Goal: Task Accomplishment & Management: Complete application form

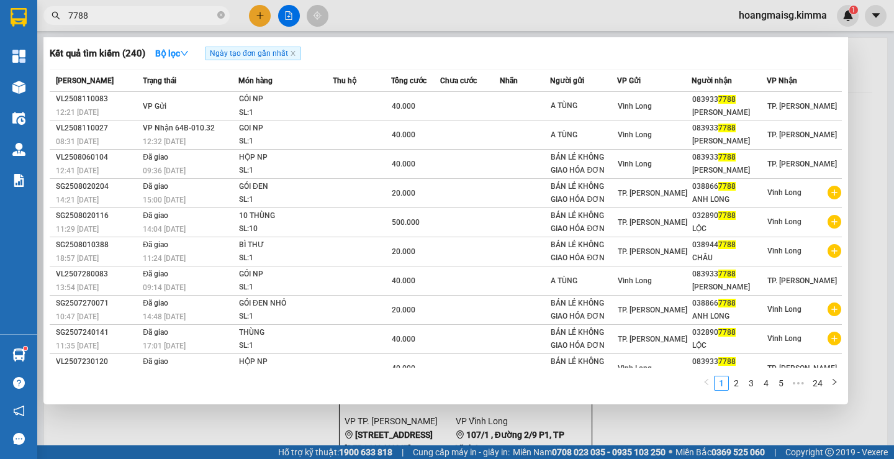
click at [191, 19] on input "7788" at bounding box center [141, 16] width 146 height 14
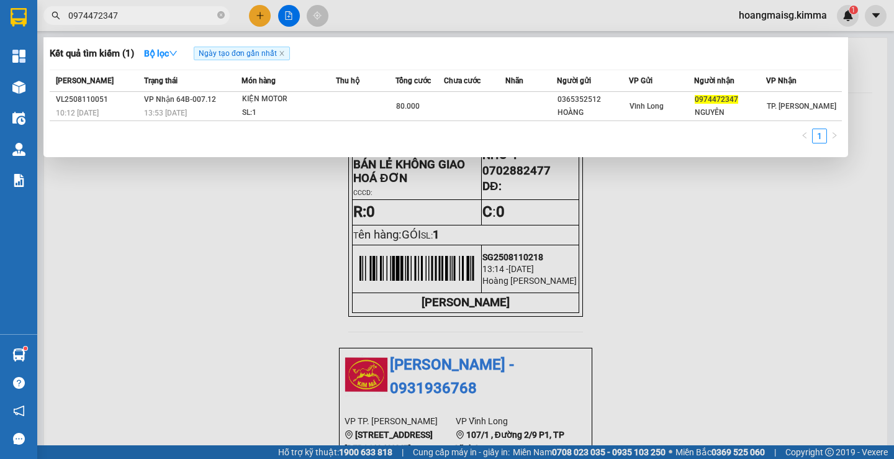
type input "0974472347"
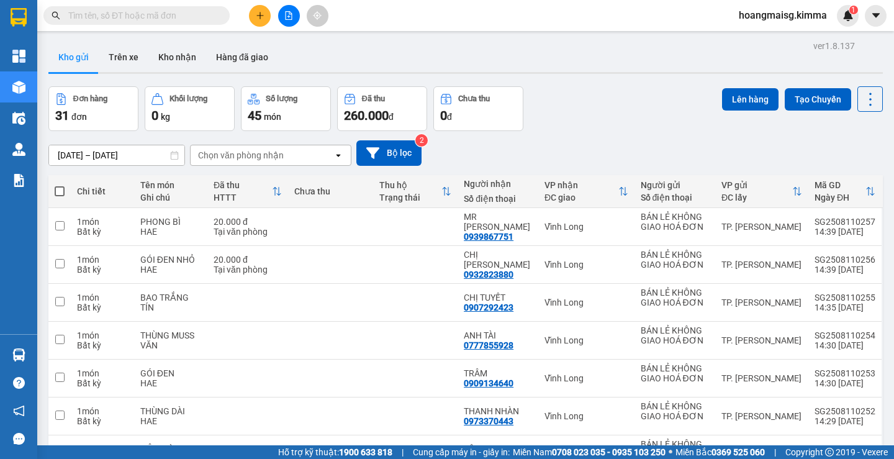
click at [187, 14] on input "text" at bounding box center [141, 16] width 146 height 14
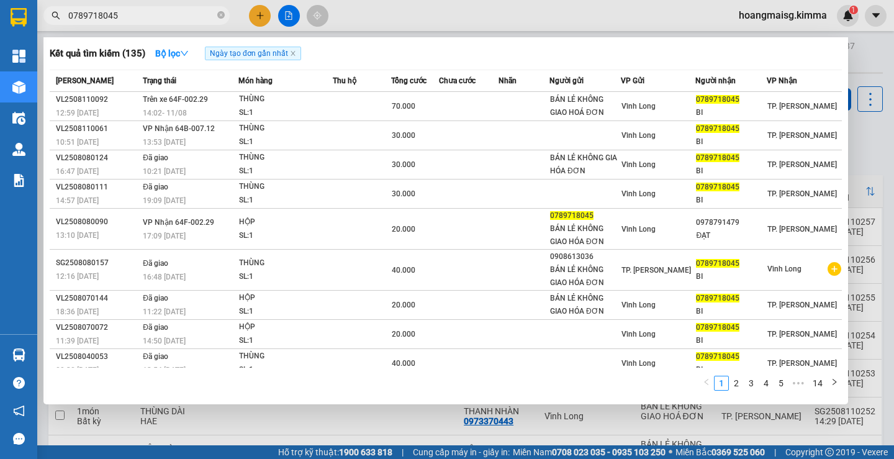
type input "0789718045"
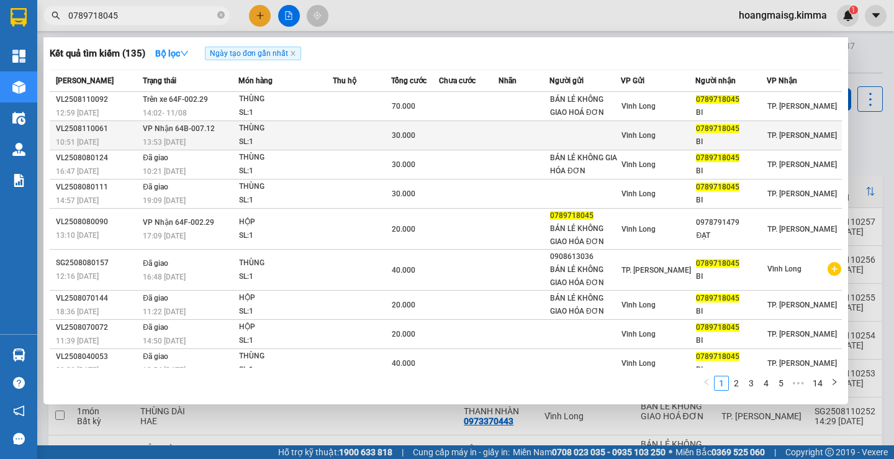
click at [335, 135] on td at bounding box center [362, 135] width 58 height 29
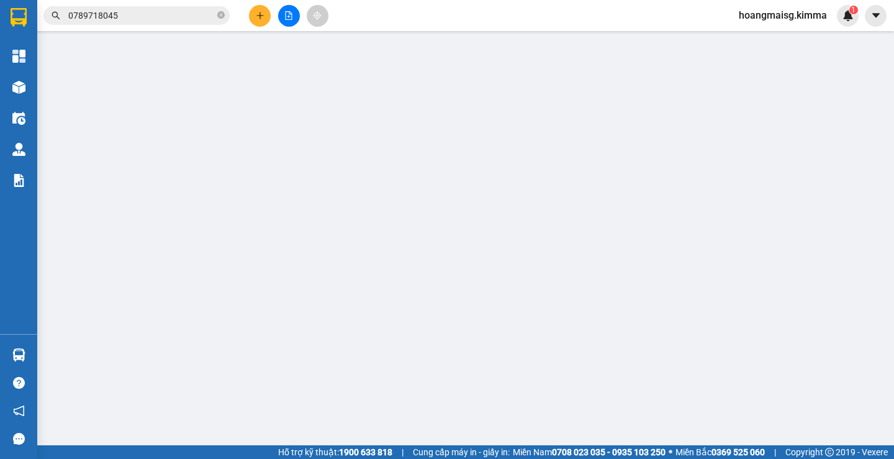
type input "0789718045"
type input "BI"
type input "30.000"
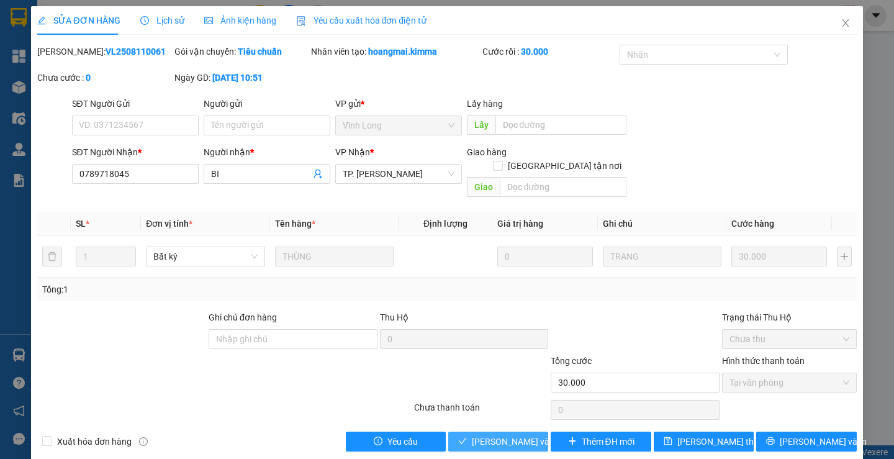
click at [500, 435] on span "[PERSON_NAME] và [PERSON_NAME] hàng" at bounding box center [531, 442] width 119 height 14
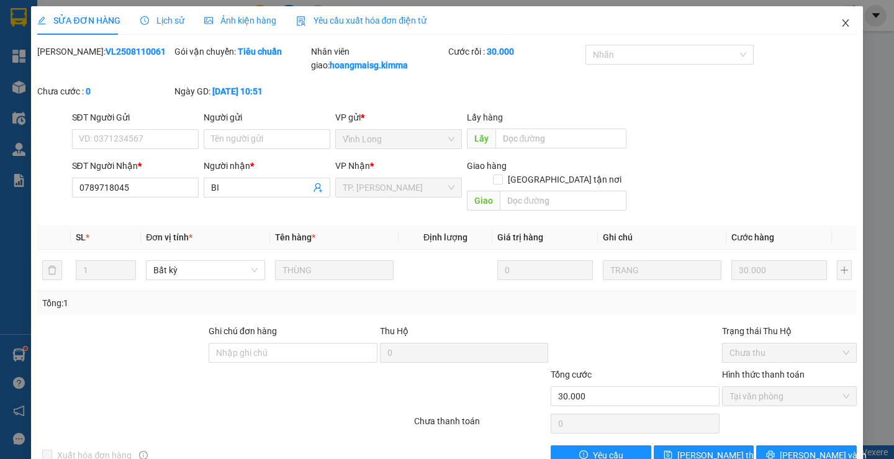
click at [840, 24] on icon "close" at bounding box center [845, 23] width 10 height 10
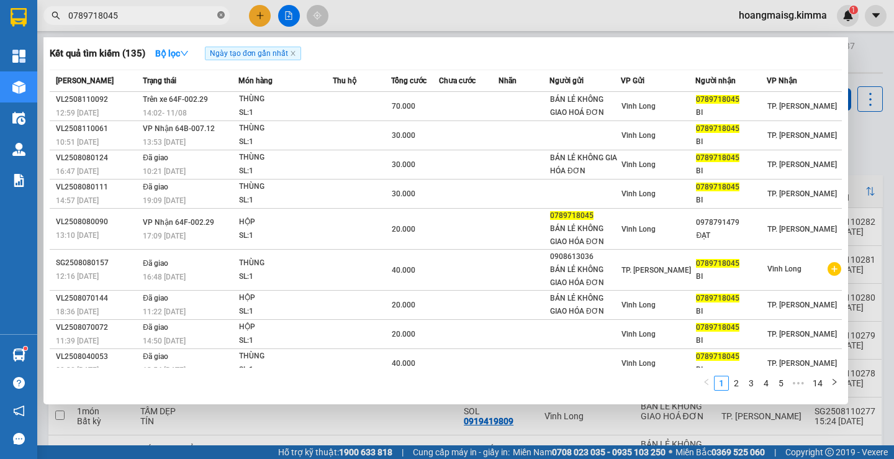
click at [223, 18] on icon "close-circle" at bounding box center [220, 14] width 7 height 7
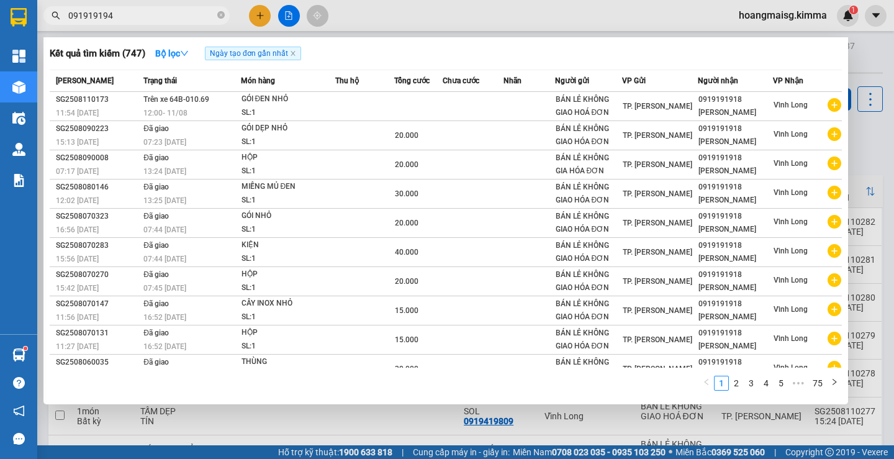
type input "0919191949"
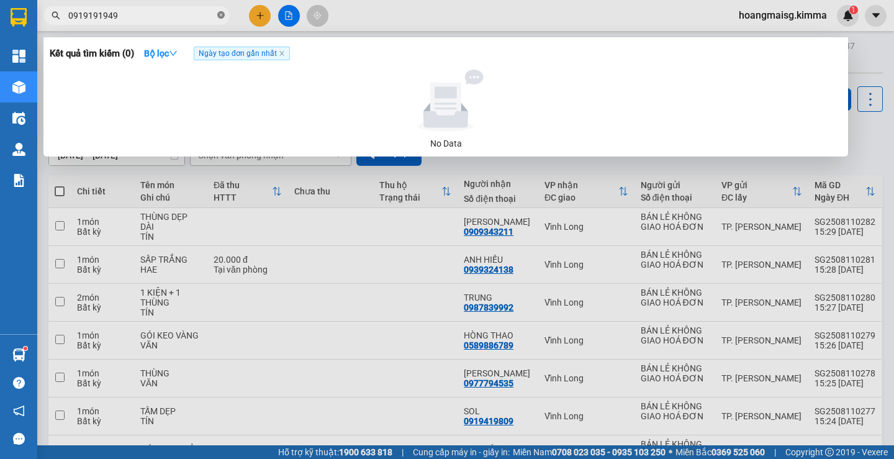
click at [220, 18] on icon "close-circle" at bounding box center [220, 14] width 7 height 7
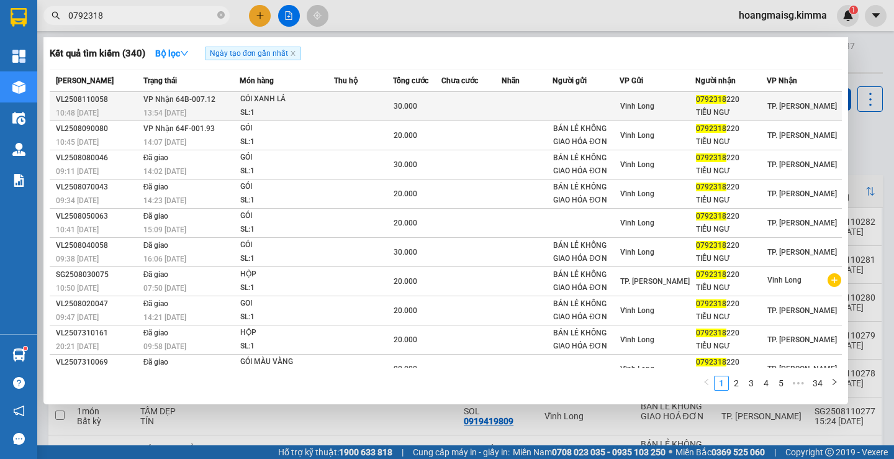
type input "0792318"
click at [327, 107] on div "SL: 1" at bounding box center [286, 113] width 93 height 14
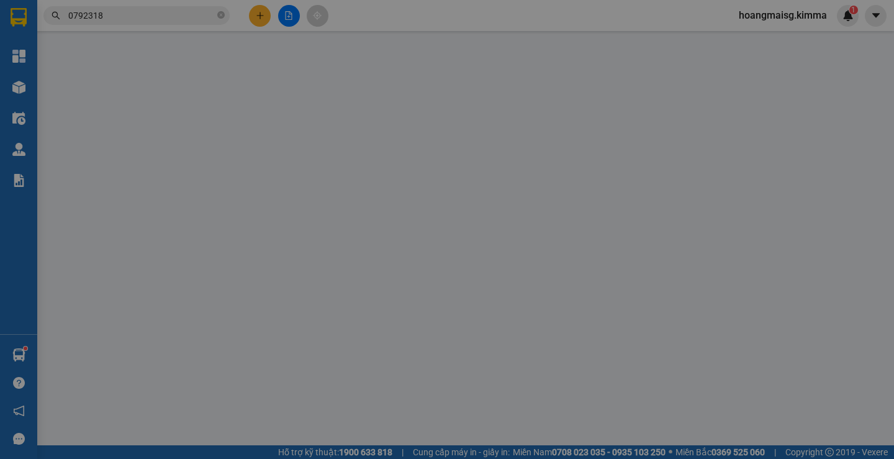
type input "0792318220"
type input "TIỂU NGƯ"
type input "30.000"
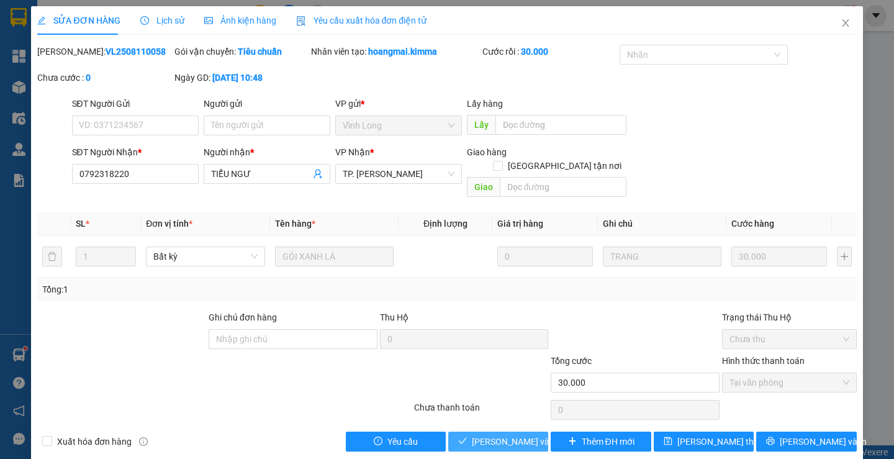
click at [481, 435] on span "[PERSON_NAME] và [PERSON_NAME] hàng" at bounding box center [531, 442] width 119 height 14
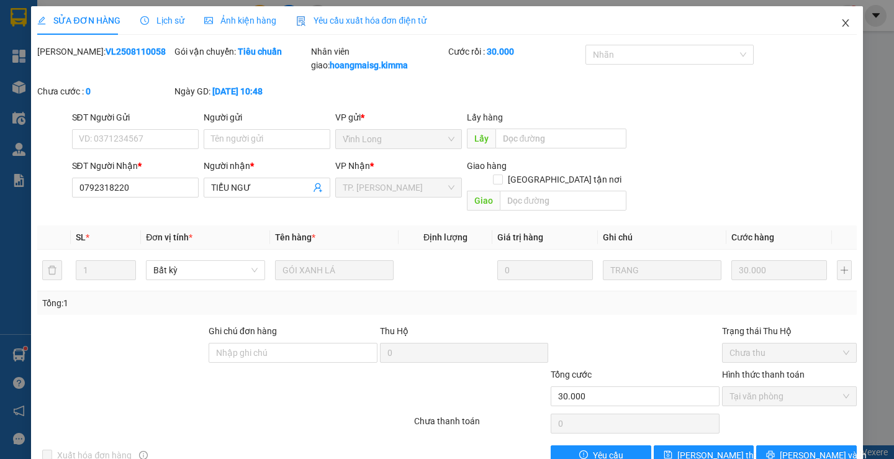
click at [842, 22] on icon "close" at bounding box center [845, 22] width 7 height 7
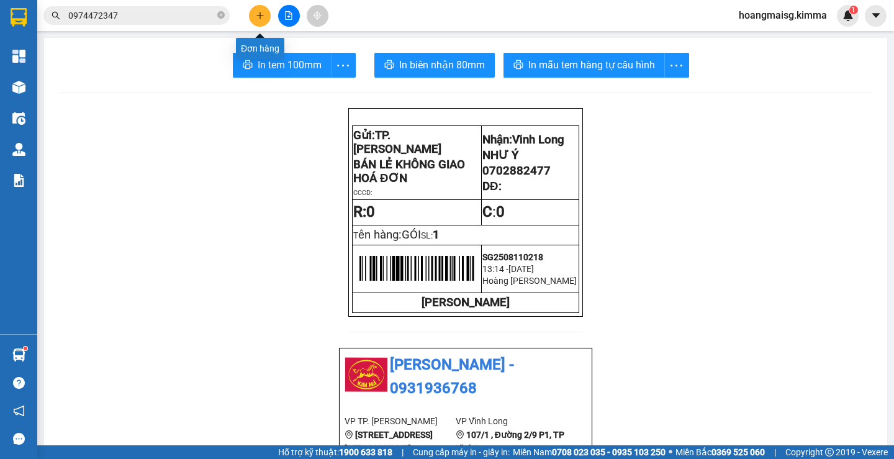
click at [256, 16] on icon "plus" at bounding box center [260, 15] width 9 height 9
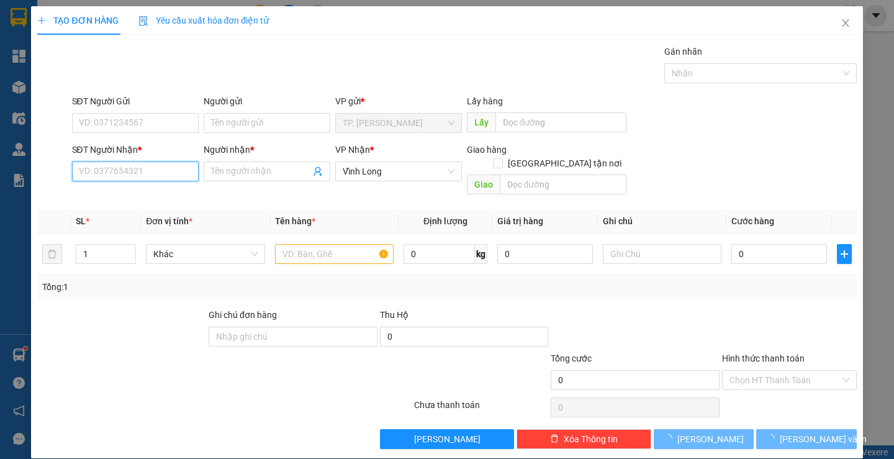
click at [134, 167] on input "SĐT Người Nhận *" at bounding box center [135, 171] width 127 height 20
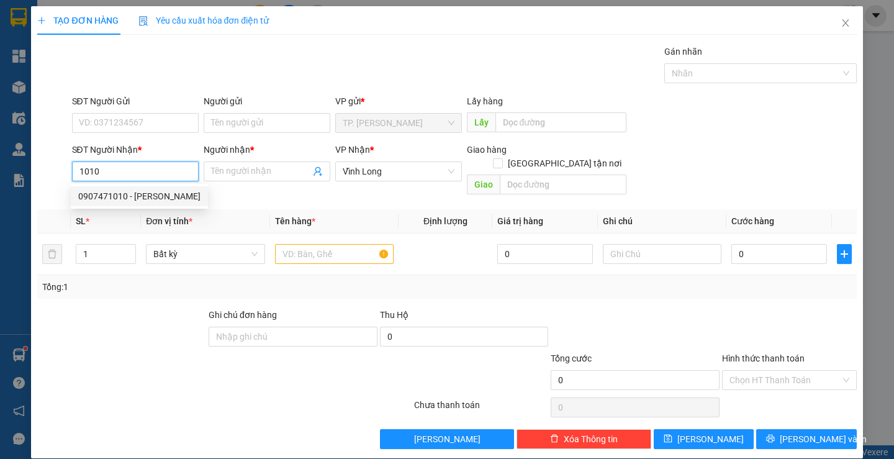
click at [140, 191] on div "0907471010 - [PERSON_NAME]" at bounding box center [139, 196] width 122 height 14
type input "0907471010"
type input "[PERSON_NAME]"
type input "0907471010"
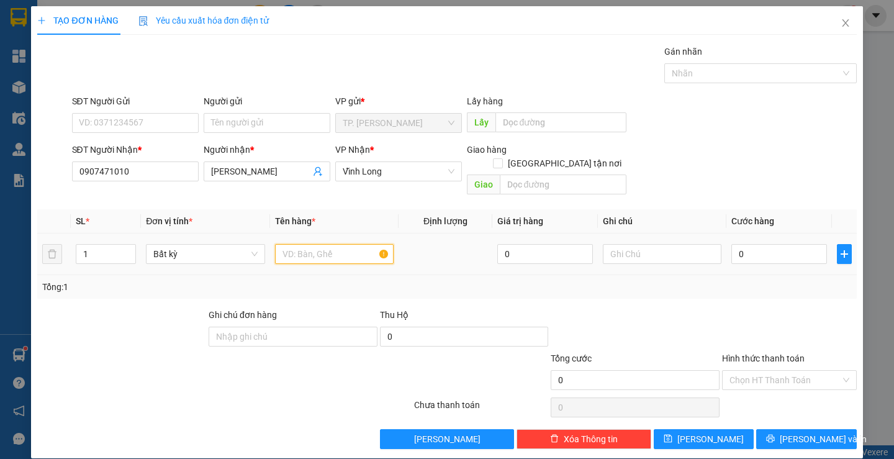
click at [312, 244] on input "text" at bounding box center [334, 254] width 119 height 20
type input "HỘP KEO VÀNG"
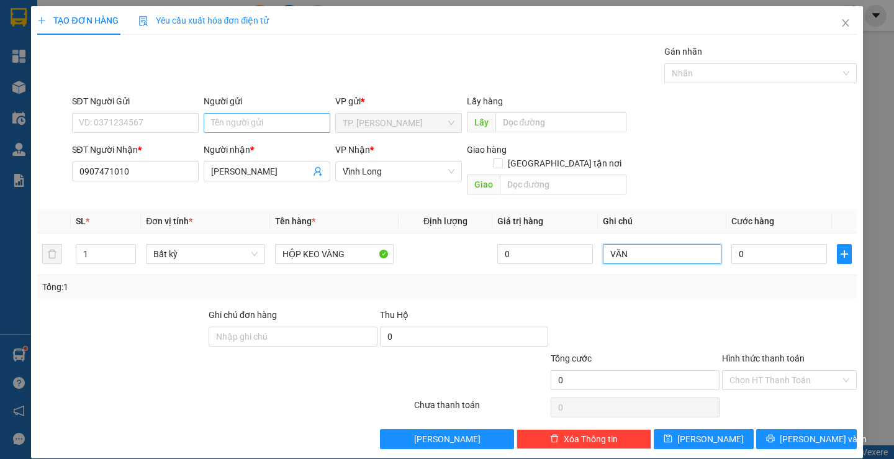
type input "VĂN"
click at [263, 122] on input "Người gửi" at bounding box center [267, 123] width 127 height 20
type input "B"
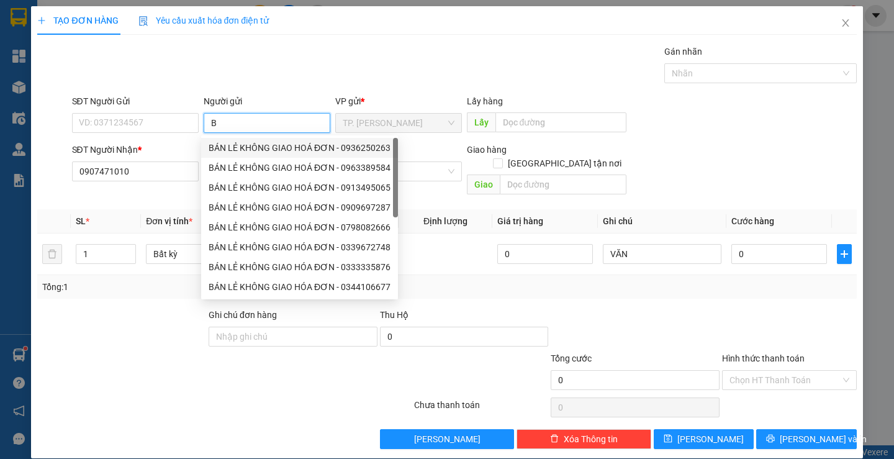
click at [241, 150] on div "BÁN LẺ KHÔNG GIAO HOÁ ĐƠN - 0936250263" at bounding box center [300, 148] width 182 height 14
type input "0936250263"
type input "BÁN LẺ KHÔNG GIAO HOÁ ĐƠN"
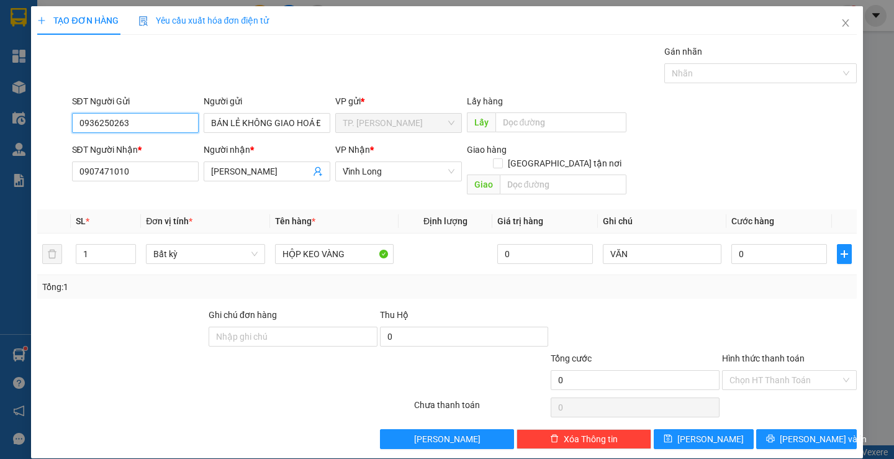
click at [166, 127] on input "0936250263" at bounding box center [135, 123] width 127 height 20
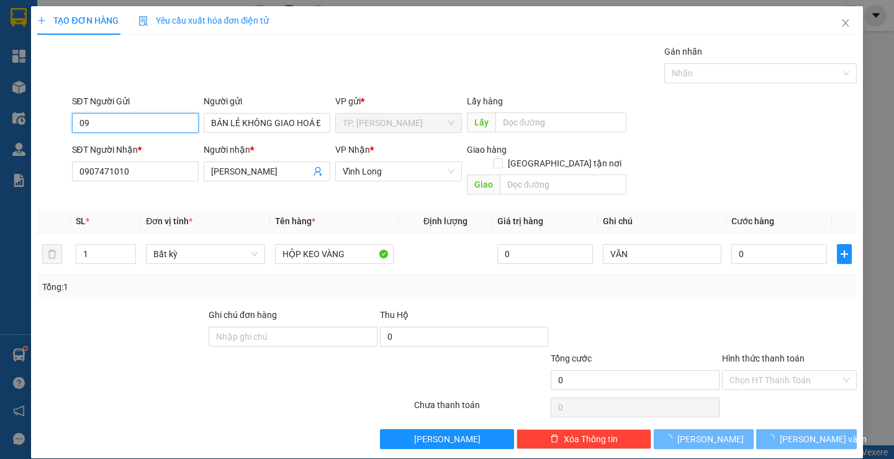
type input "0"
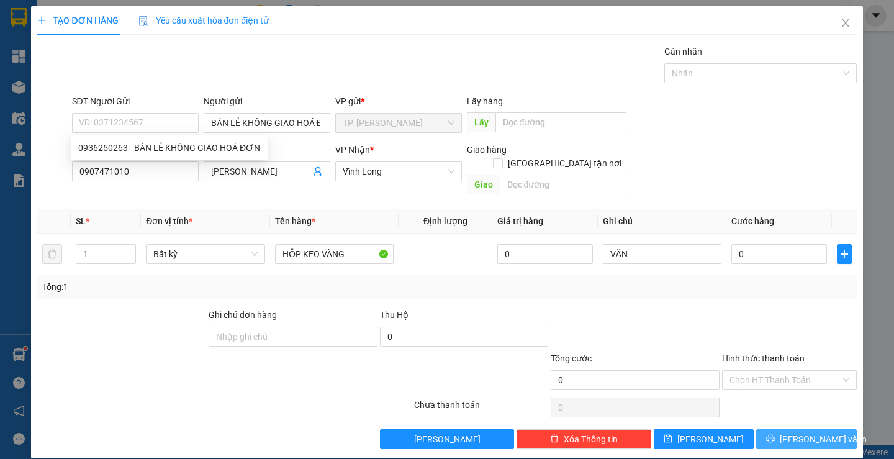
click at [808, 432] on span "[PERSON_NAME] và In" at bounding box center [823, 439] width 87 height 14
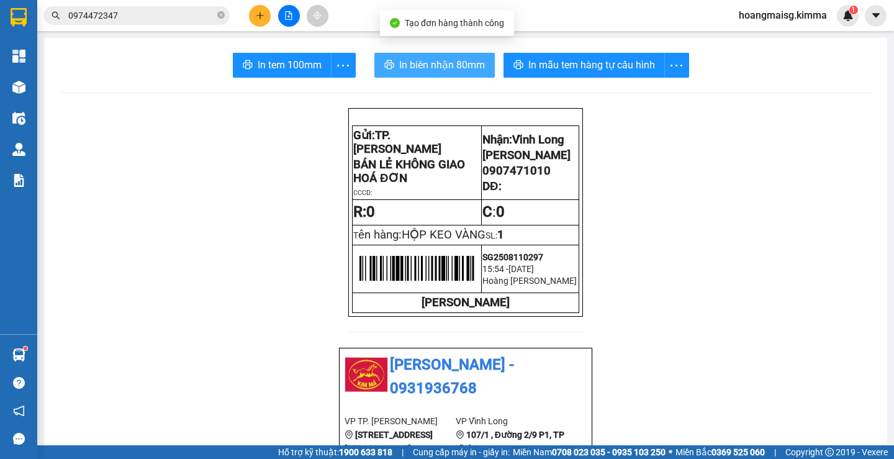
click at [438, 60] on span "In biên nhận 80mm" at bounding box center [442, 65] width 86 height 16
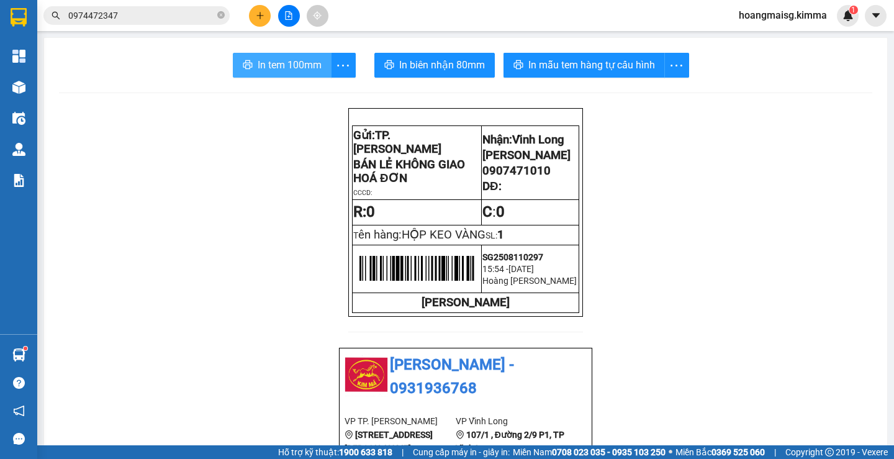
click at [279, 69] on span "In tem 100mm" at bounding box center [290, 65] width 64 height 16
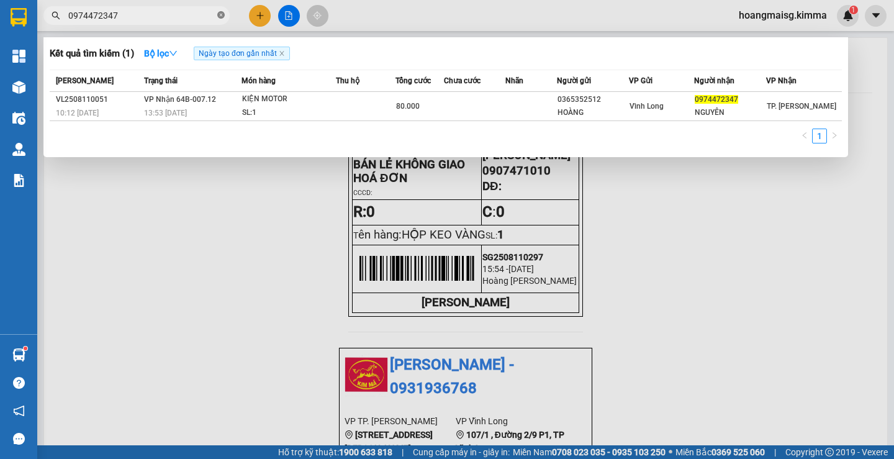
click at [218, 16] on icon "close-circle" at bounding box center [220, 14] width 7 height 7
type input "0"
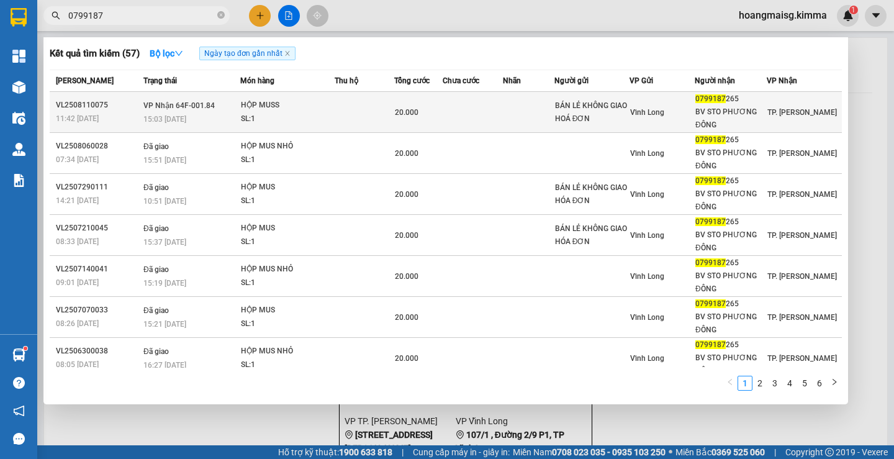
type input "0799187"
click at [682, 120] on td "Vĩnh Long" at bounding box center [661, 112] width 65 height 41
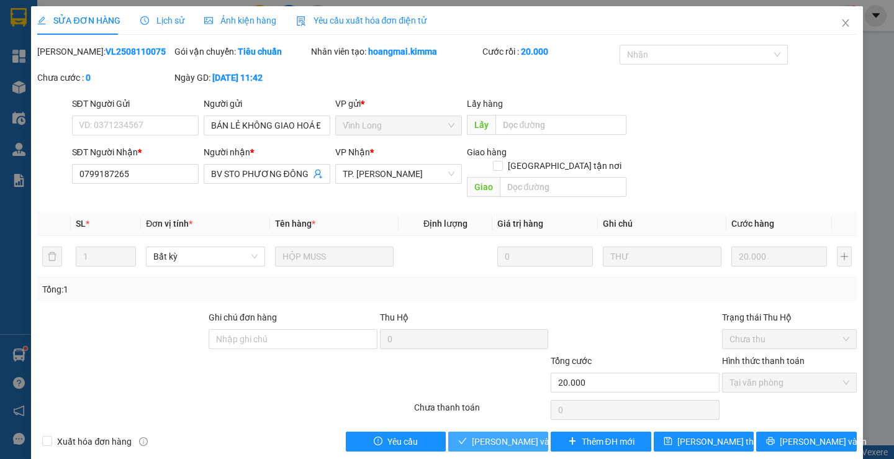
click at [471, 431] on button "[PERSON_NAME] và [PERSON_NAME] hàng" at bounding box center [498, 441] width 100 height 20
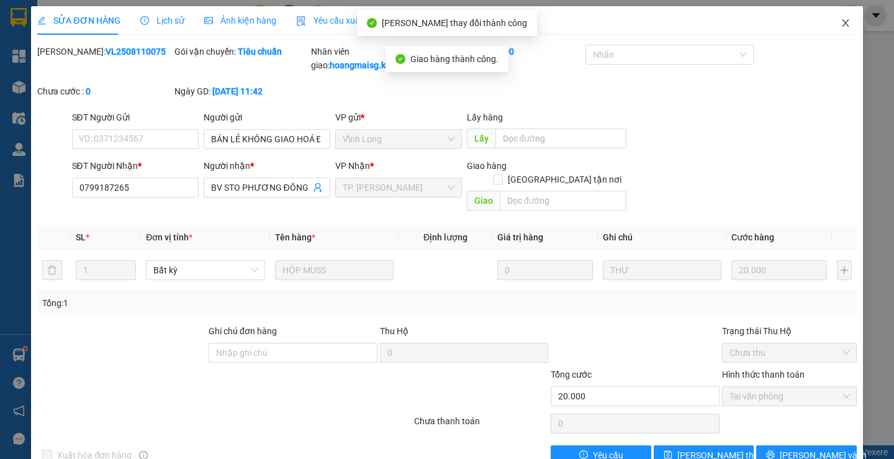
click at [840, 20] on icon "close" at bounding box center [845, 23] width 10 height 10
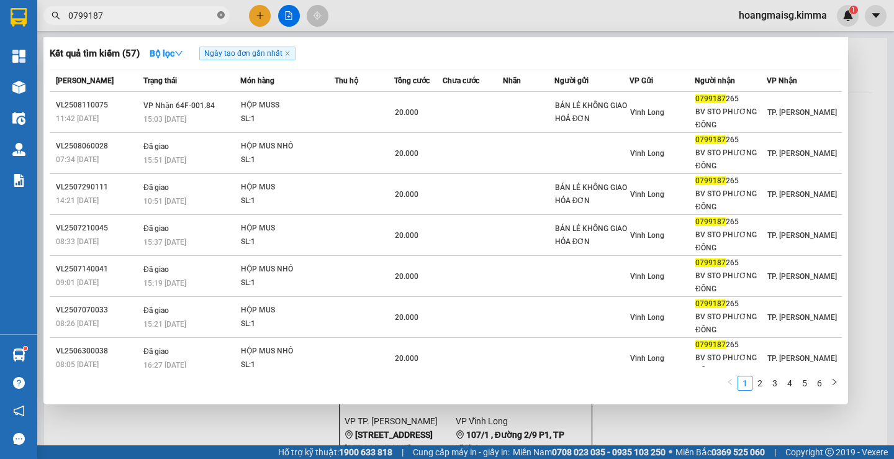
click at [222, 14] on icon "close-circle" at bounding box center [220, 14] width 7 height 7
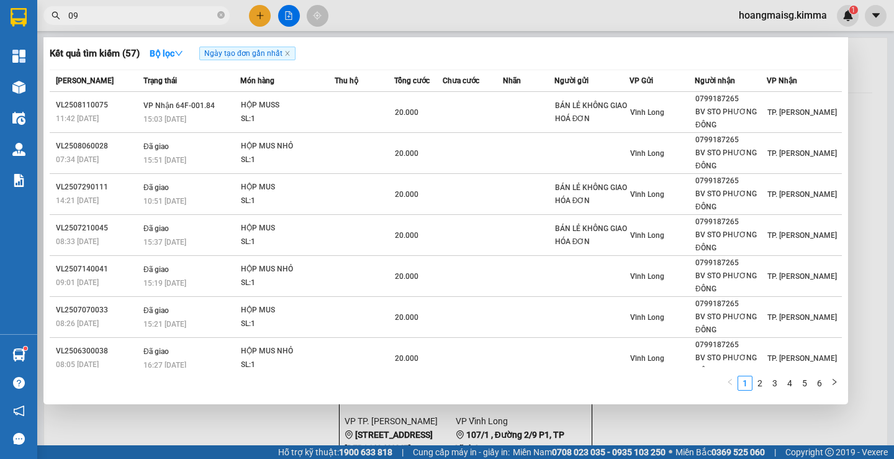
type input "0"
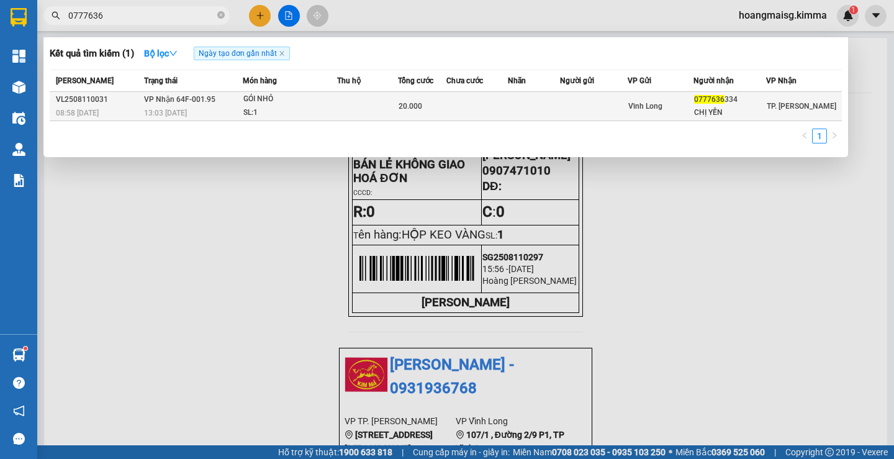
type input "0777636"
click at [371, 110] on td at bounding box center [367, 106] width 60 height 29
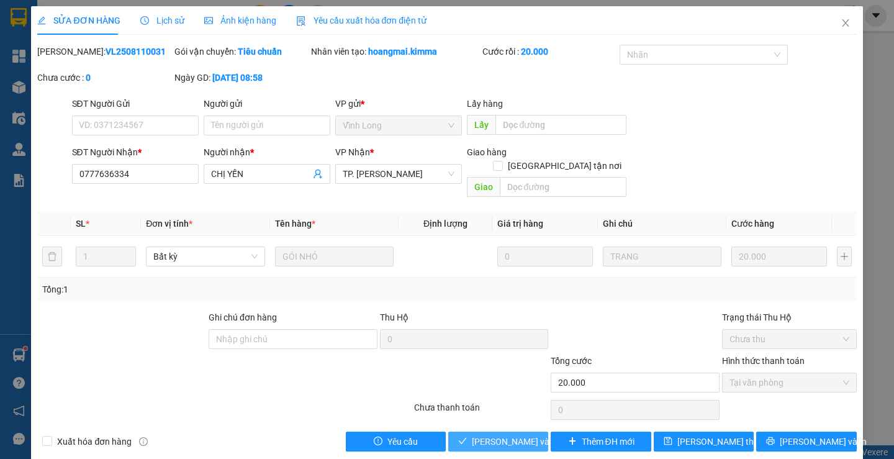
click at [487, 435] on span "[PERSON_NAME] và [PERSON_NAME] hàng" at bounding box center [531, 442] width 119 height 14
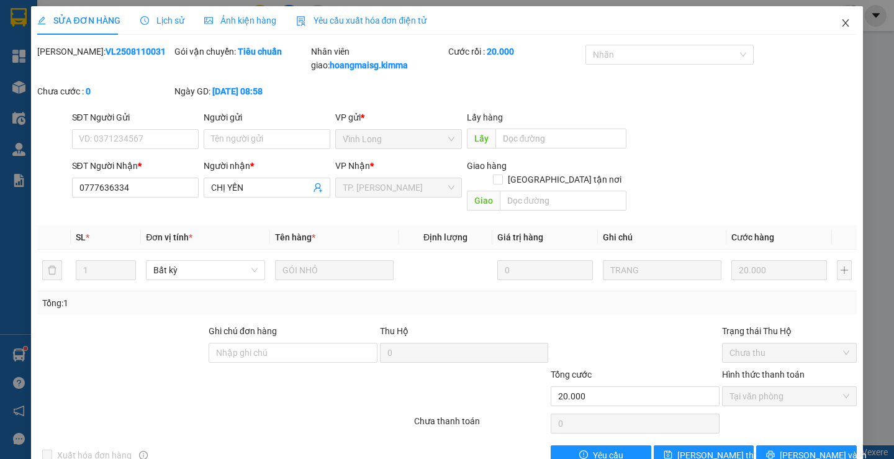
click at [840, 20] on icon "close" at bounding box center [845, 23] width 10 height 10
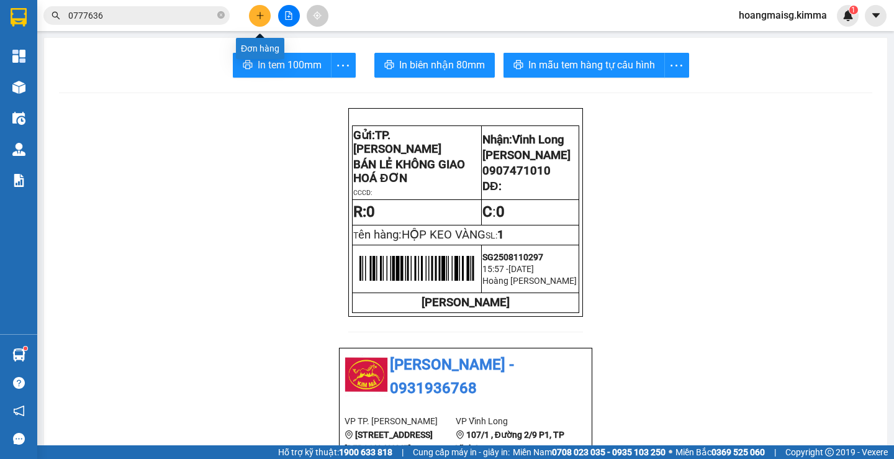
click at [261, 14] on icon "plus" at bounding box center [260, 15] width 9 height 9
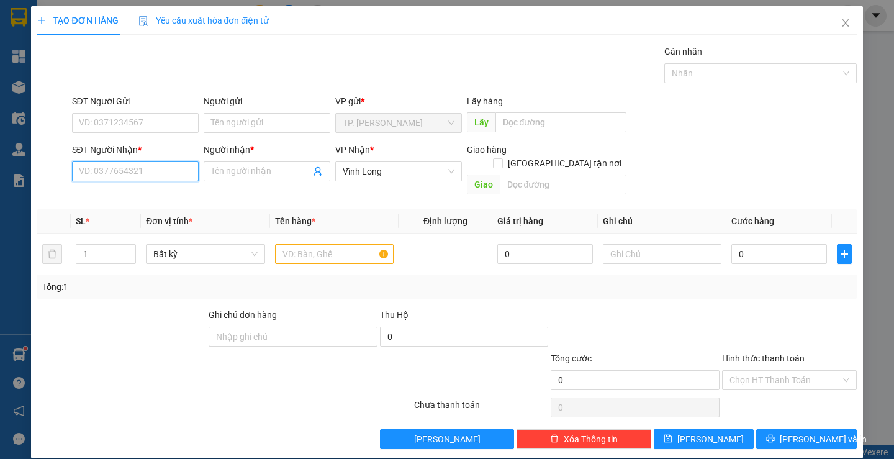
click at [156, 168] on input "SĐT Người Nhận *" at bounding box center [135, 171] width 127 height 20
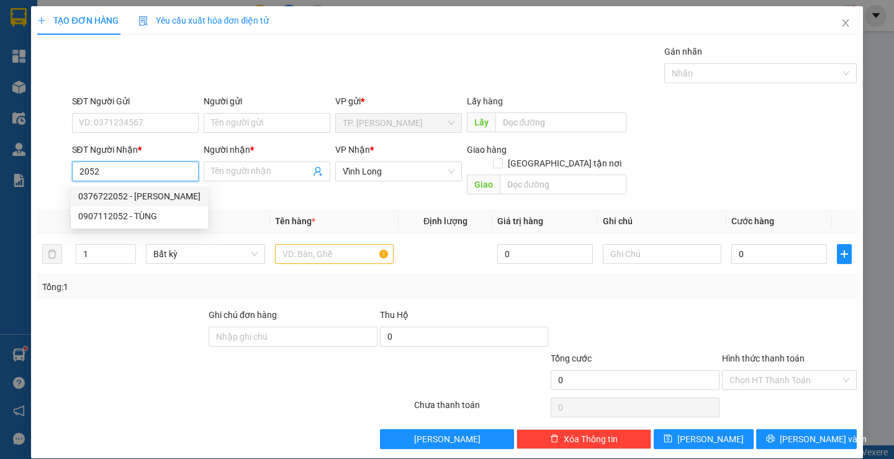
click at [120, 193] on div "0376722052 - NGỌC TRINH" at bounding box center [139, 196] width 122 height 14
type input "0376722052"
type input "NGỌC TRINH"
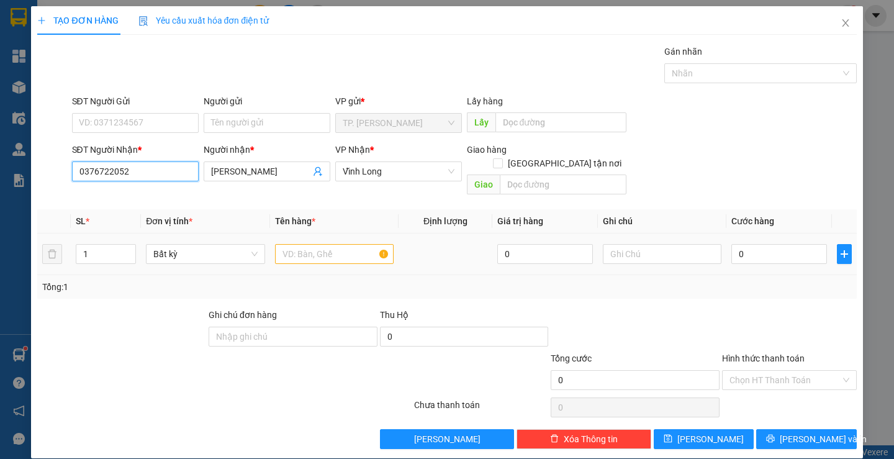
type input "0376722052"
click at [333, 244] on input "text" at bounding box center [334, 254] width 119 height 20
type input "THÙNG"
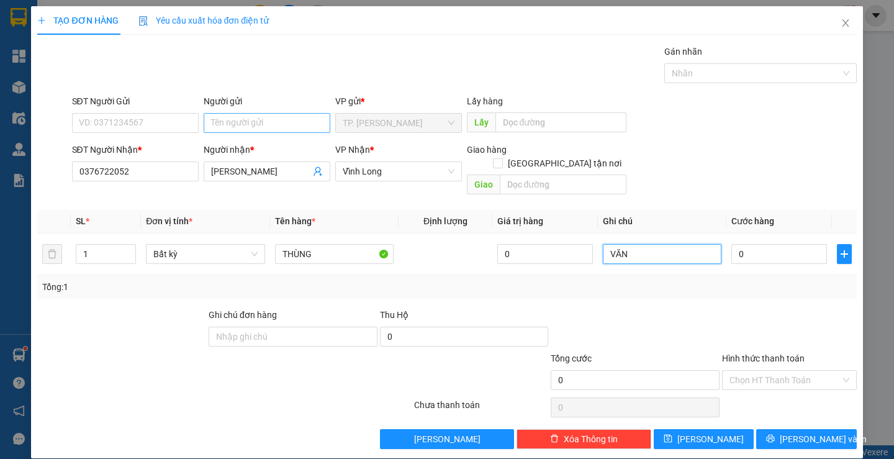
type input "VĂN"
click at [268, 126] on input "Người gửi" at bounding box center [267, 123] width 127 height 20
type input "B"
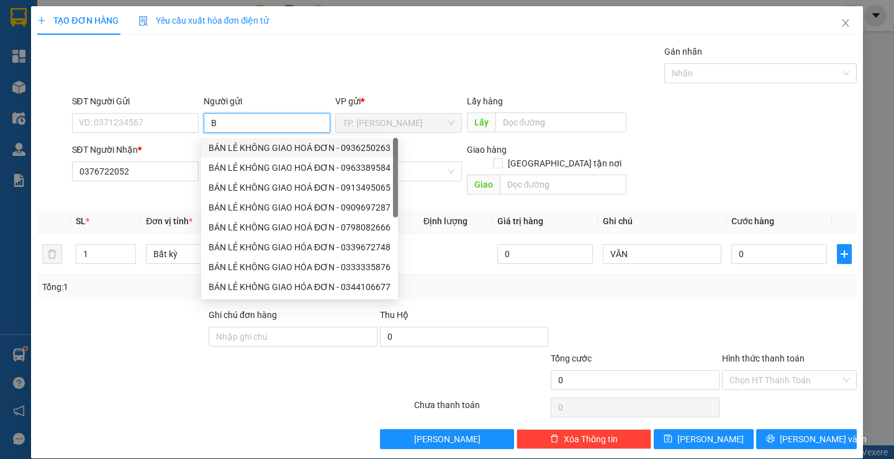
click at [260, 144] on div "BÁN LẺ KHÔNG GIAO HOÁ ĐƠN - 0936250263" at bounding box center [300, 148] width 182 height 14
type input "0936250263"
type input "BÁN LẺ KHÔNG GIAO HOÁ ĐƠN"
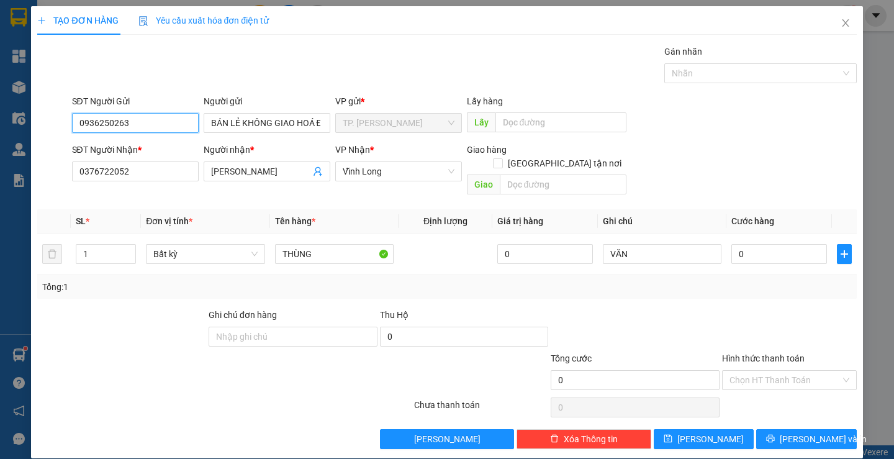
click at [170, 122] on input "0936250263" at bounding box center [135, 123] width 127 height 20
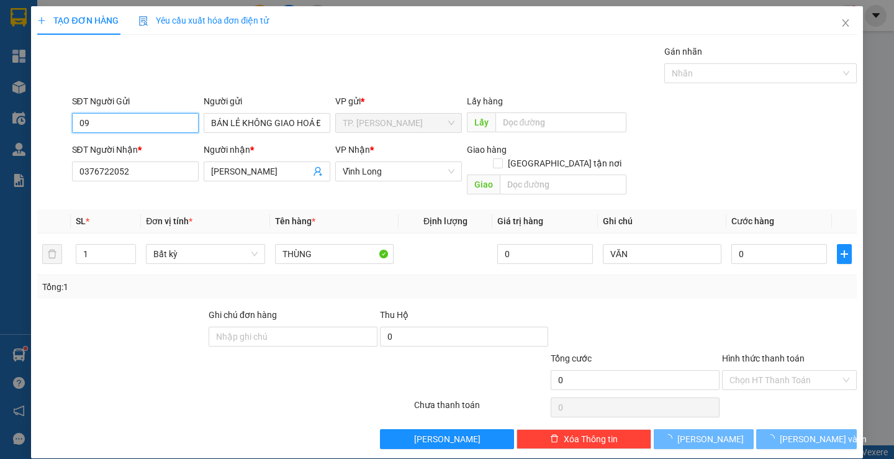
type input "0"
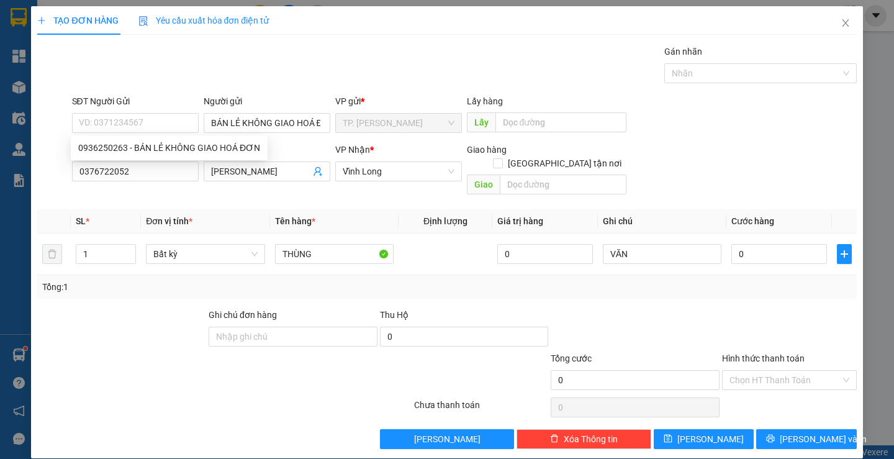
click at [788, 414] on div "Transit Pickup Surcharge Ids Transit Deliver Surcharge Ids Transit Deliver Surc…" at bounding box center [446, 247] width 819 height 404
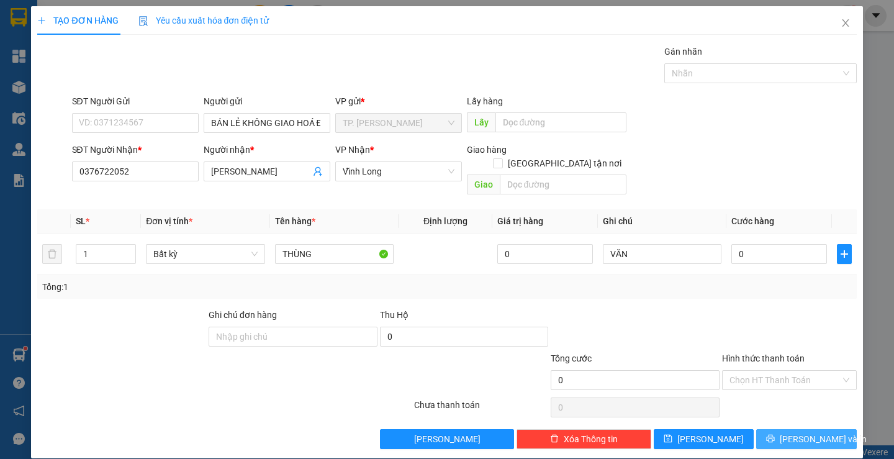
click at [788, 432] on span "[PERSON_NAME] và In" at bounding box center [823, 439] width 87 height 14
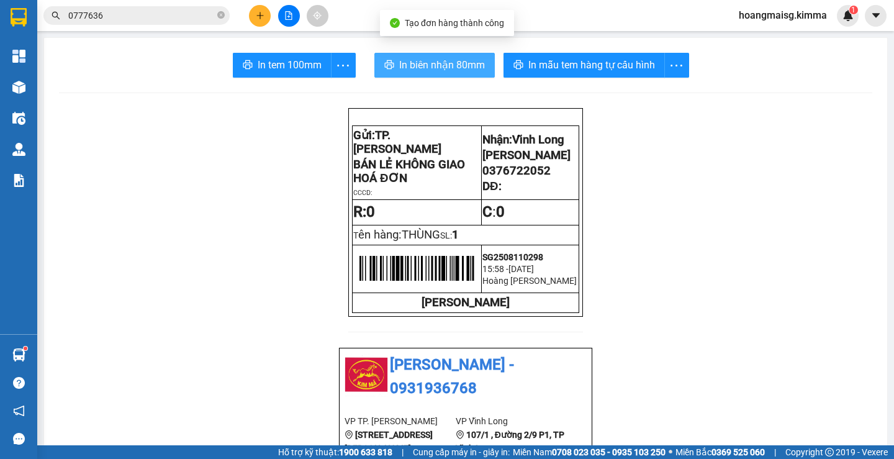
click at [446, 65] on span "In biên nhận 80mm" at bounding box center [442, 65] width 86 height 16
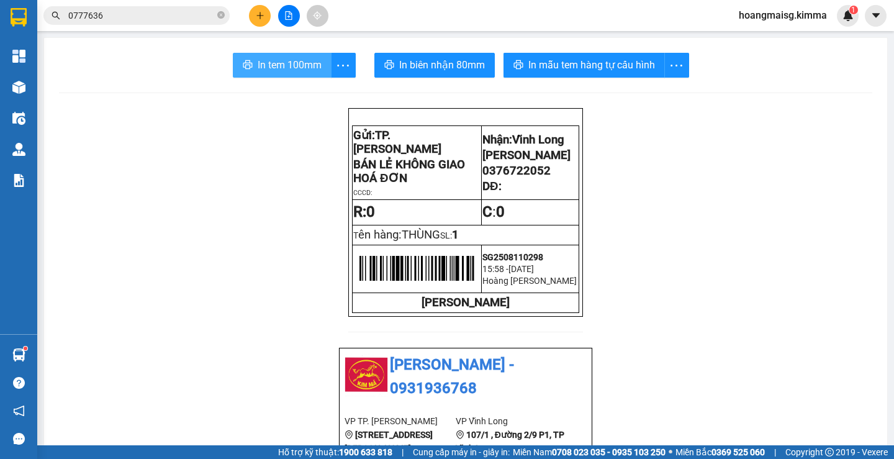
click at [301, 73] on span "In tem 100mm" at bounding box center [290, 65] width 64 height 16
click at [259, 16] on icon "plus" at bounding box center [259, 15] width 7 height 1
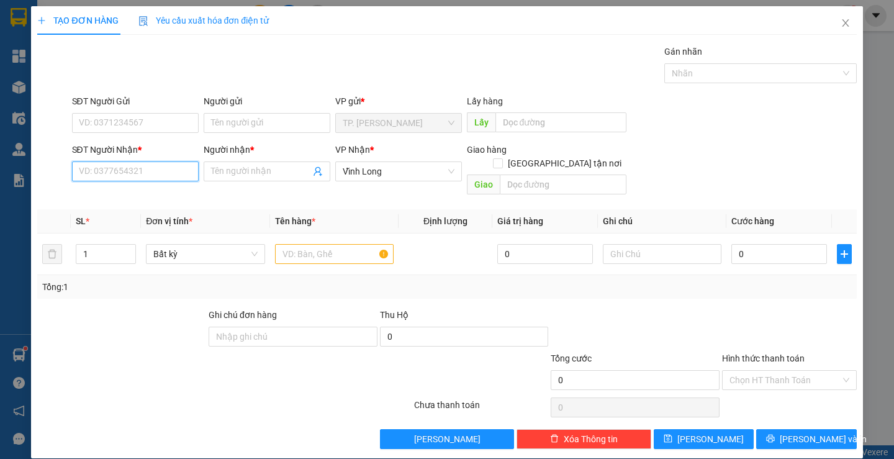
click at [145, 178] on input "SĐT Người Nhận *" at bounding box center [135, 171] width 127 height 20
click at [159, 194] on div "0773538583 - TRÂM ANH" at bounding box center [148, 196] width 140 height 14
type input "0773538583"
type input "TRÂM ANH"
type input "0773538583"
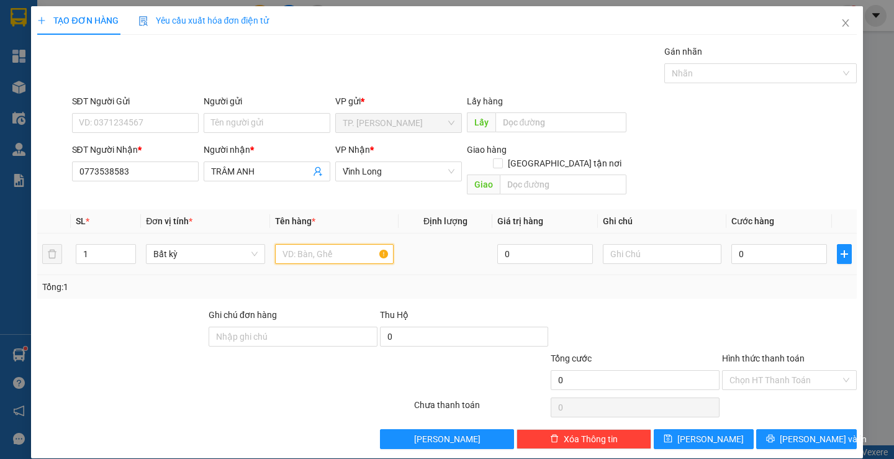
click at [291, 244] on input "text" at bounding box center [334, 254] width 119 height 20
type input "THÙNG"
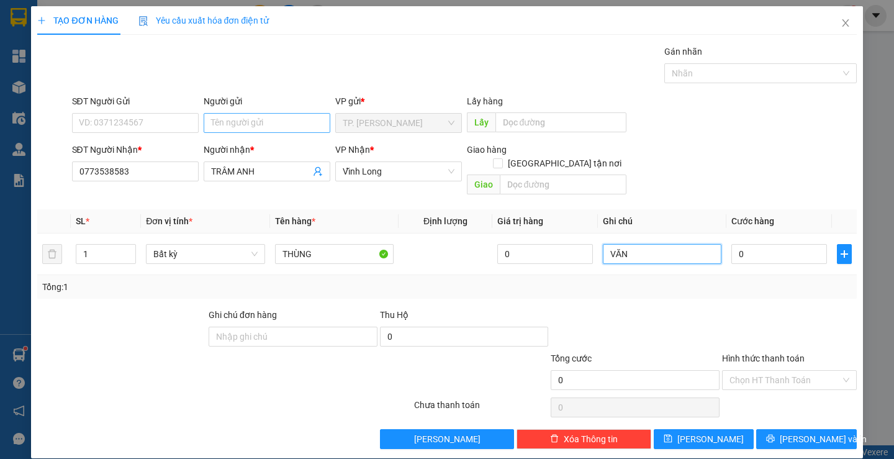
type input "VĂN"
click at [270, 128] on input "Người gửi" at bounding box center [267, 123] width 127 height 20
type input "B"
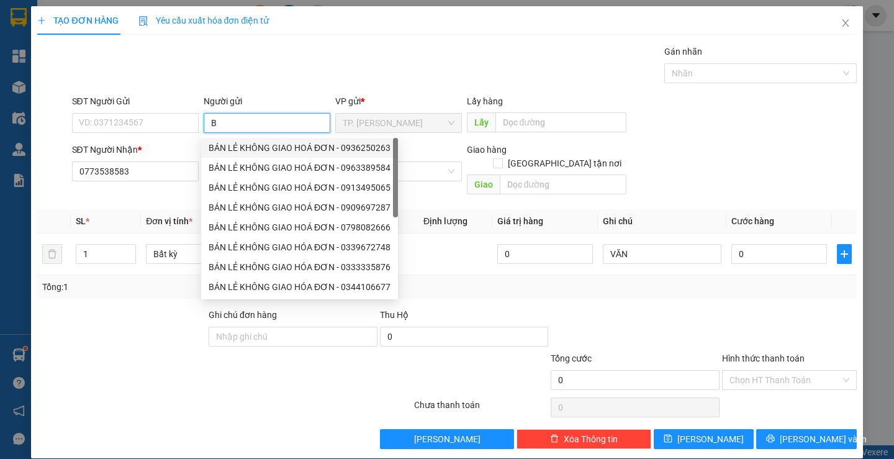
click at [253, 145] on div "BÁN LẺ KHÔNG GIAO HOÁ ĐƠN - 0936250263" at bounding box center [300, 148] width 182 height 14
type input "0936250263"
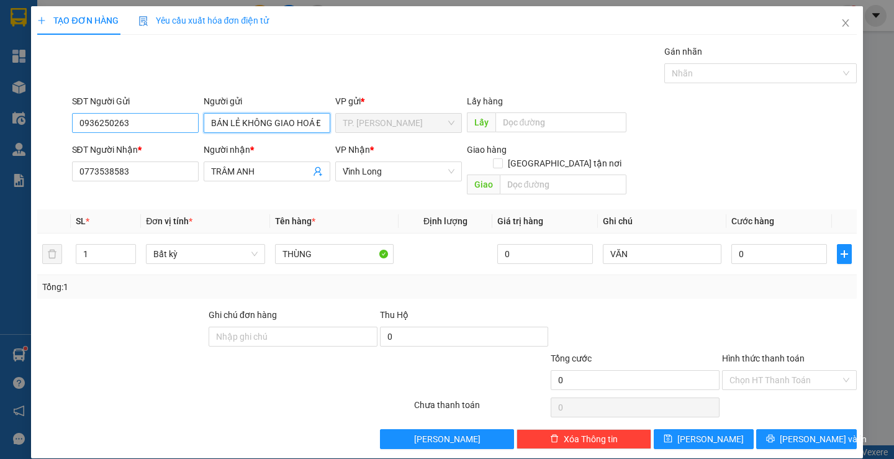
type input "BÁN LẺ KHÔNG GIAO HOÁ ĐƠN"
click at [145, 122] on input "0936250263" at bounding box center [135, 123] width 127 height 20
type input "0"
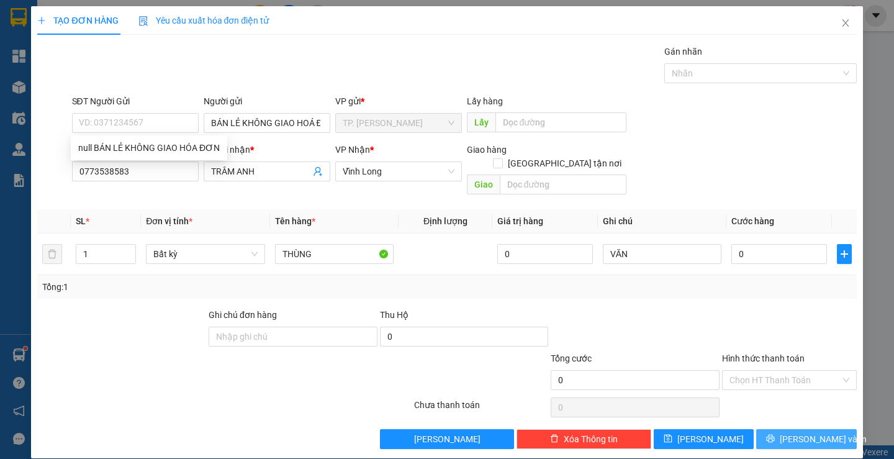
click at [803, 432] on span "[PERSON_NAME] và In" at bounding box center [823, 439] width 87 height 14
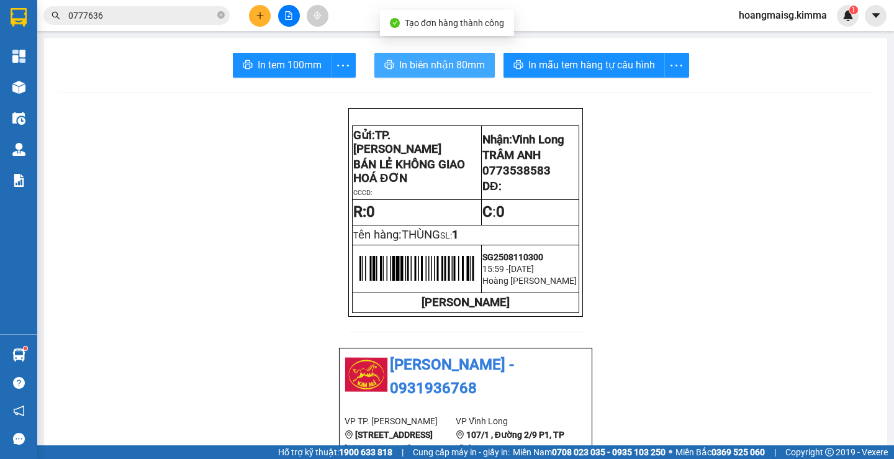
click at [384, 65] on icon "printer" at bounding box center [389, 65] width 10 height 10
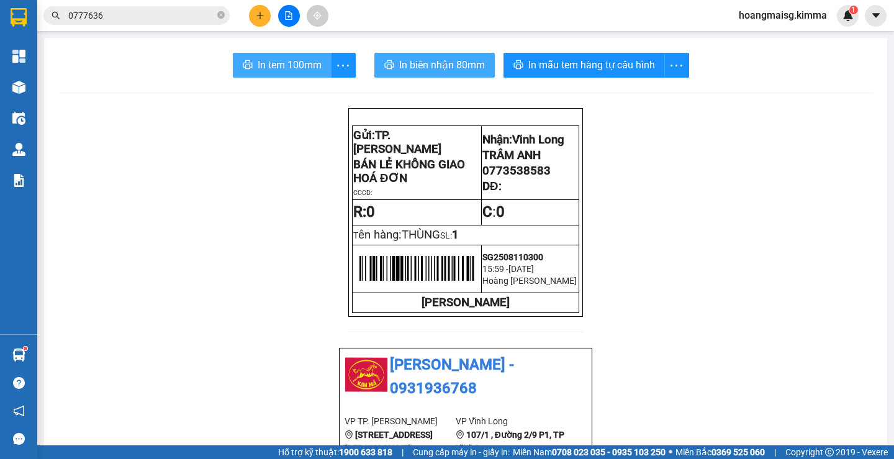
click at [274, 61] on span "In tem 100mm" at bounding box center [290, 65] width 64 height 16
click at [256, 17] on icon "plus" at bounding box center [260, 15] width 9 height 9
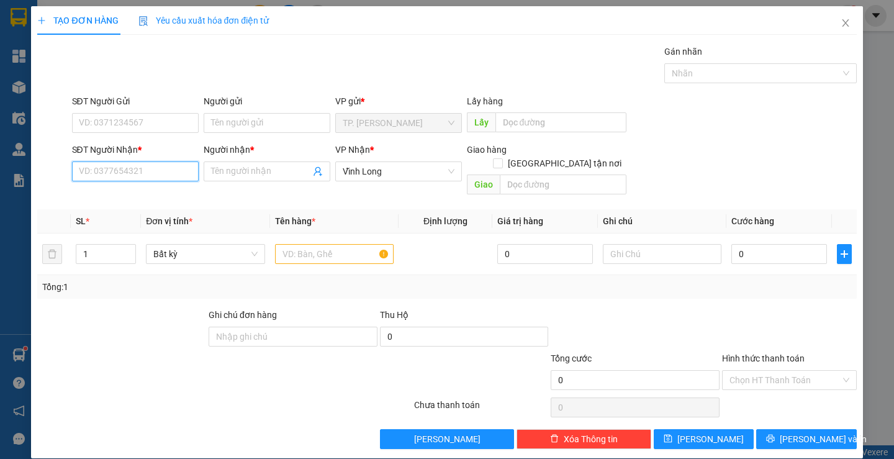
click at [124, 171] on input "SĐT Người Nhận *" at bounding box center [135, 171] width 127 height 20
click at [142, 205] on div "0916888711 - CHỊ QUYÊN" at bounding box center [147, 196] width 153 height 20
type input "0916888711"
type input "CHỊ QUYÊN"
type input "0916888711"
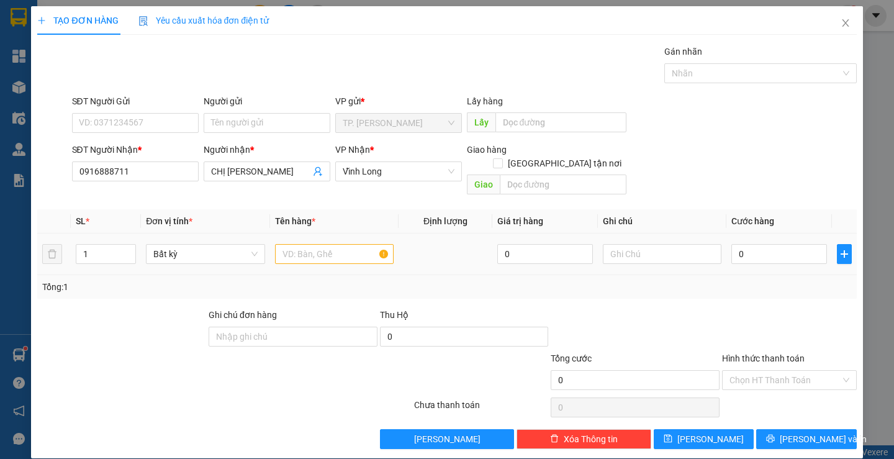
click at [293, 250] on div at bounding box center [334, 253] width 119 height 25
click at [299, 244] on input "text" at bounding box center [334, 254] width 119 height 20
type input "THÙNG"
type input "VĂN"
click at [253, 130] on input "Người gửi" at bounding box center [267, 123] width 127 height 20
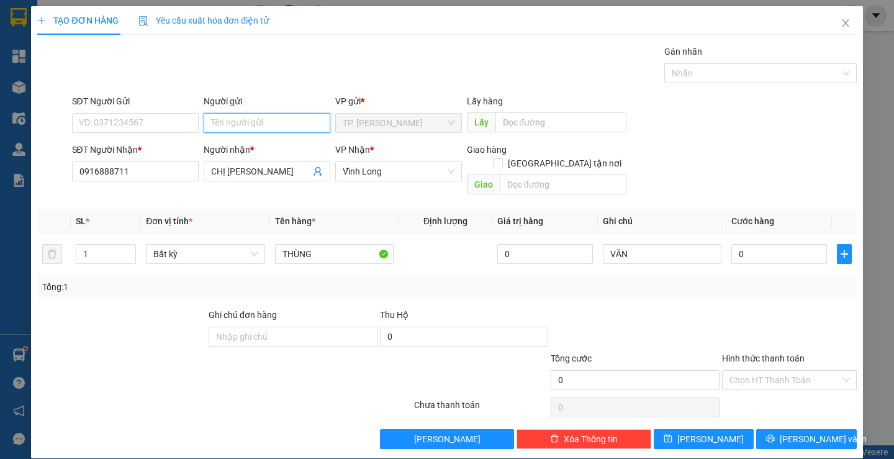
type input "B"
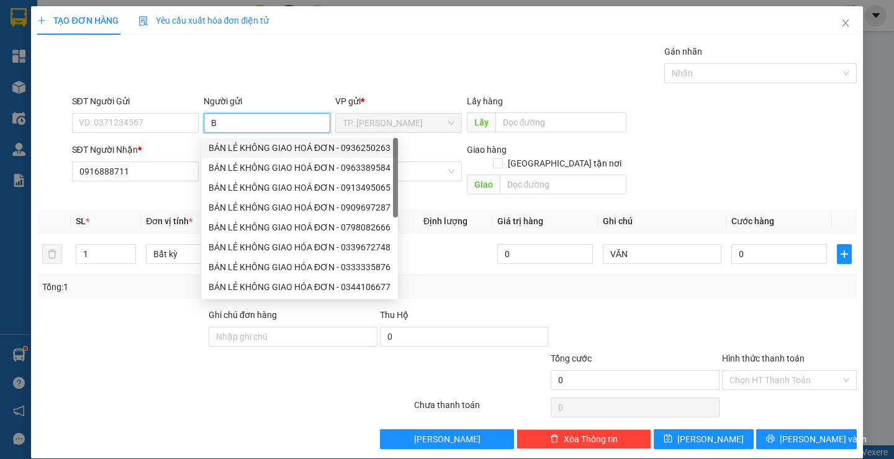
click at [254, 145] on div "BÁN LẺ KHÔNG GIAO HOÁ ĐƠN - 0936250263" at bounding box center [300, 148] width 182 height 14
type input "0936250263"
type input "BÁN LẺ KHÔNG GIAO HOÁ ĐƠN"
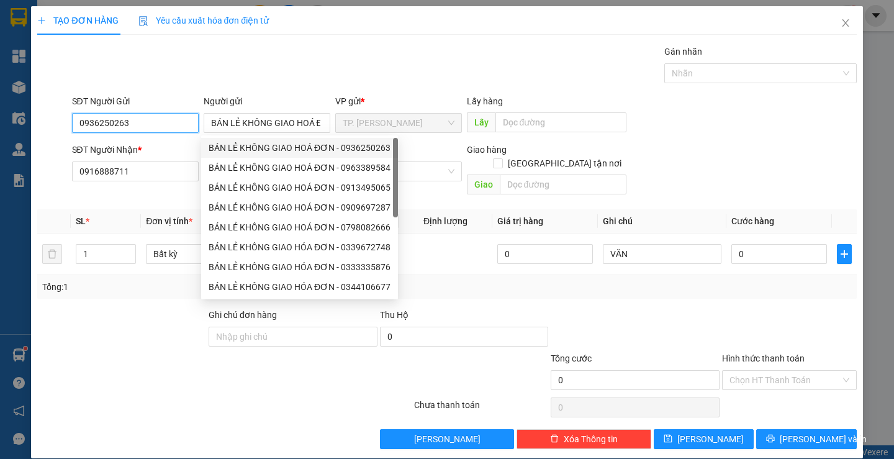
click at [165, 126] on input "0936250263" at bounding box center [135, 123] width 127 height 20
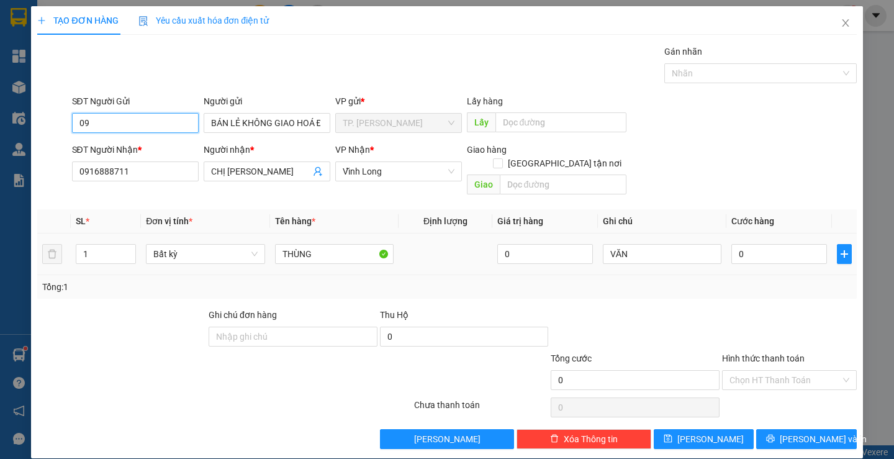
type input "0"
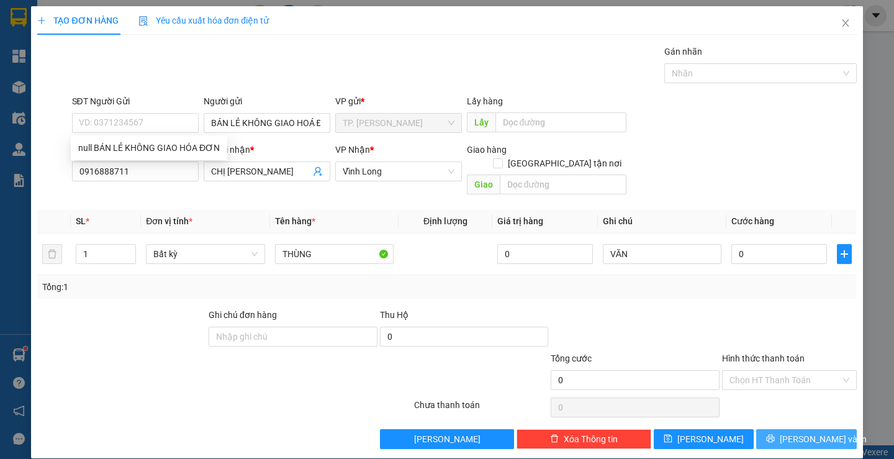
click at [768, 429] on button "[PERSON_NAME] và In" at bounding box center [806, 439] width 100 height 20
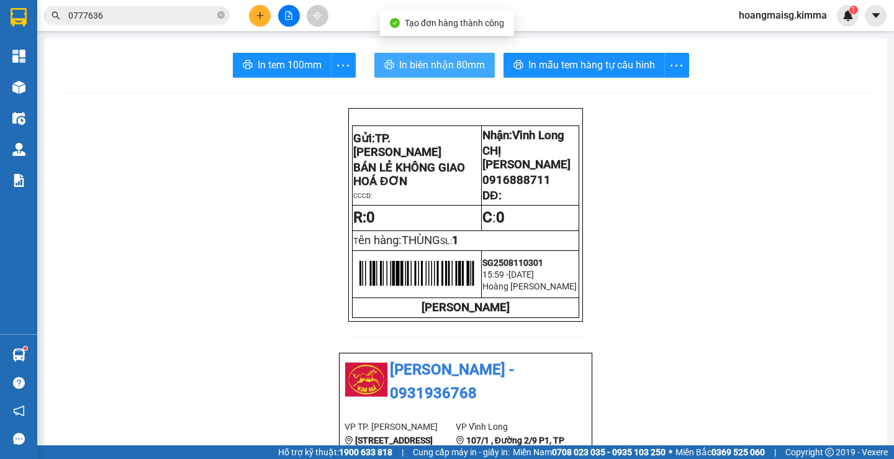
click at [415, 70] on span "In biên nhận 80mm" at bounding box center [442, 65] width 86 height 16
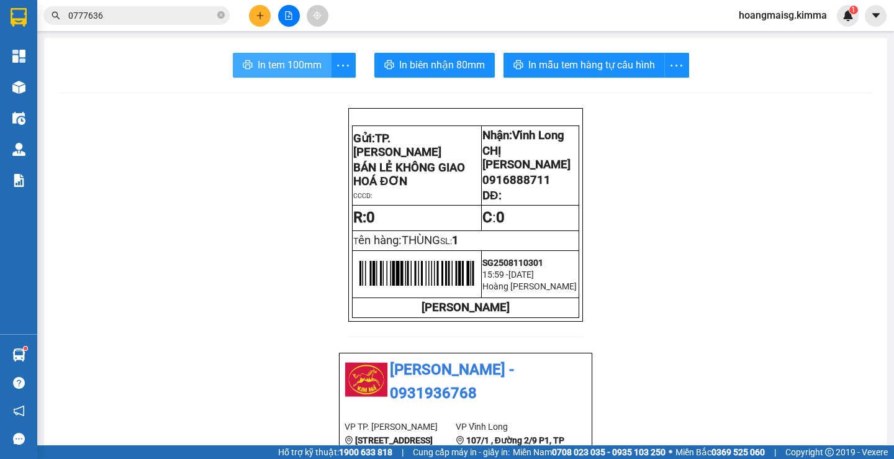
click at [294, 67] on span "In tem 100mm" at bounding box center [290, 65] width 64 height 16
click at [266, 18] on button at bounding box center [260, 16] width 22 height 22
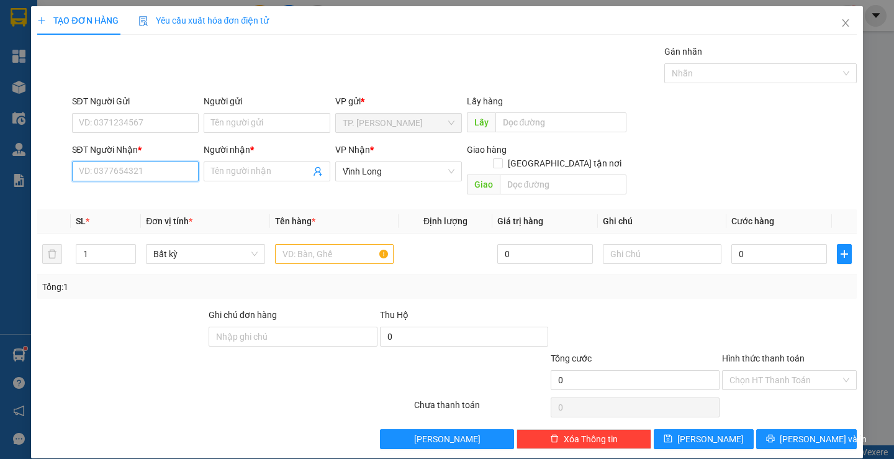
click at [143, 174] on input "SĐT Người Nhận *" at bounding box center [135, 171] width 127 height 20
click at [137, 194] on div "0973355323 - PHÁT" at bounding box center [133, 196] width 110 height 14
type input "0973355323"
type input "PHÁT"
type input "0973355323"
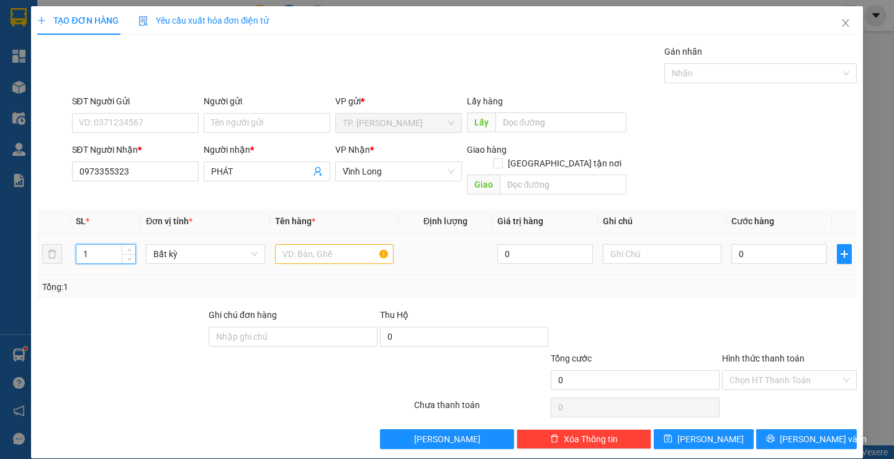
click at [110, 248] on input "1" at bounding box center [105, 254] width 59 height 19
type input "2"
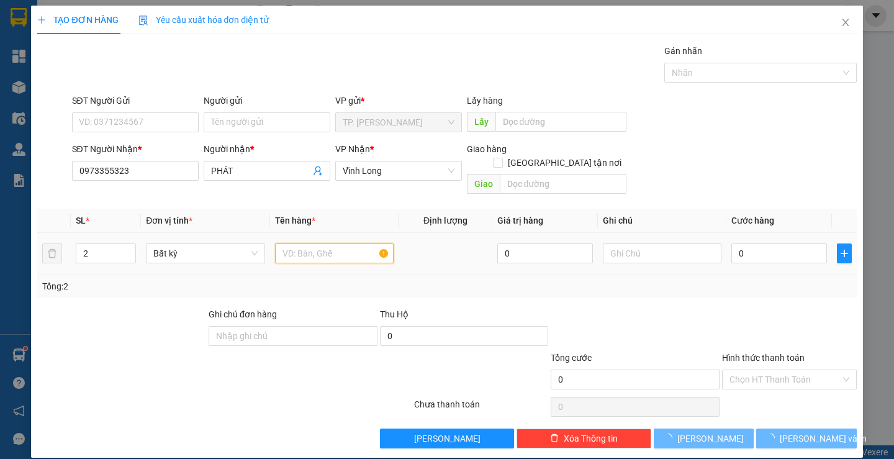
click at [338, 243] on input "text" at bounding box center [334, 253] width 119 height 20
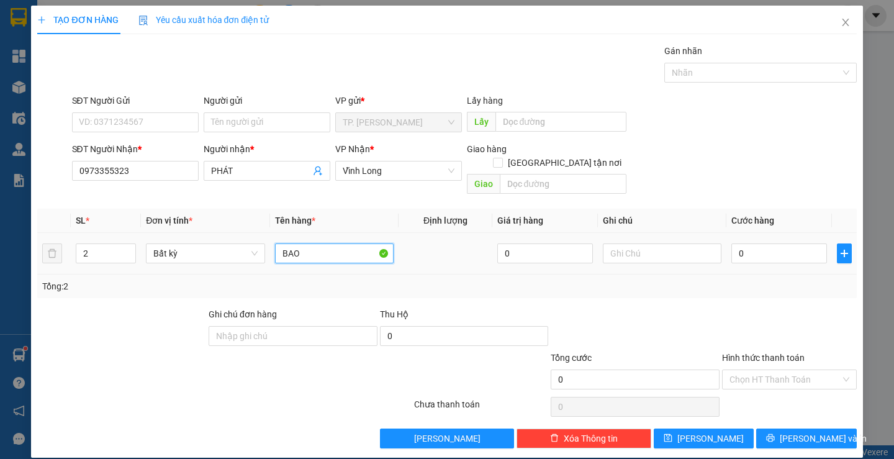
type input "BAO"
type input "VĂN"
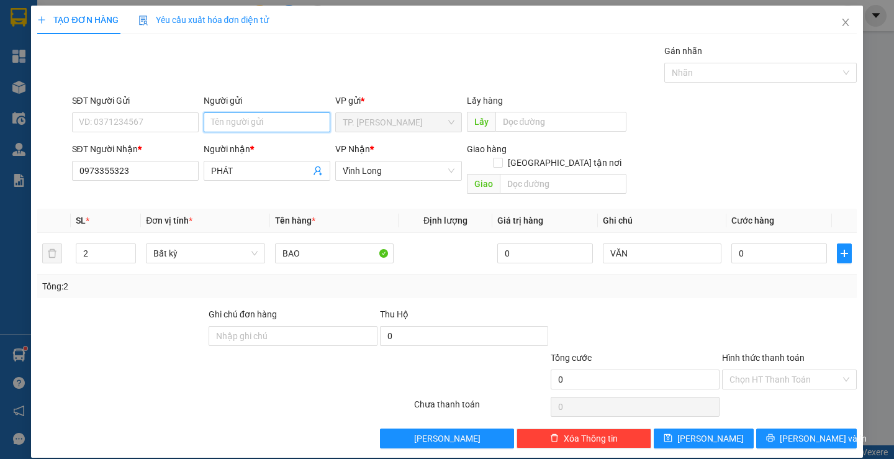
click at [273, 127] on input "Người gửi" at bounding box center [267, 122] width 127 height 20
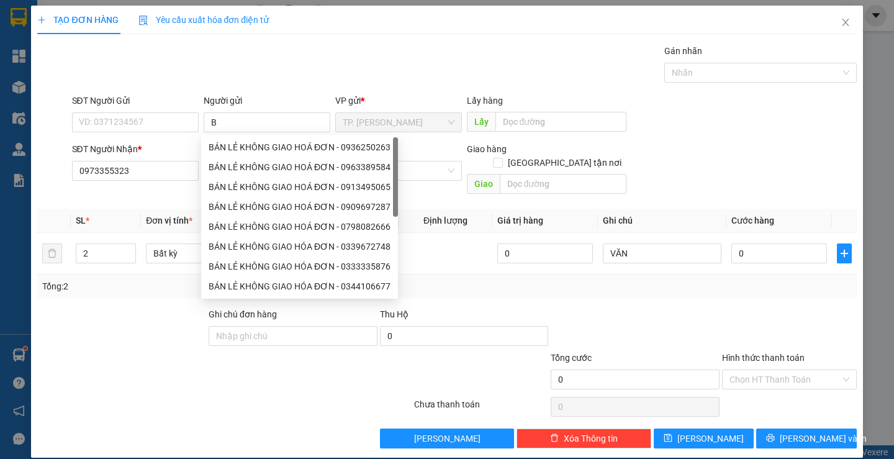
drag, startPoint x: 272, startPoint y: 137, endPoint x: 274, endPoint y: 146, distance: 9.6
click at [274, 145] on div "8377011 BÁN LẺ KHÔNG GIAO HOÁ ĐƠN - 0936250263 BÁN LẺ KHÔNG GIAO HOÁ ĐƠN - 0963…" at bounding box center [299, 217] width 197 height 164
click at [275, 146] on body "Kết quả tìm kiếm ( 1 ) Bộ lọc Ngày tạo đơn gần nhất Mã ĐH Trạng thái Món hàng T…" at bounding box center [447, 229] width 894 height 459
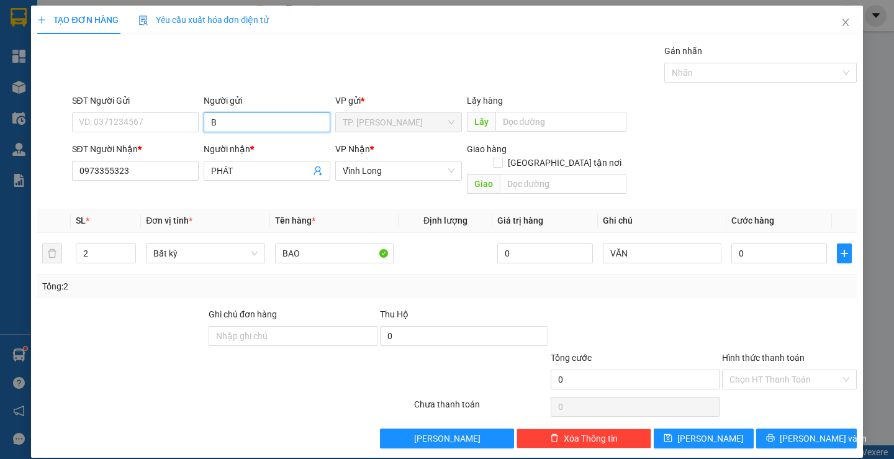
type input "BA"
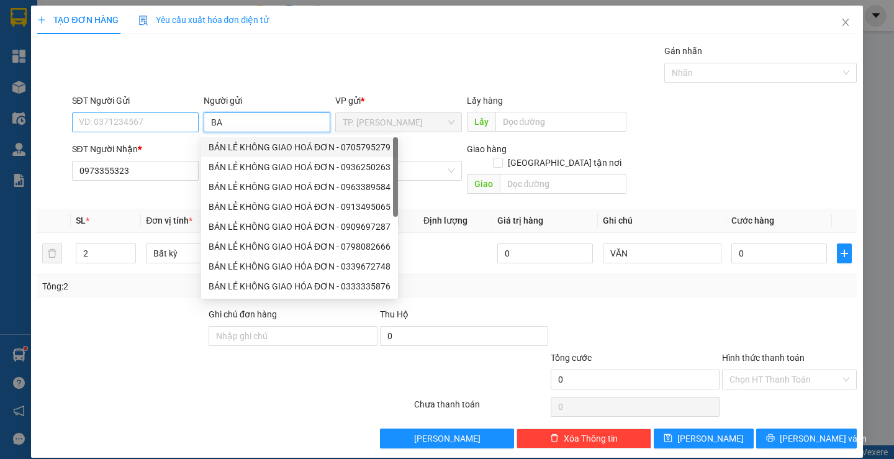
drag, startPoint x: 240, startPoint y: 122, endPoint x: 162, endPoint y: 124, distance: 77.6
click at [235, 151] on div "BÁN LẺ KHÔNG GIAO HOÁ ĐƠN - 0705795279" at bounding box center [300, 147] width 182 height 14
type input "0705795279"
type input "BÁN LẺ KHÔNG GIAO HOÁ ĐƠN"
click at [150, 122] on input "0705795279" at bounding box center [135, 122] width 127 height 20
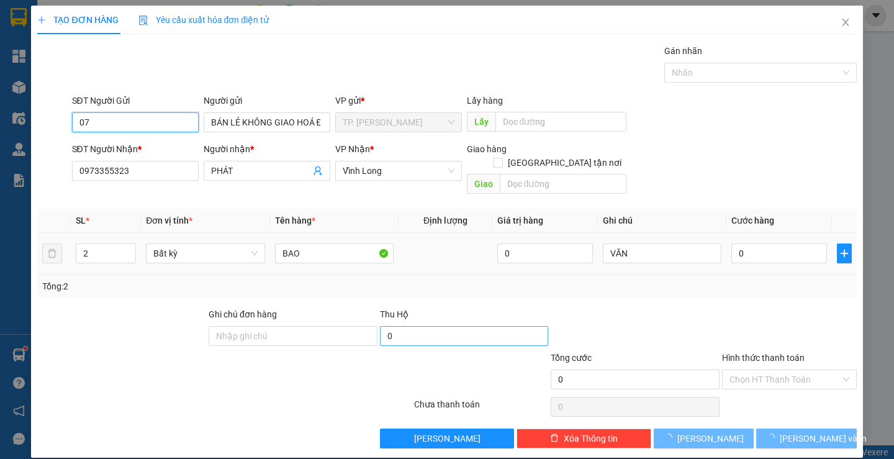
type input "0"
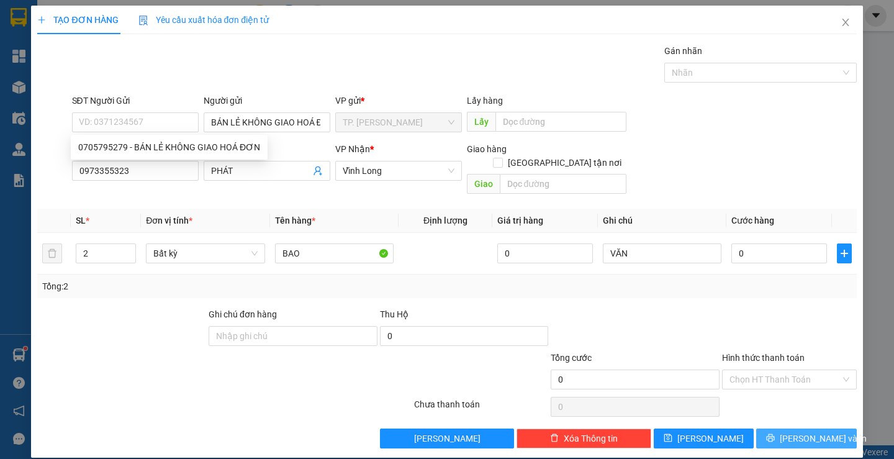
click at [775, 433] on icon "printer" at bounding box center [770, 437] width 9 height 9
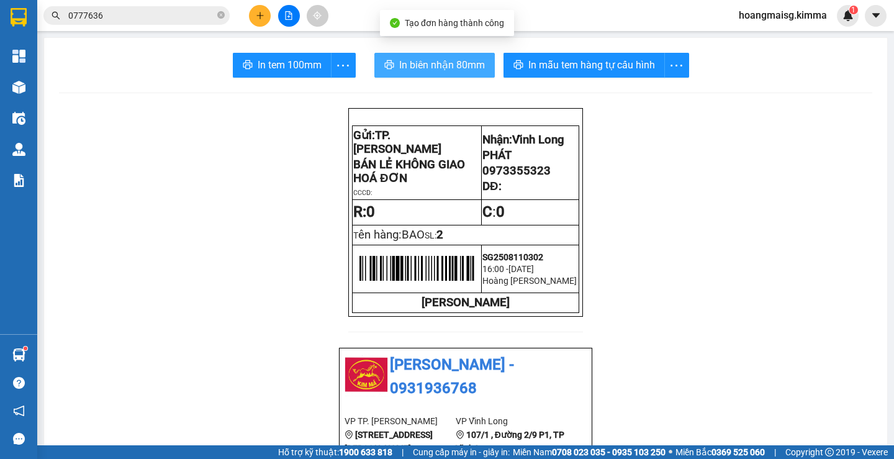
click at [432, 64] on span "In biên nhận 80mm" at bounding box center [442, 65] width 86 height 16
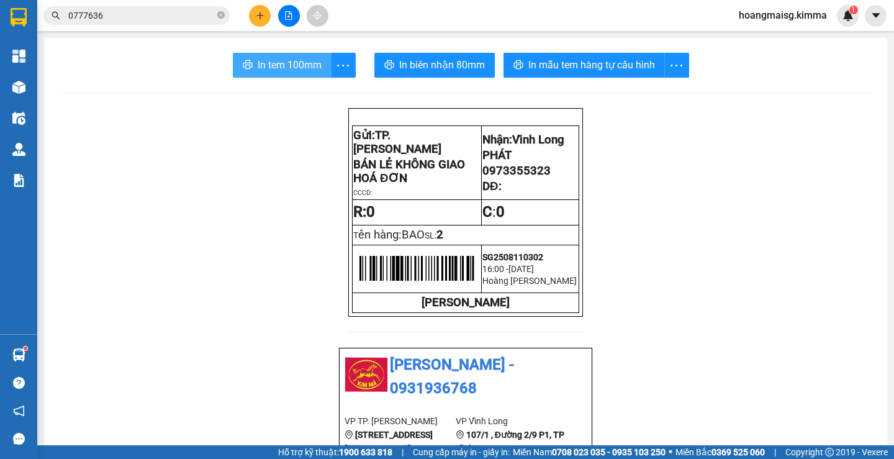
click at [288, 63] on span "In tem 100mm" at bounding box center [290, 65] width 64 height 16
click at [259, 9] on button at bounding box center [260, 16] width 22 height 22
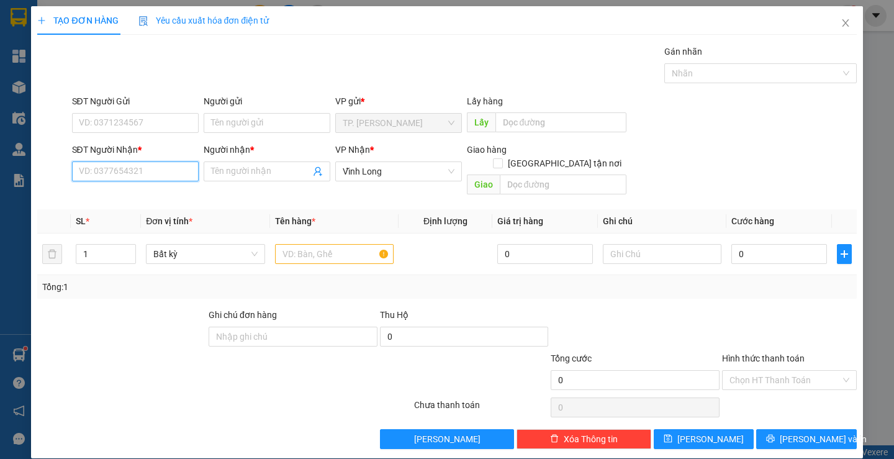
click at [161, 170] on input "SĐT Người Nhận *" at bounding box center [135, 171] width 127 height 20
type input "7"
click at [840, 20] on icon "close" at bounding box center [845, 23] width 10 height 10
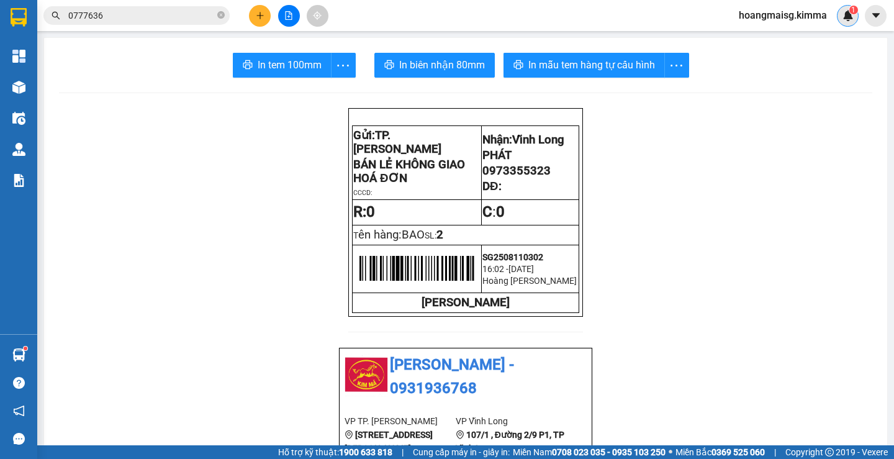
click at [845, 16] on img at bounding box center [847, 15] width 11 height 11
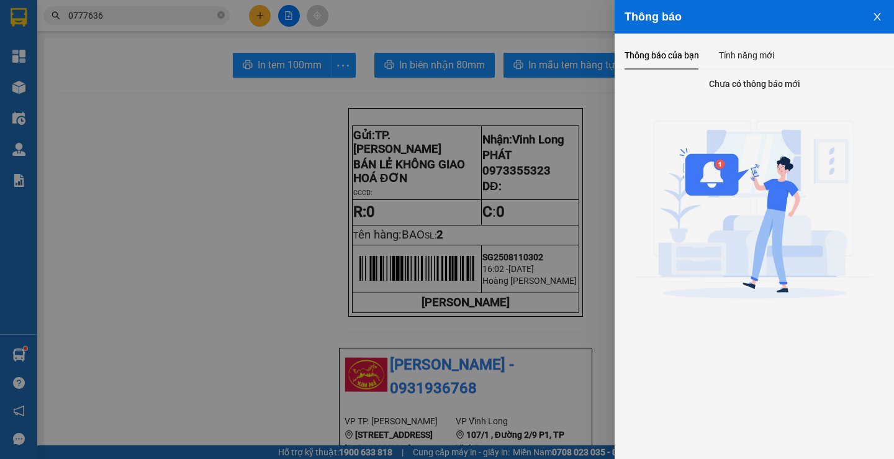
click at [885, 16] on button "Close" at bounding box center [877, 16] width 34 height 32
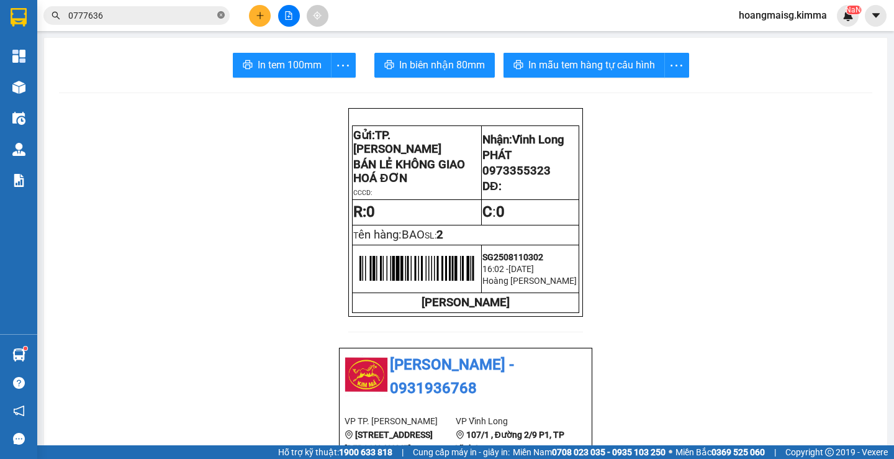
click at [220, 15] on icon "close-circle" at bounding box center [220, 14] width 7 height 7
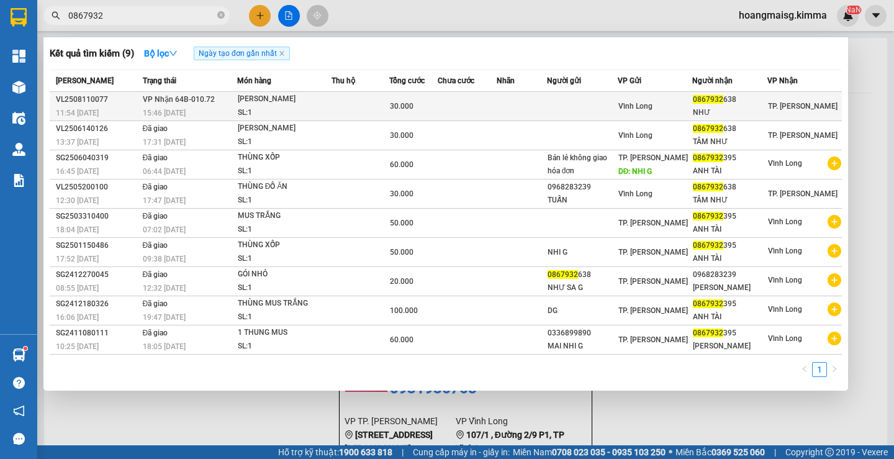
type input "0867932"
click at [331, 111] on div "SL: 1" at bounding box center [284, 113] width 93 height 14
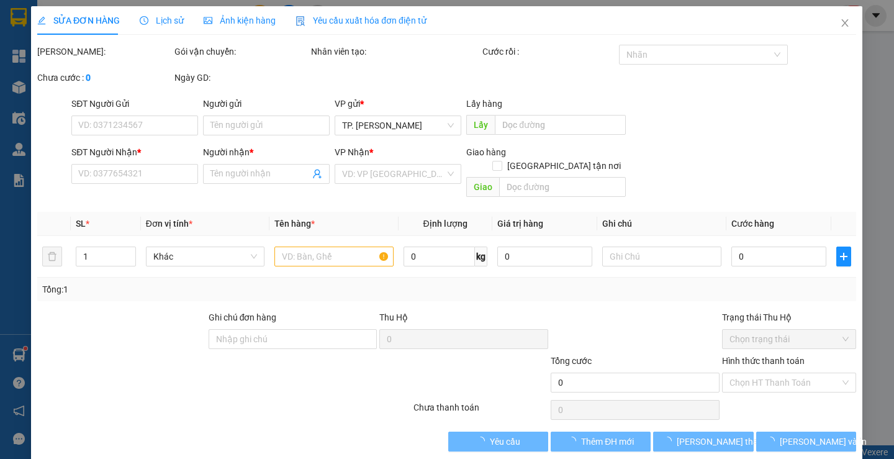
type input "0867932638"
type input "NHƯ"
type input "30.000"
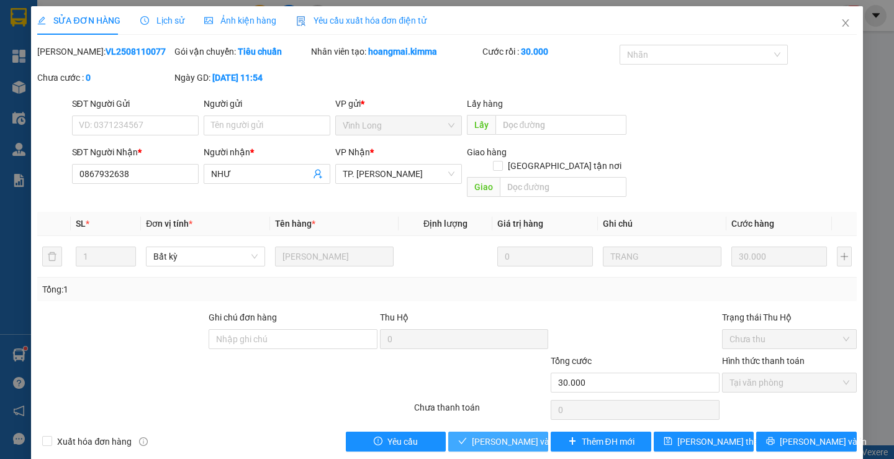
click at [472, 431] on button "Lưu và Giao hàng" at bounding box center [498, 441] width 100 height 20
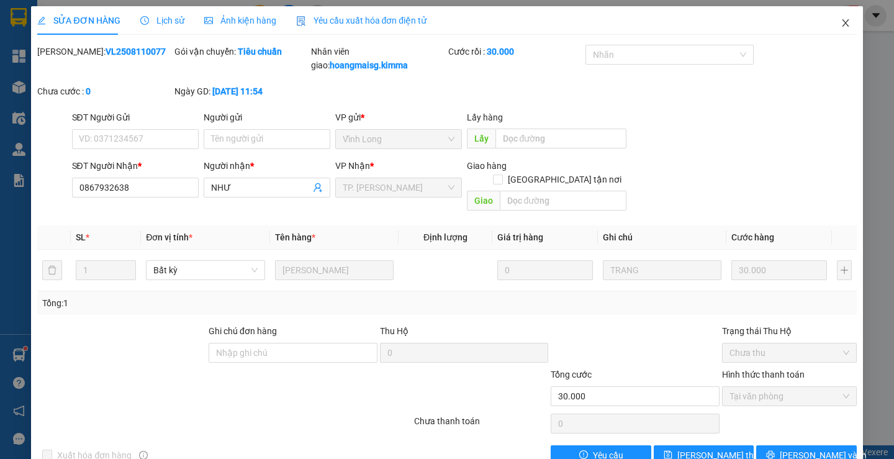
click at [840, 20] on icon "close" at bounding box center [845, 23] width 10 height 10
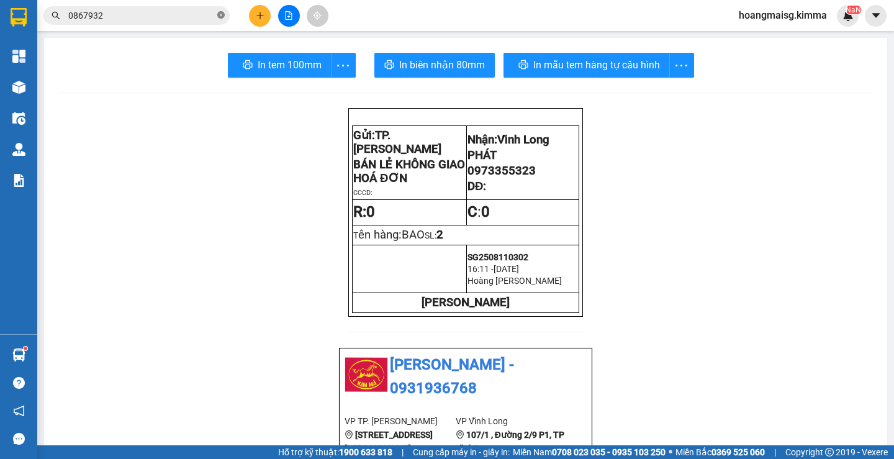
click at [220, 14] on icon "close-circle" at bounding box center [220, 14] width 7 height 7
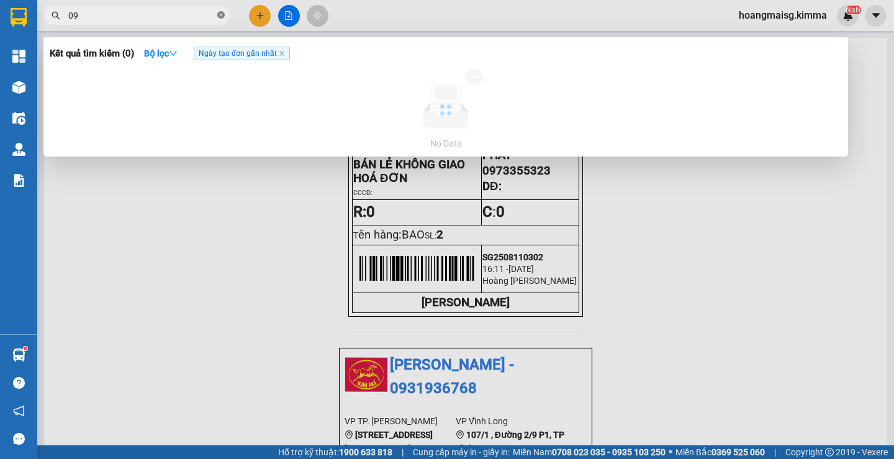
type input "0"
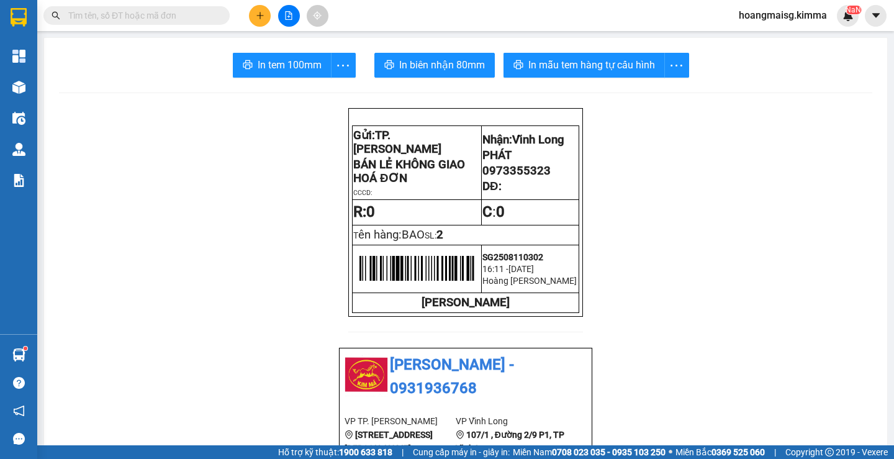
click at [260, 16] on icon "plus" at bounding box center [259, 15] width 1 height 7
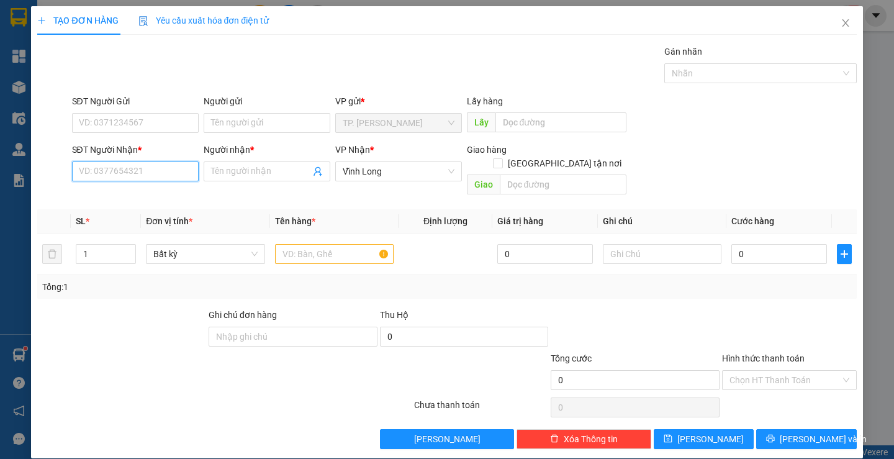
click at [105, 163] on input "SĐT Người Nhận *" at bounding box center [135, 171] width 127 height 20
click at [140, 196] on div "0949895900 - TIẾN ĐẠT" at bounding box center [133, 196] width 110 height 14
type input "0949895900"
type input "TIẾN ĐẠT"
type input "0949895900"
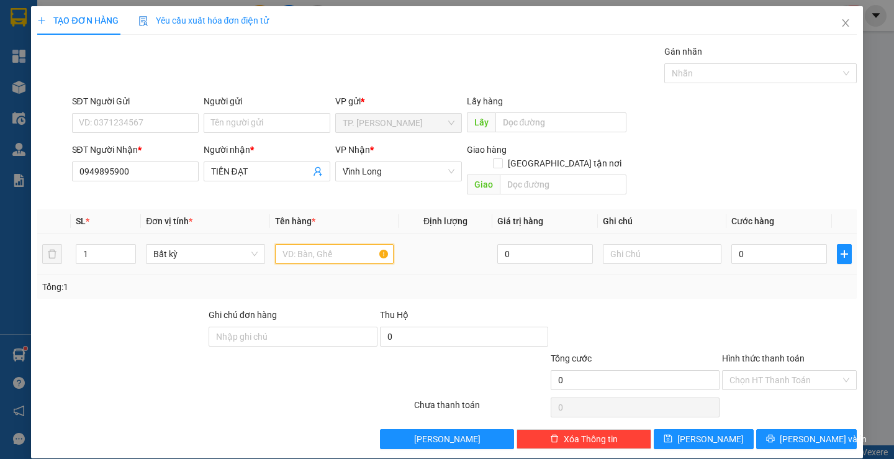
click at [300, 244] on input "text" at bounding box center [334, 254] width 119 height 20
type input "HỘP"
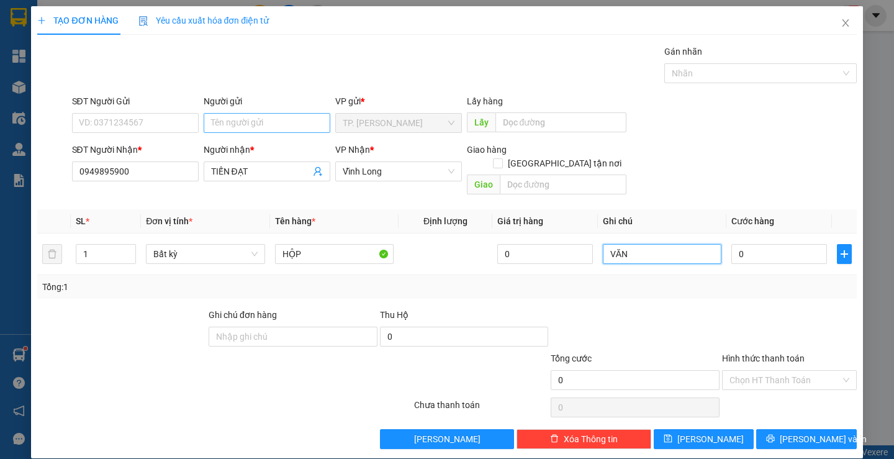
type input "VĂN"
type input "B"
click at [238, 118] on input "B" at bounding box center [267, 123] width 127 height 20
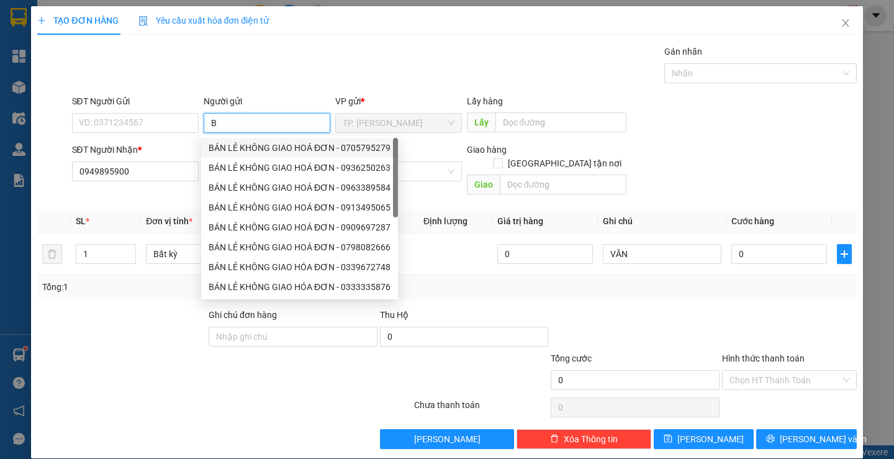
click at [249, 150] on div "BÁN LẺ KHÔNG GIAO HOÁ ĐƠN - 0705795279" at bounding box center [300, 148] width 182 height 14
type input "0705795279"
type input "BÁN LẺ KHÔNG GIAO HOÁ ĐƠN"
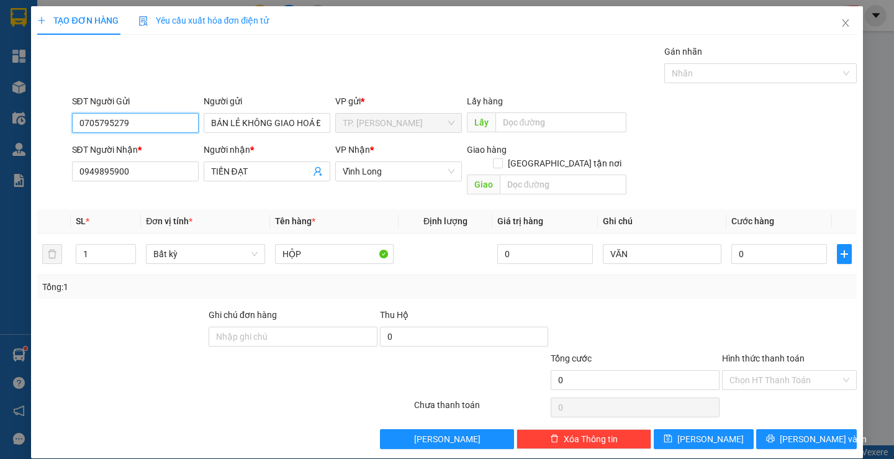
click at [164, 116] on input "0705795279" at bounding box center [135, 123] width 127 height 20
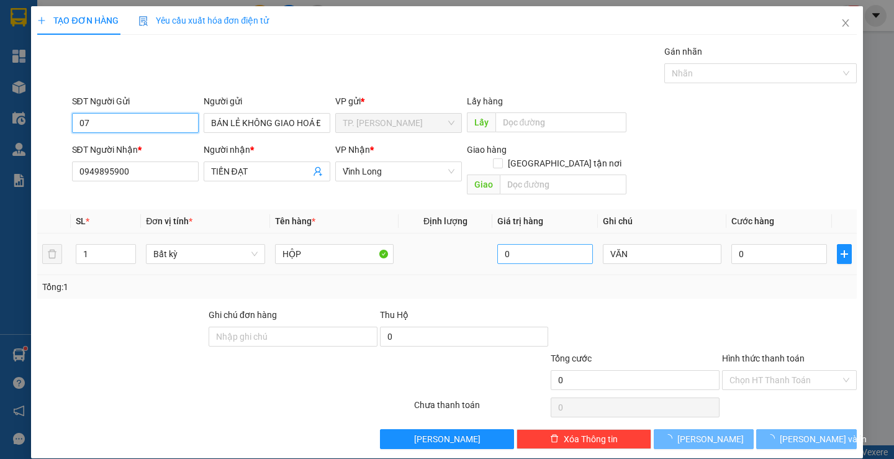
type input "0"
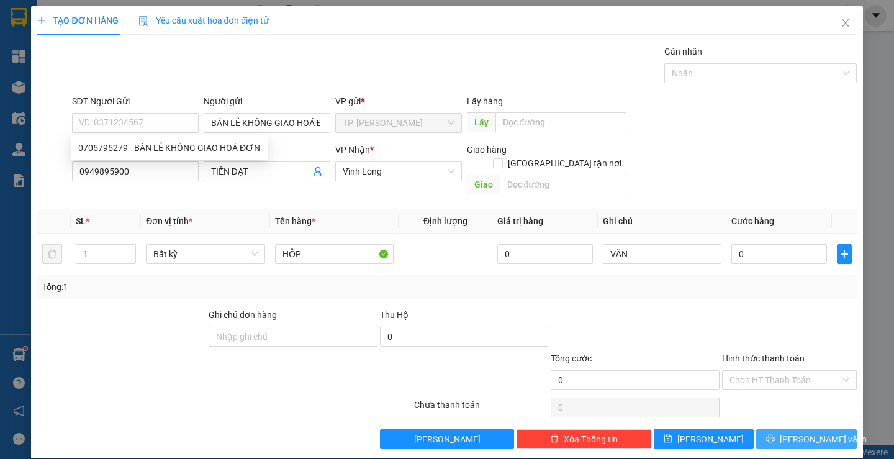
click at [804, 432] on span "[PERSON_NAME] và In" at bounding box center [823, 439] width 87 height 14
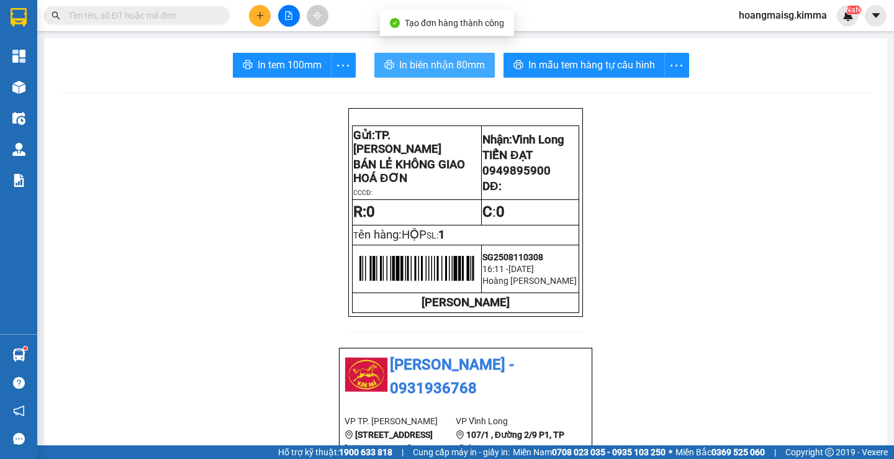
click at [417, 73] on button "In biên nhận 80mm" at bounding box center [434, 65] width 120 height 25
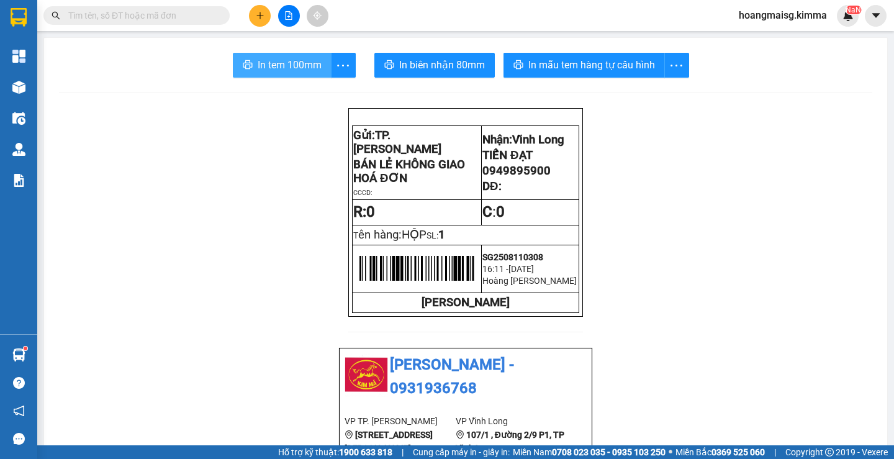
click at [284, 70] on span "In tem 100mm" at bounding box center [290, 65] width 64 height 16
click at [254, 15] on button at bounding box center [260, 16] width 22 height 22
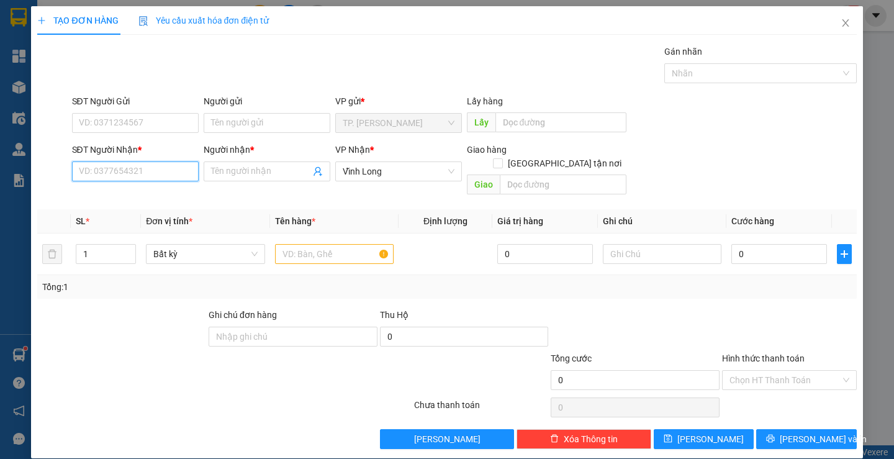
click at [126, 173] on input "SĐT Người Nhận *" at bounding box center [135, 171] width 127 height 20
click at [345, 244] on input "text" at bounding box center [334, 254] width 119 height 20
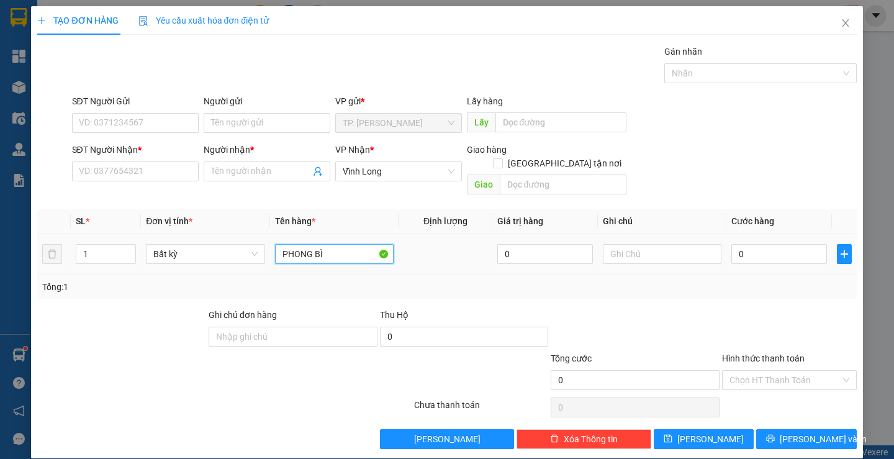
type input "PHONG BÌ"
type input "VẮN"
drag, startPoint x: 56, startPoint y: 161, endPoint x: 80, endPoint y: 173, distance: 26.7
click at [66, 169] on div at bounding box center [53, 171] width 34 height 57
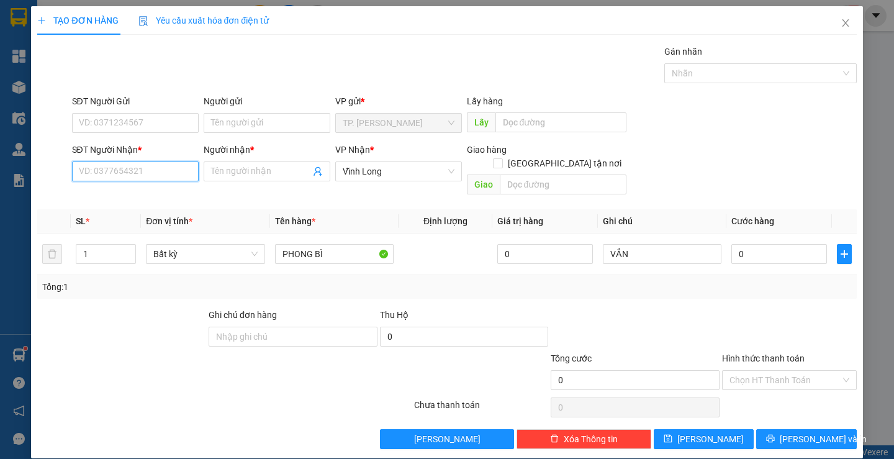
click at [97, 174] on input "SĐT Người Nhận *" at bounding box center [135, 171] width 127 height 20
type input "0969563096"
click at [276, 174] on input "Người nhận *" at bounding box center [260, 171] width 99 height 14
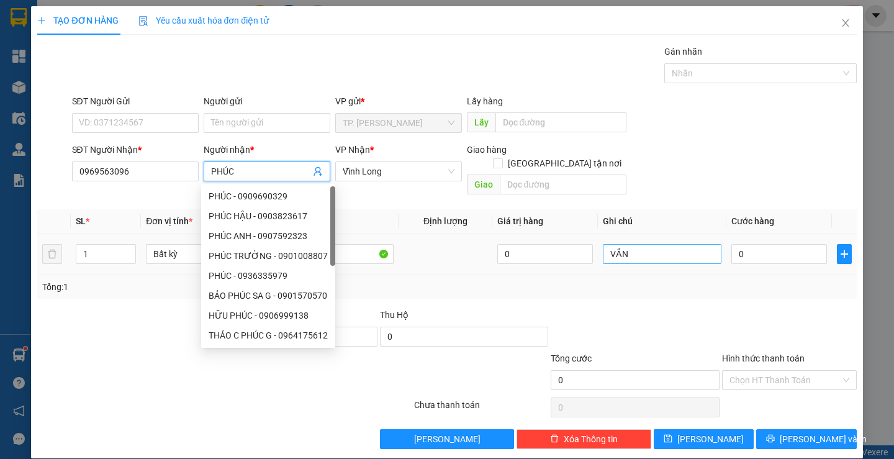
type input "PHÚC"
click at [646, 244] on input "VẮN" at bounding box center [662, 254] width 119 height 20
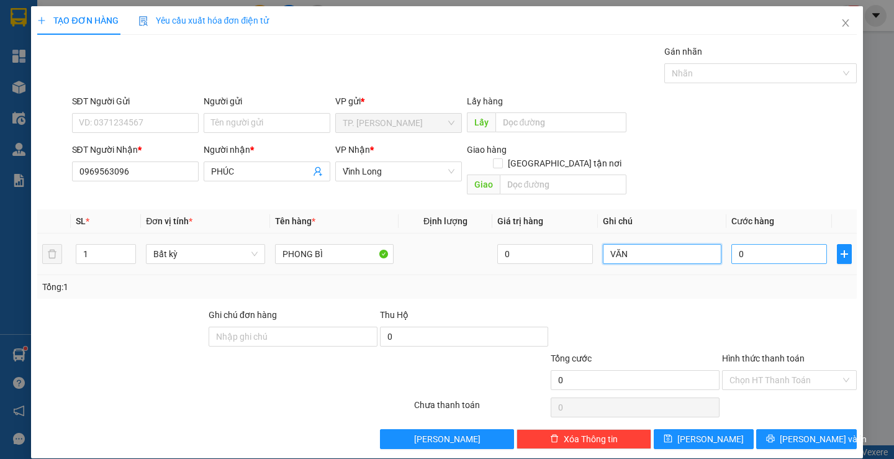
type input "VĂN"
click at [750, 244] on input "0" at bounding box center [779, 254] width 96 height 20
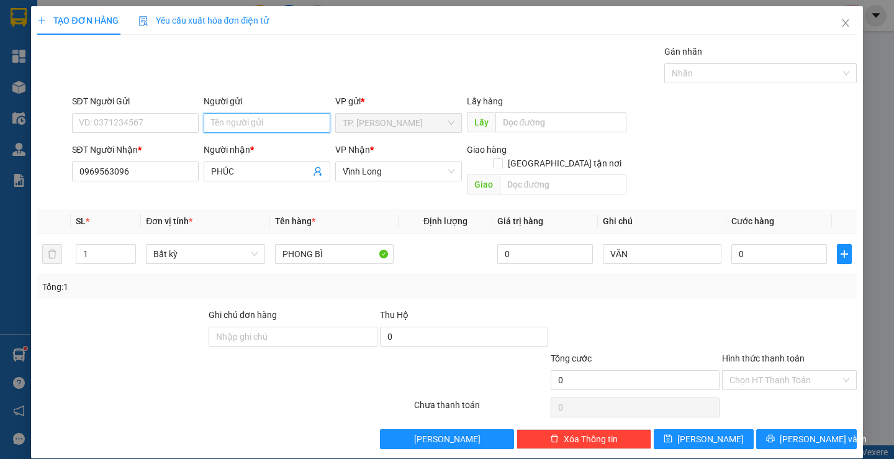
click at [277, 126] on input "Người gửi" at bounding box center [267, 123] width 127 height 20
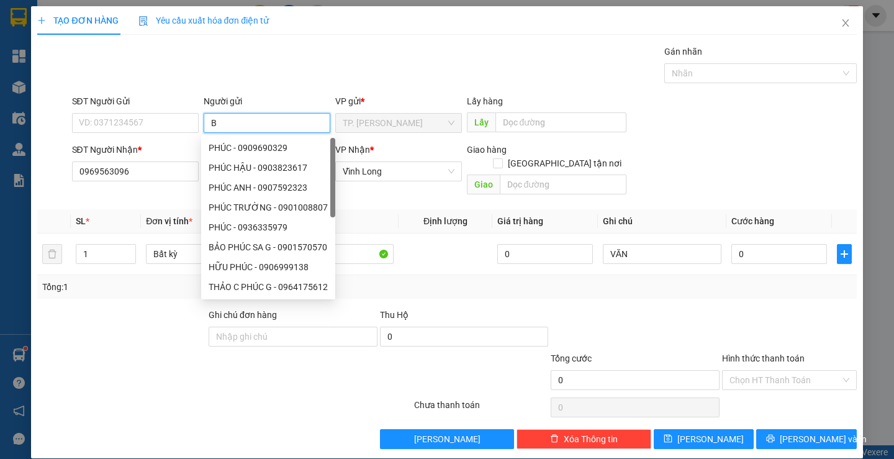
type input "BA"
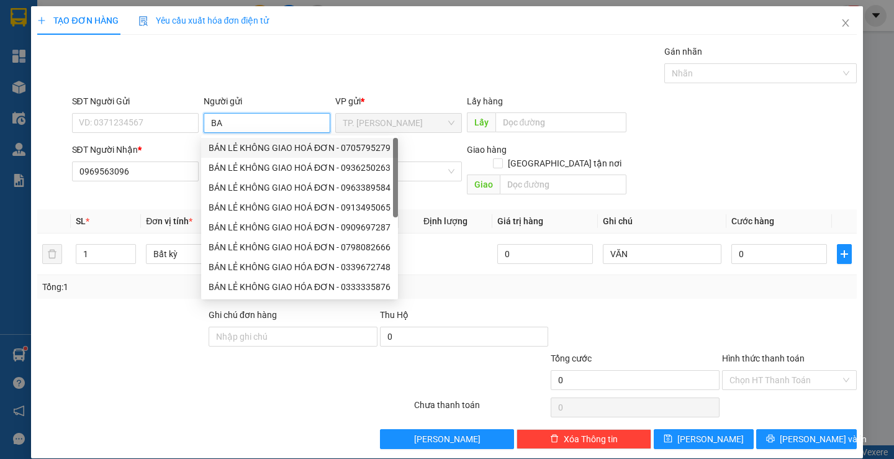
click at [240, 143] on div "BÁN LẺ KHÔNG GIAO HOÁ ĐƠN - 0705795279" at bounding box center [300, 148] width 182 height 14
type input "0705795279"
type input "BÁN LẺ KHÔNG GIAO HOÁ ĐƠN"
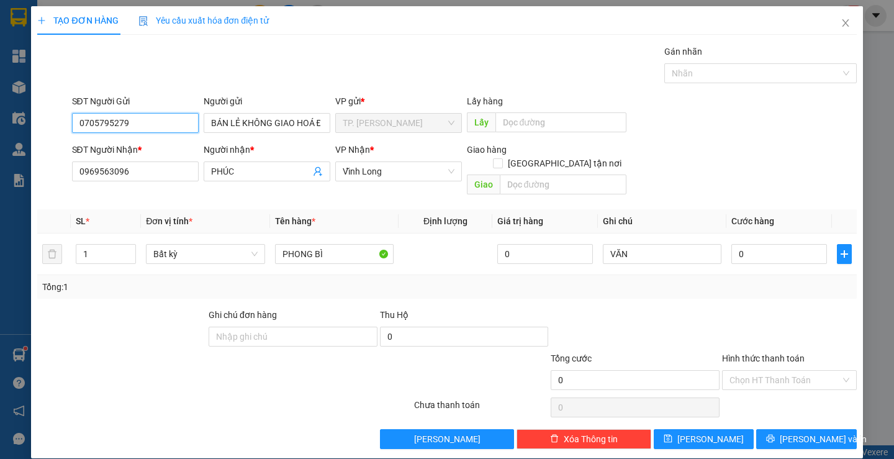
click at [158, 124] on input "0705795279" at bounding box center [135, 123] width 127 height 20
type input "0"
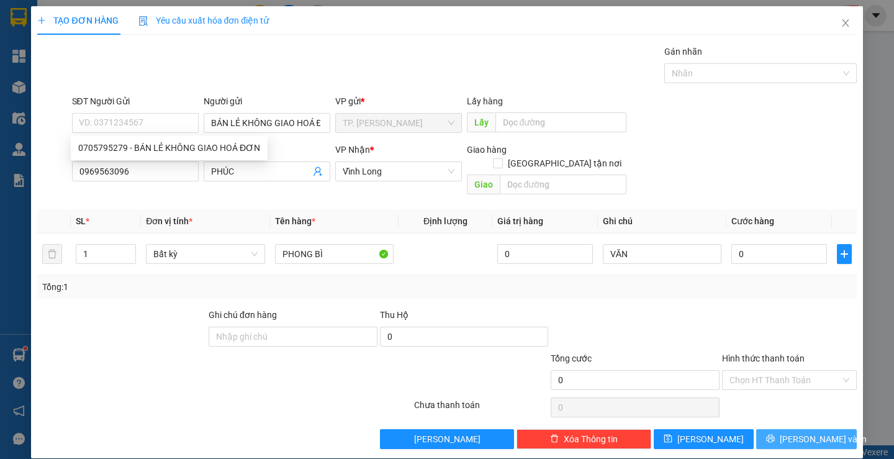
click at [816, 432] on span "[PERSON_NAME] và In" at bounding box center [823, 439] width 87 height 14
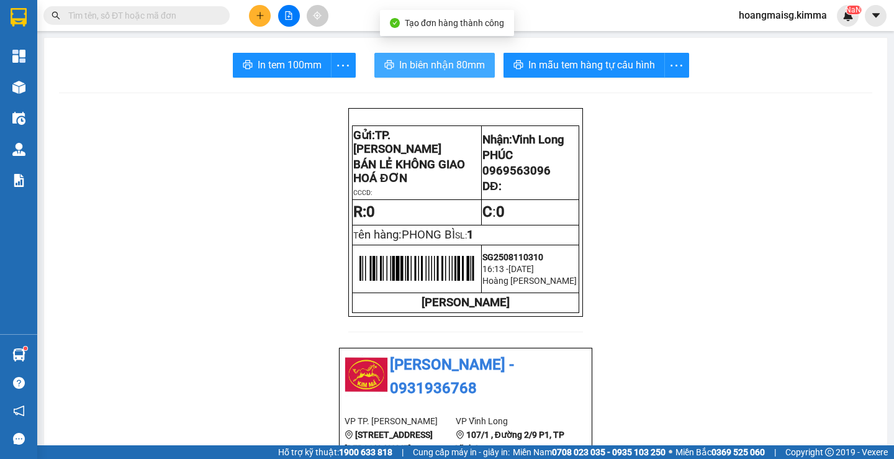
click at [444, 73] on button "In biên nhận 80mm" at bounding box center [434, 65] width 120 height 25
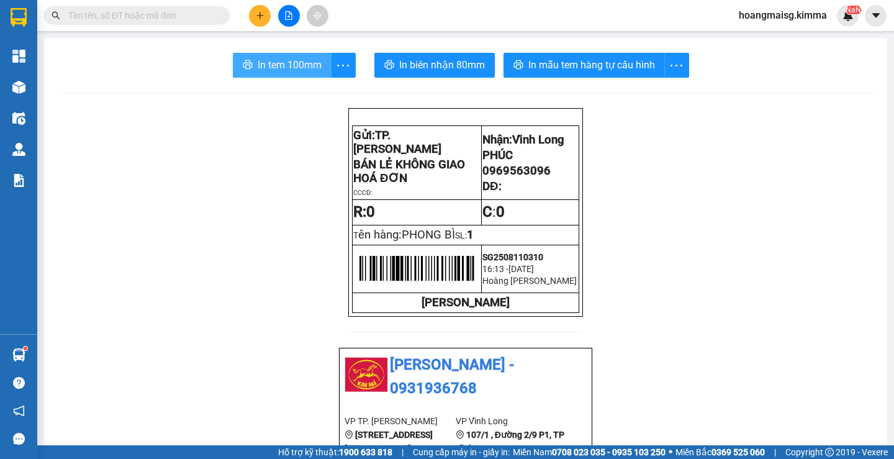
click at [254, 76] on button "In tem 100mm" at bounding box center [282, 65] width 99 height 25
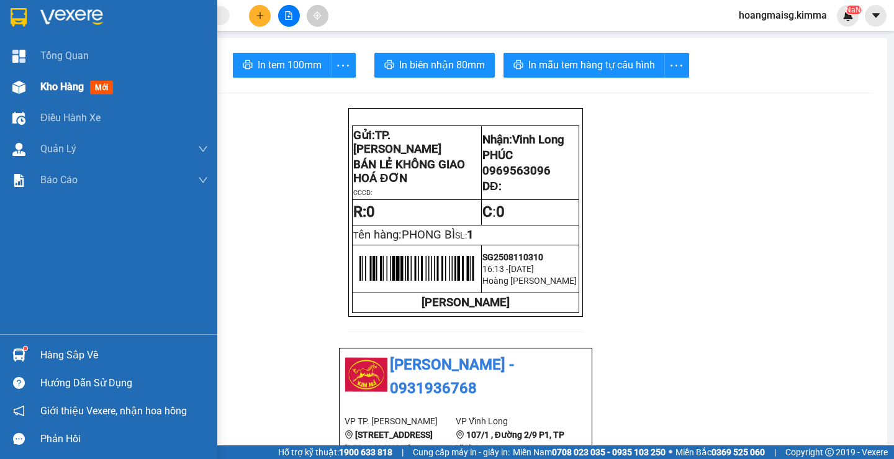
click at [20, 79] on div at bounding box center [19, 87] width 22 height 22
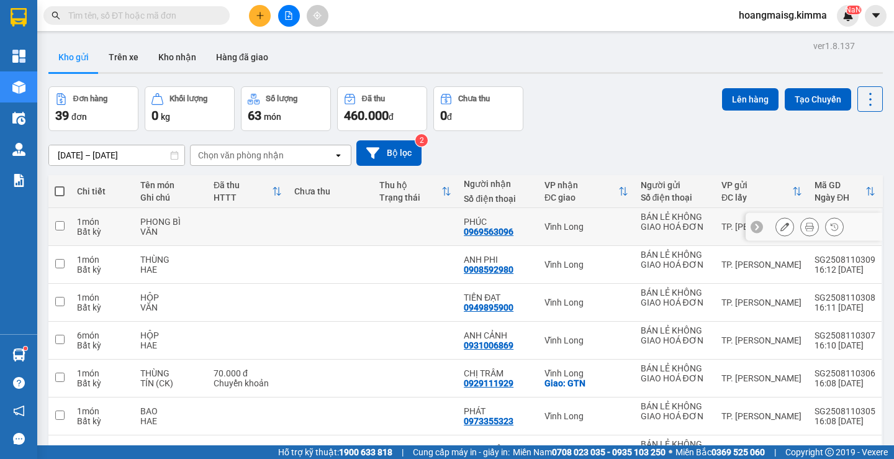
click at [785, 227] on div at bounding box center [809, 226] width 68 height 19
click at [780, 227] on icon at bounding box center [784, 226] width 9 height 9
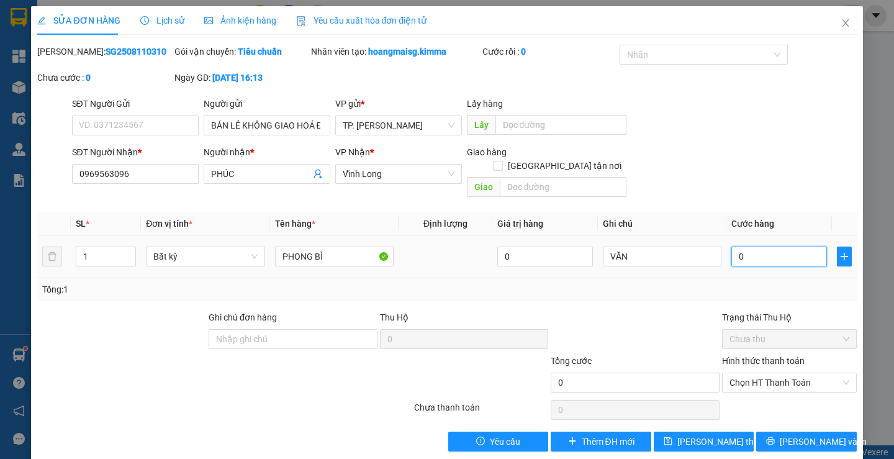
click at [773, 246] on input "0" at bounding box center [779, 256] width 96 height 20
type input "2"
type input "20"
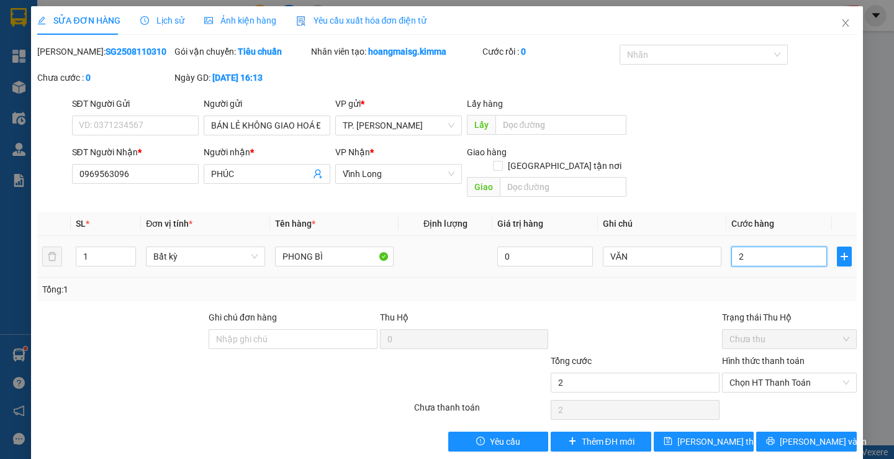
type input "20"
click at [749, 374] on span "Chọn HT Thanh Toán" at bounding box center [789, 382] width 120 height 19
type input "20.000"
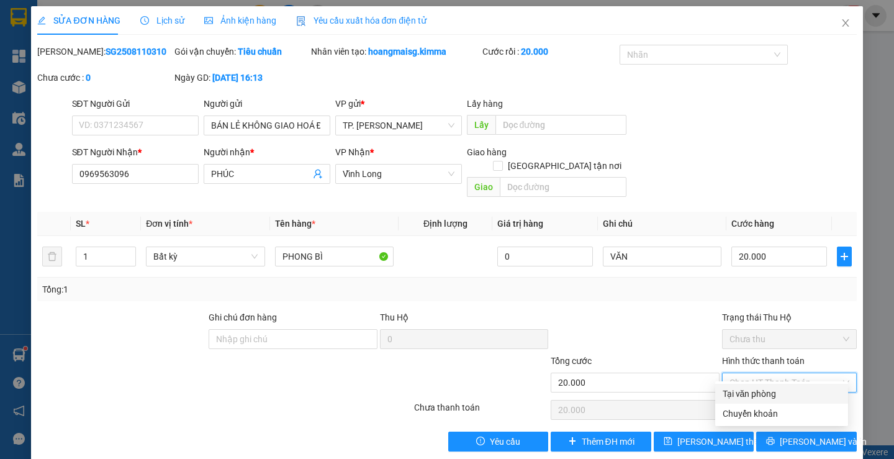
click at [747, 395] on div "Tại văn phòng" at bounding box center [782, 394] width 118 height 14
type input "0"
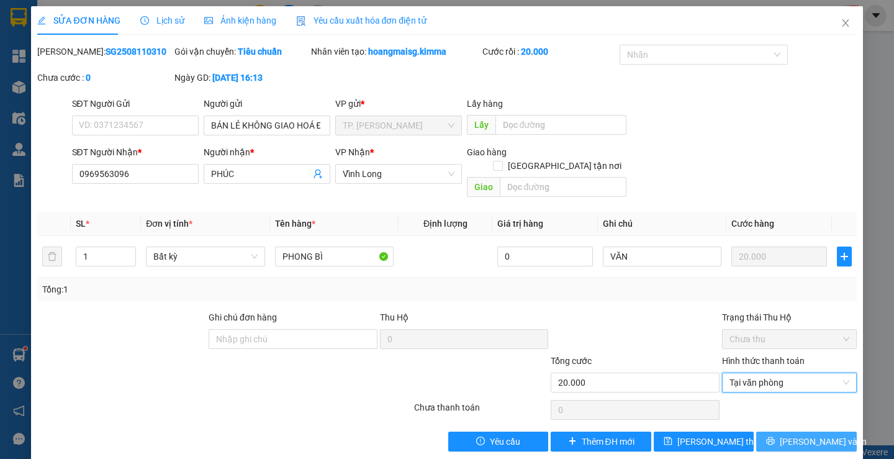
click at [821, 435] on span "[PERSON_NAME] và In" at bounding box center [823, 442] width 87 height 14
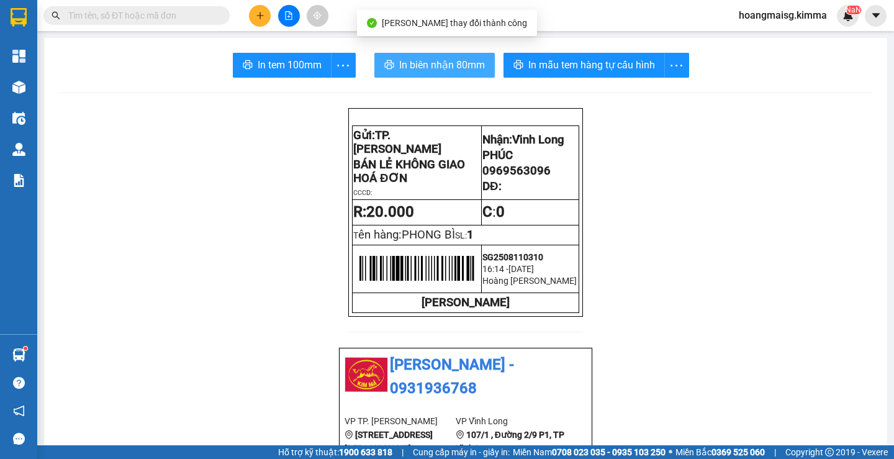
click at [425, 57] on span "In biên nhận 80mm" at bounding box center [442, 65] width 86 height 16
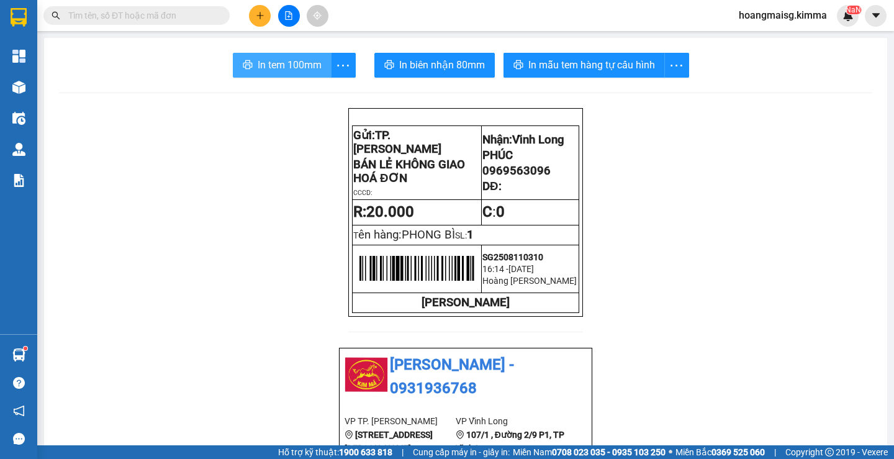
click at [268, 66] on span "In tem 100mm" at bounding box center [290, 65] width 64 height 16
click at [260, 17] on icon "plus" at bounding box center [259, 15] width 1 height 7
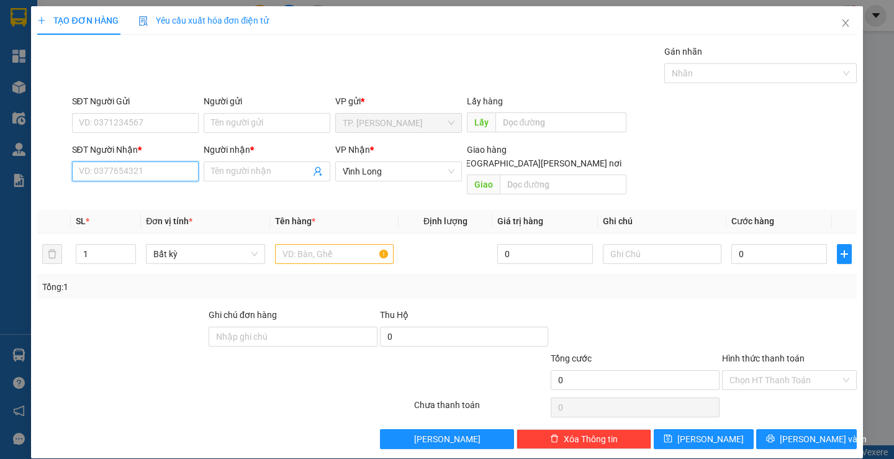
click at [142, 168] on input "SĐT Người Nhận *" at bounding box center [135, 171] width 127 height 20
click at [140, 197] on div "0903163808 - CHỊ YẾN" at bounding box center [133, 196] width 110 height 14
type input "0903163808"
type input "CHỊ YẾN"
type input "0903163808"
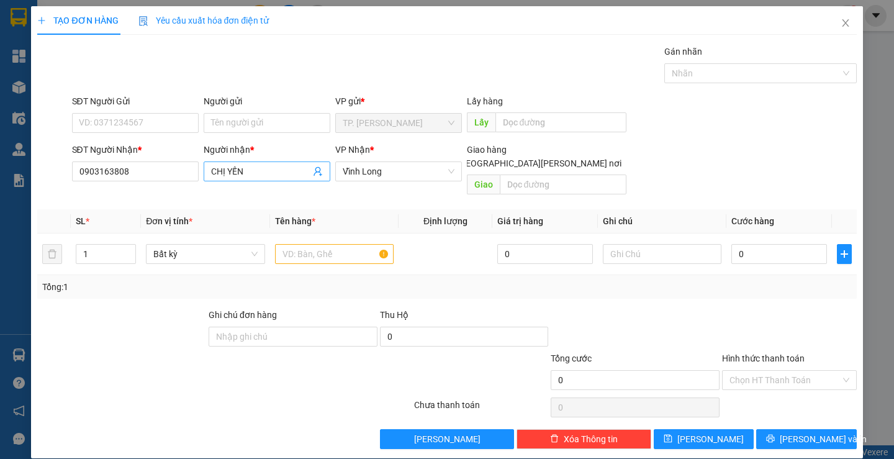
click at [284, 171] on input "CHỊ YẾN" at bounding box center [260, 171] width 99 height 14
type input "C"
type input "VỈNH THUẬN"
click at [329, 244] on input "text" at bounding box center [334, 254] width 119 height 20
type input "HỘP"
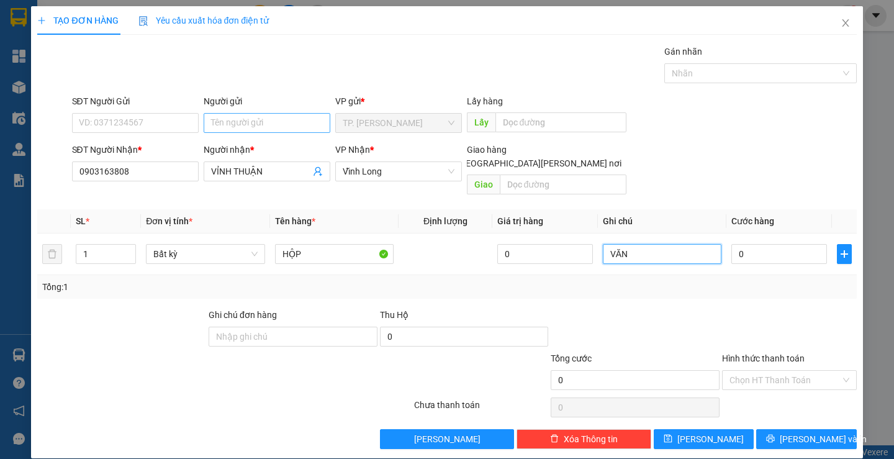
type input "VĂN"
click at [251, 114] on input "Người gửi" at bounding box center [267, 123] width 127 height 20
type input "BA"
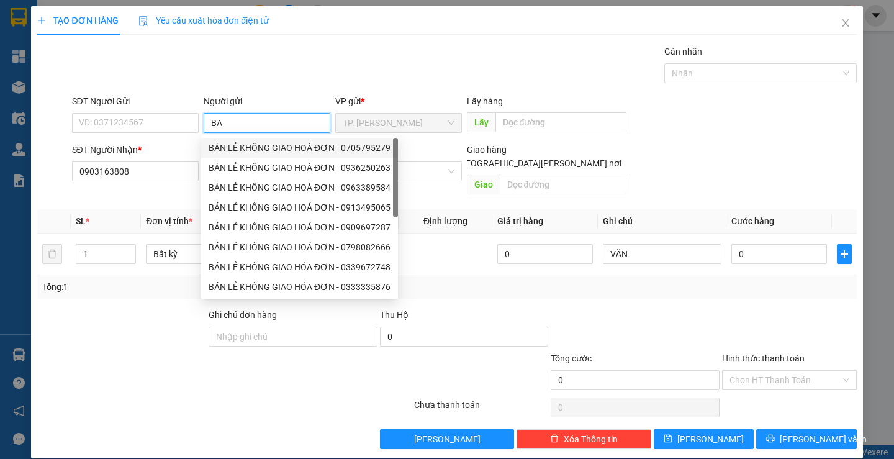
click at [257, 145] on div "BÁN LẺ KHÔNG GIAO HOÁ ĐƠN - 0705795279" at bounding box center [300, 148] width 182 height 14
type input "0705795279"
type input "BÁN LẺ KHÔNG GIAO HOÁ ĐƠN"
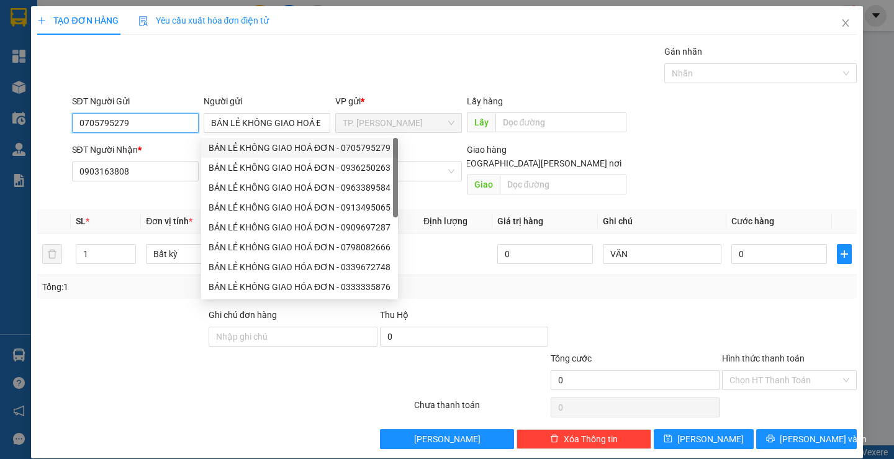
click at [178, 130] on input "0705795279" at bounding box center [135, 123] width 127 height 20
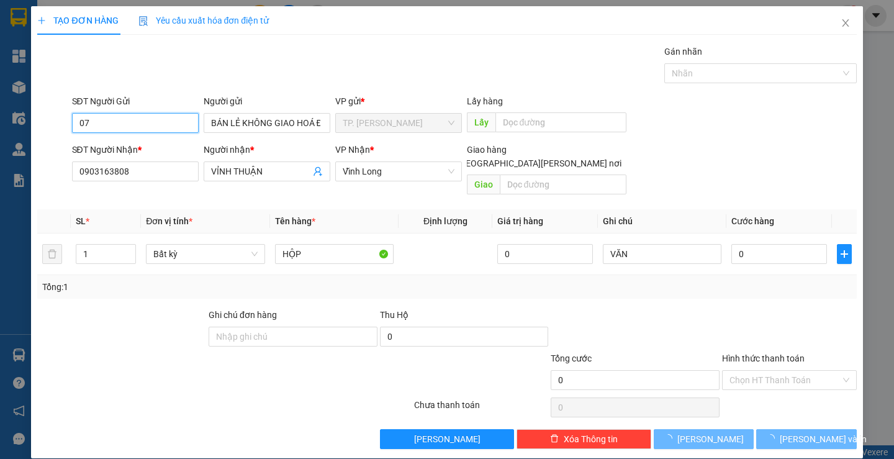
type input "0"
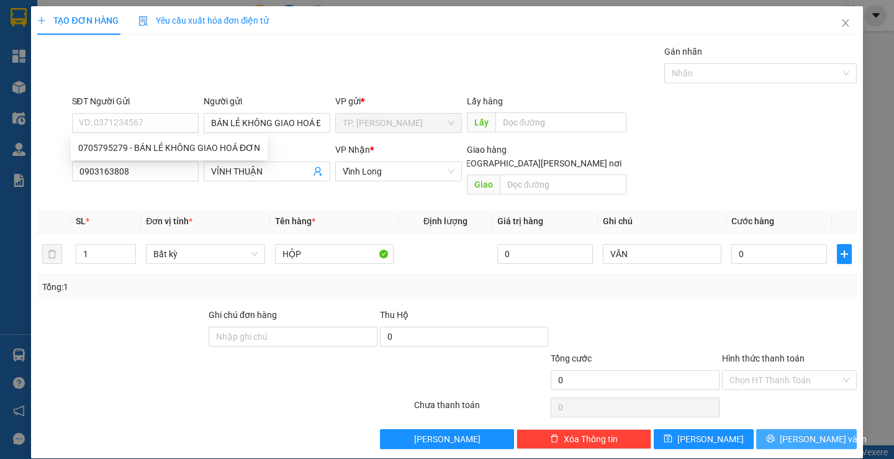
click at [794, 432] on span "[PERSON_NAME] và In" at bounding box center [823, 439] width 87 height 14
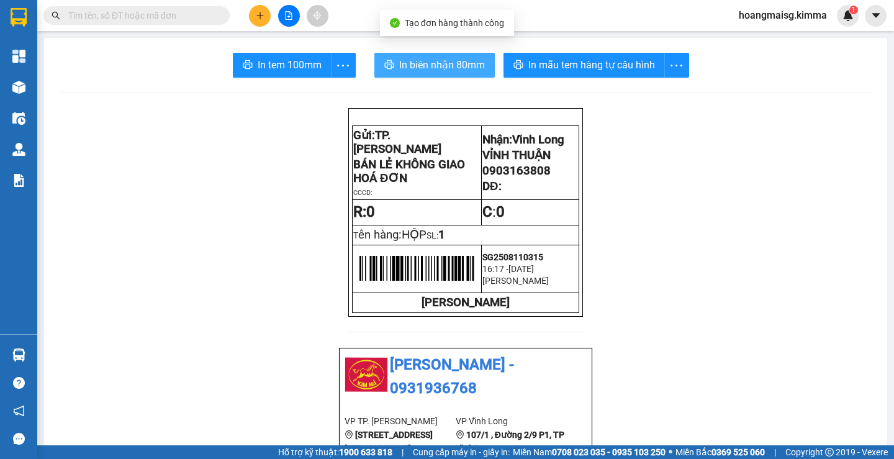
click at [457, 57] on button "In biên nhận 80mm" at bounding box center [434, 65] width 120 height 25
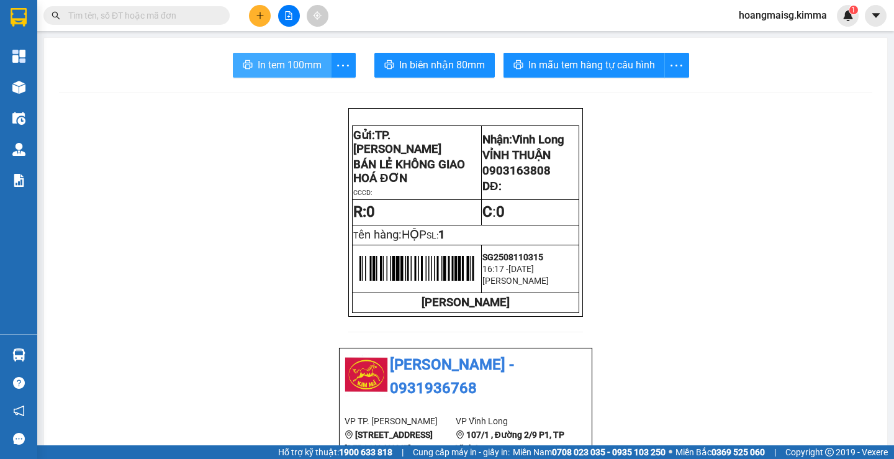
click at [263, 57] on span "In tem 100mm" at bounding box center [290, 65] width 64 height 16
click at [131, 12] on input "text" at bounding box center [141, 16] width 146 height 14
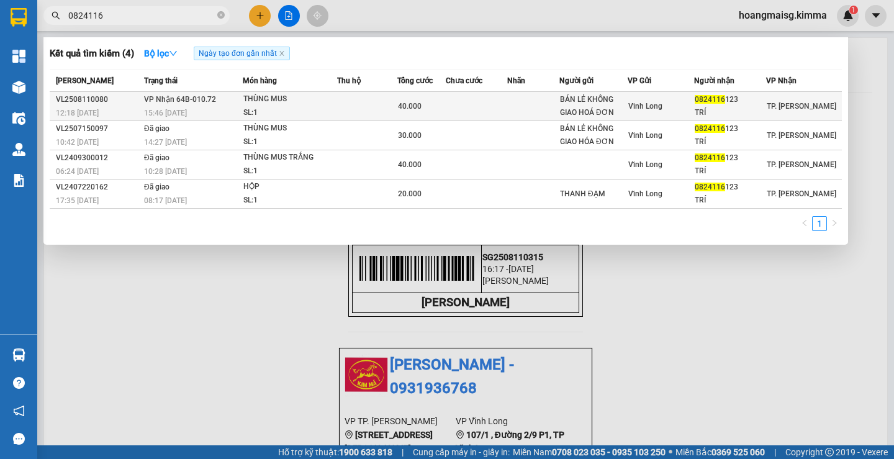
type input "0824116"
click at [330, 105] on div "THÙNG MUS" at bounding box center [289, 99] width 93 height 14
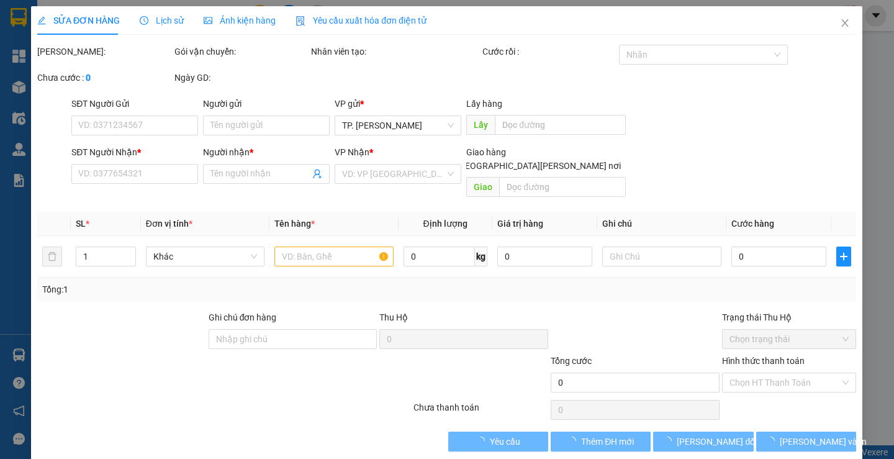
type input "BÁN LẺ KHÔNG GIAO HOÁ ĐƠN"
type input "0824116123"
type input "TRÍ"
type input "40.000"
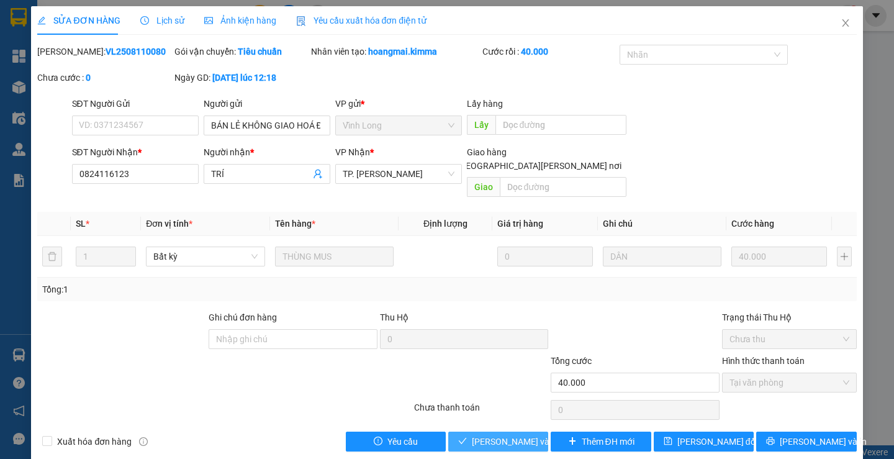
click at [485, 435] on span "[PERSON_NAME] và [PERSON_NAME] hàng" at bounding box center [556, 442] width 168 height 14
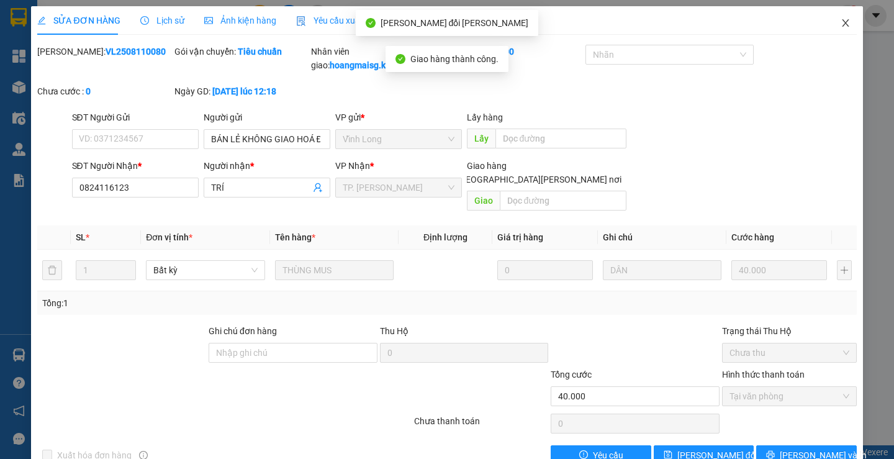
click at [840, 23] on icon "close" at bounding box center [845, 23] width 10 height 10
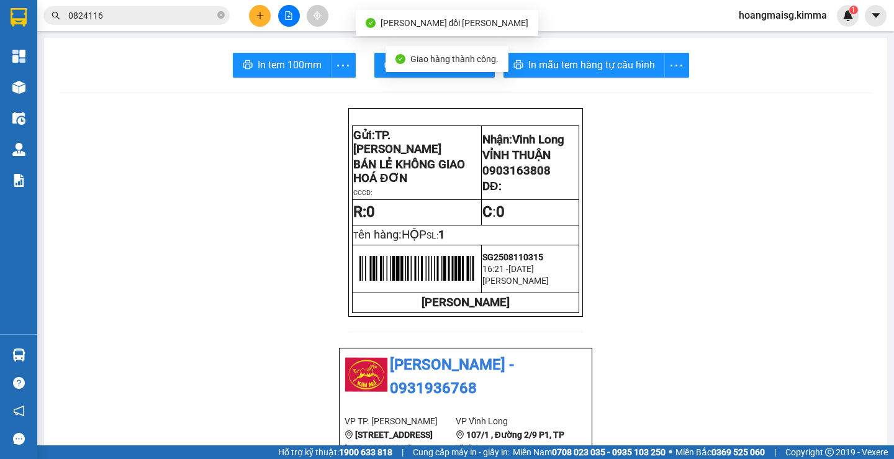
click at [164, 20] on input "0824116" at bounding box center [141, 16] width 146 height 14
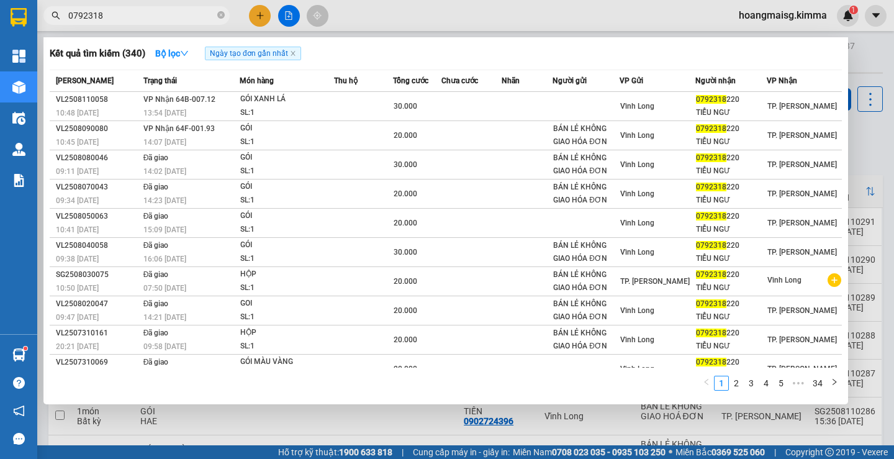
click at [220, 17] on icon "close-circle" at bounding box center [220, 14] width 7 height 7
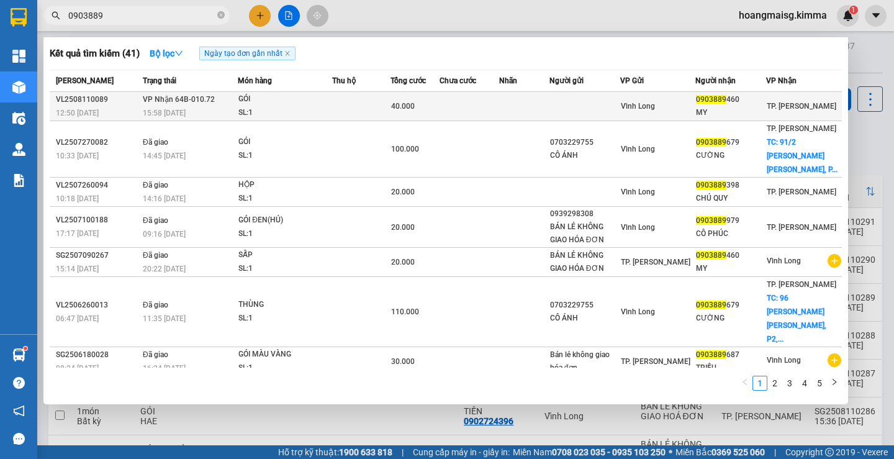
type input "0903889"
click at [712, 109] on div "MY" at bounding box center [731, 112] width 70 height 13
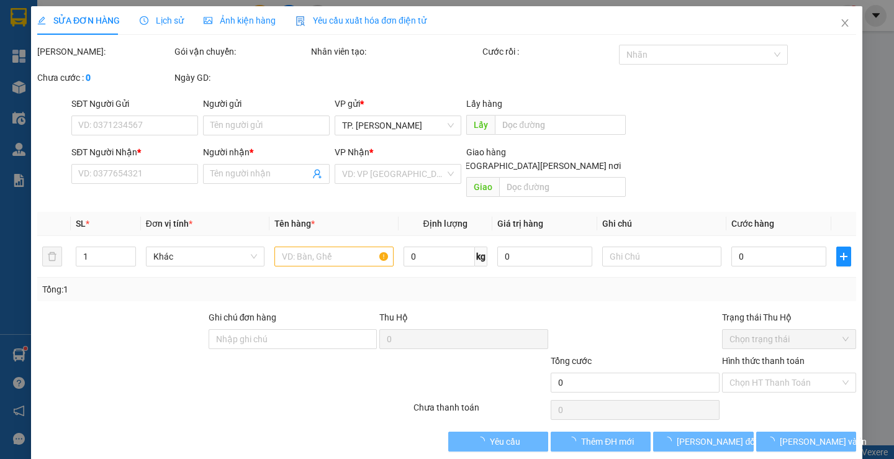
type input "0903889460"
type input "MY"
type input "40.000"
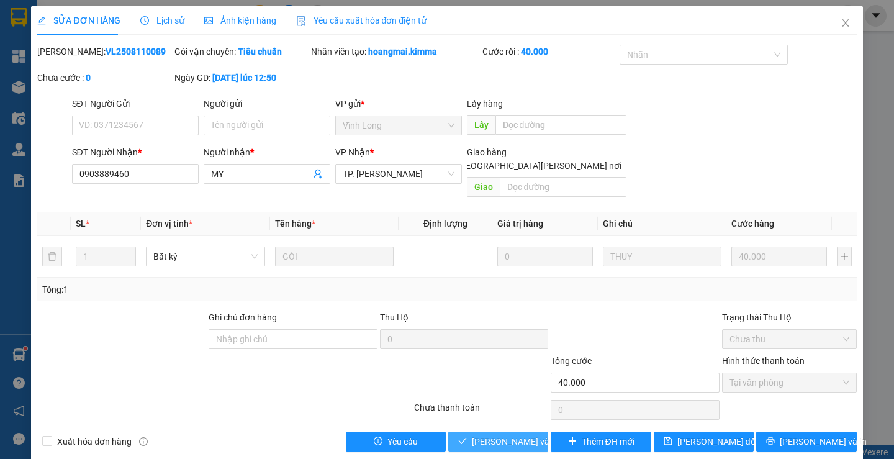
click at [494, 435] on span "[PERSON_NAME] và [PERSON_NAME] hàng" at bounding box center [556, 442] width 168 height 14
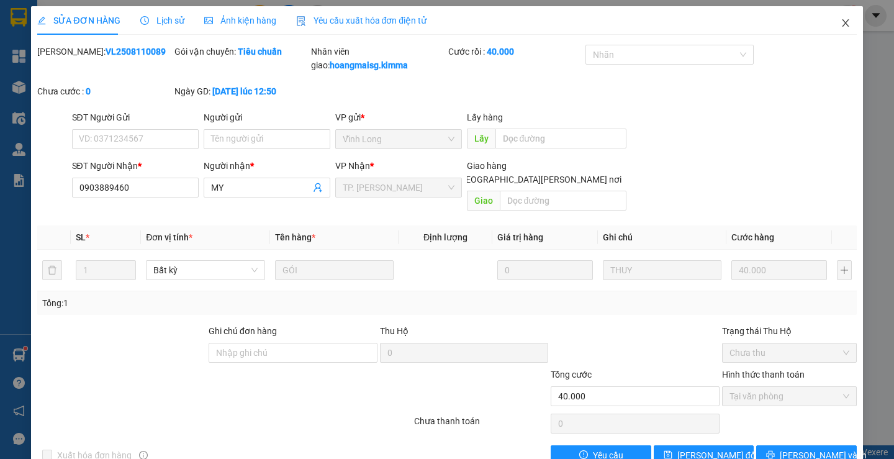
click at [838, 30] on span "Close" at bounding box center [845, 23] width 35 height 35
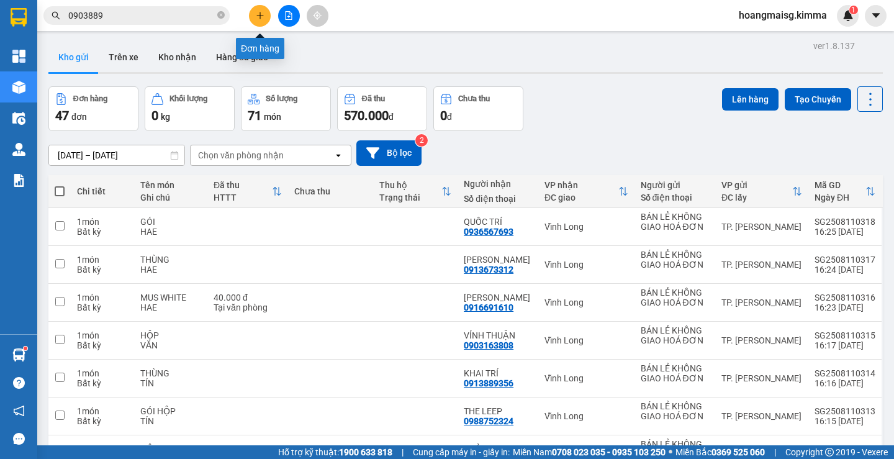
click at [257, 14] on icon "plus" at bounding box center [260, 15] width 9 height 9
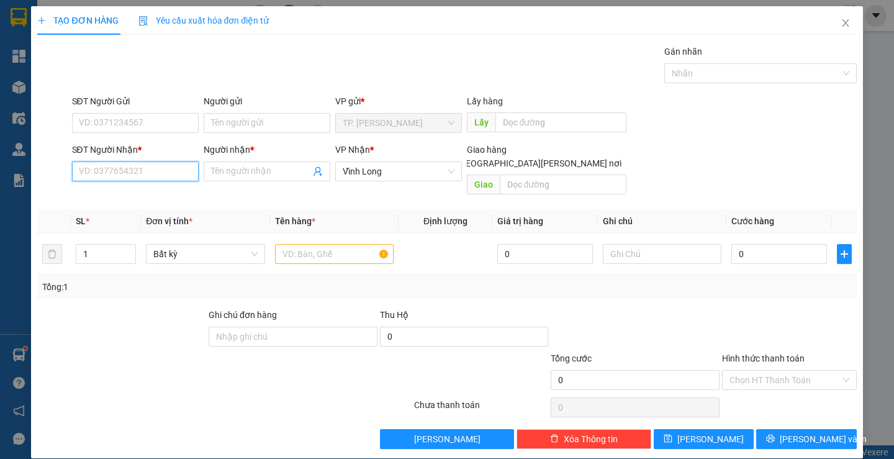
click at [160, 169] on input "SĐT Người Nhận *" at bounding box center [135, 171] width 127 height 20
type input "2"
click at [134, 199] on div "0972272304 - NGUYÊN" at bounding box center [133, 196] width 110 height 14
type input "0972272304"
type input "NGUYÊN"
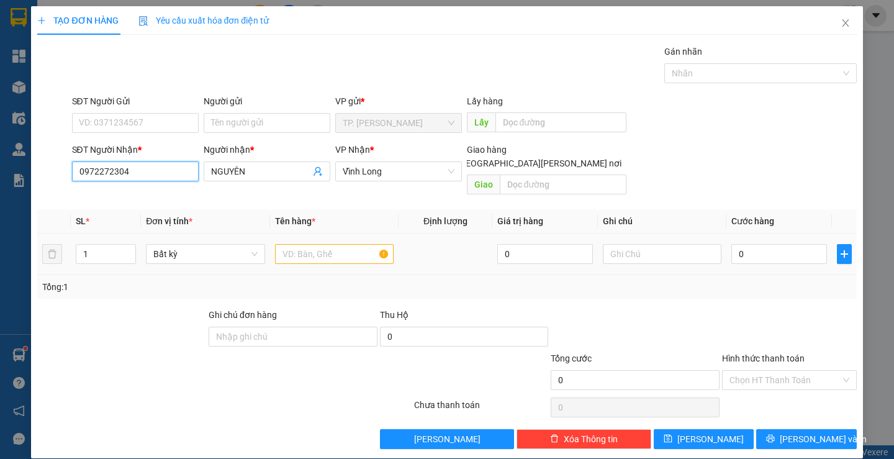
type input "0972272304"
click at [336, 246] on input "text" at bounding box center [334, 254] width 119 height 20
type input "THÙNG FLOWER"
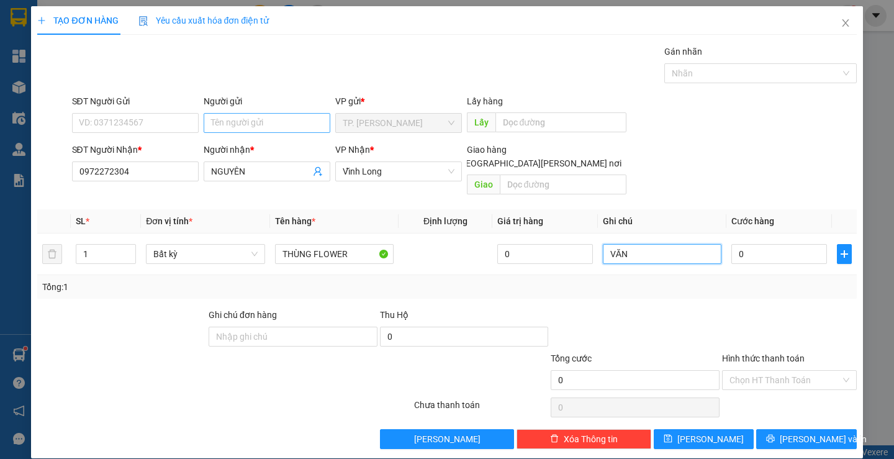
type input "VĂN"
click at [251, 127] on input "Người gửi" at bounding box center [267, 123] width 127 height 20
type input "BA"
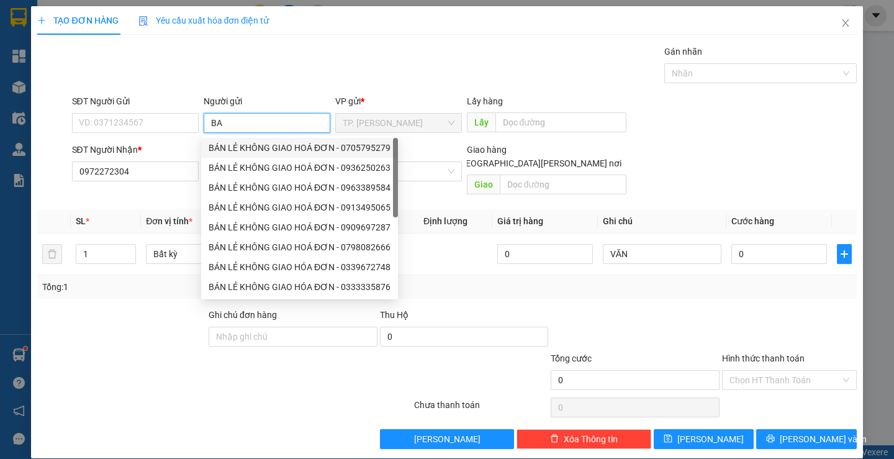
click at [245, 142] on div "BÁN LẺ KHÔNG GIAO HOÁ ĐƠN - 0705795279" at bounding box center [300, 148] width 182 height 14
type input "0705795279"
type input "BÁN LẺ KHÔNG GIAO HOÁ ĐƠN"
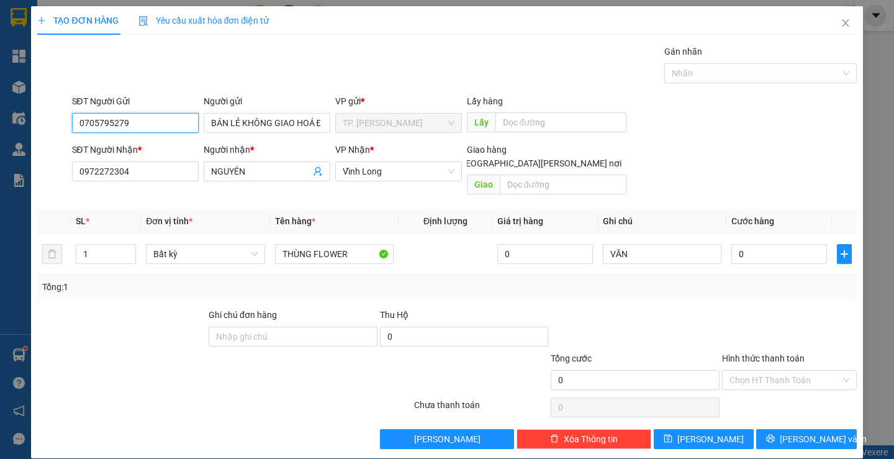
click at [146, 117] on input "0705795279" at bounding box center [135, 123] width 127 height 20
type input "0"
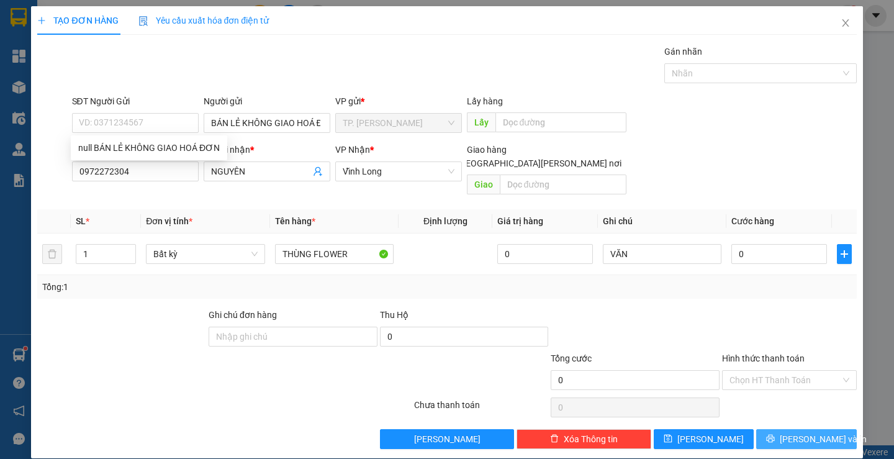
click at [796, 429] on button "[PERSON_NAME] và In" at bounding box center [806, 439] width 100 height 20
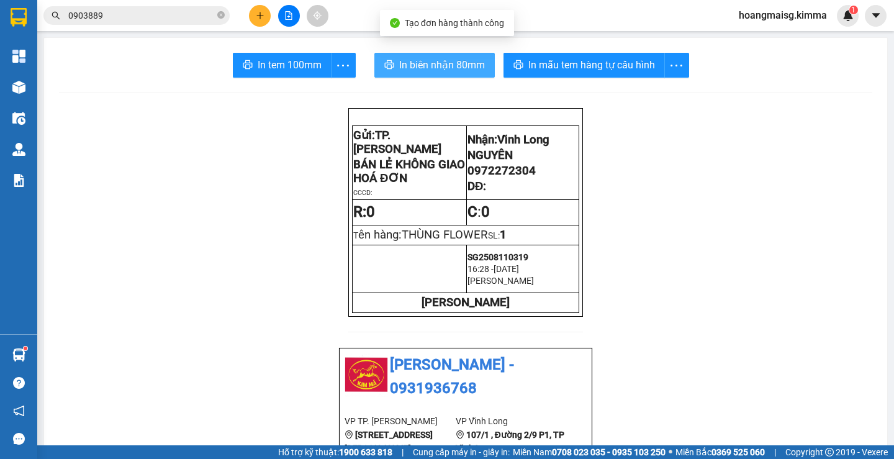
click at [433, 53] on button "In biên nhận 80mm" at bounding box center [434, 65] width 120 height 25
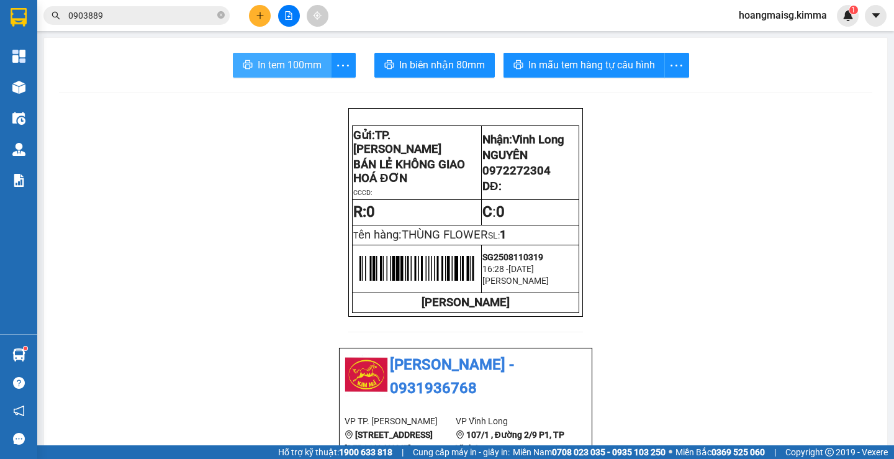
click at [261, 57] on span "In tem 100mm" at bounding box center [290, 65] width 64 height 16
click at [268, 11] on button at bounding box center [260, 16] width 22 height 22
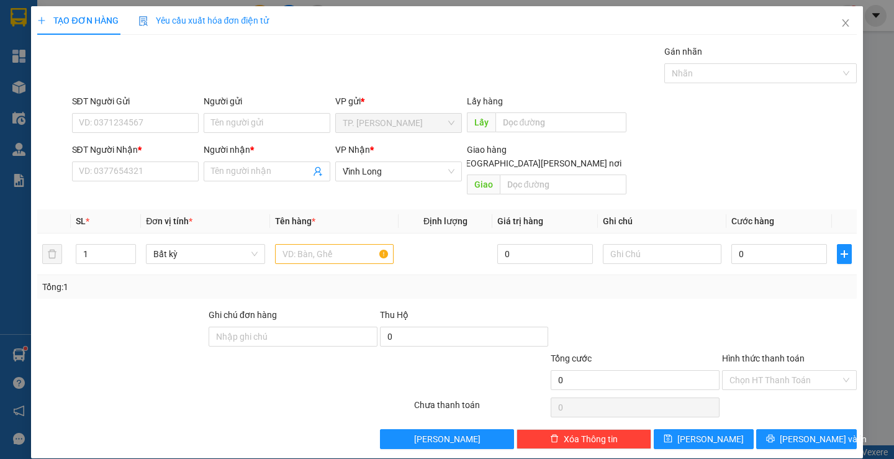
click at [168, 183] on div "SĐT Người Nhận * VD: 0377654321" at bounding box center [135, 164] width 127 height 43
click at [156, 177] on input "SĐT Người Nhận *" at bounding box center [135, 171] width 127 height 20
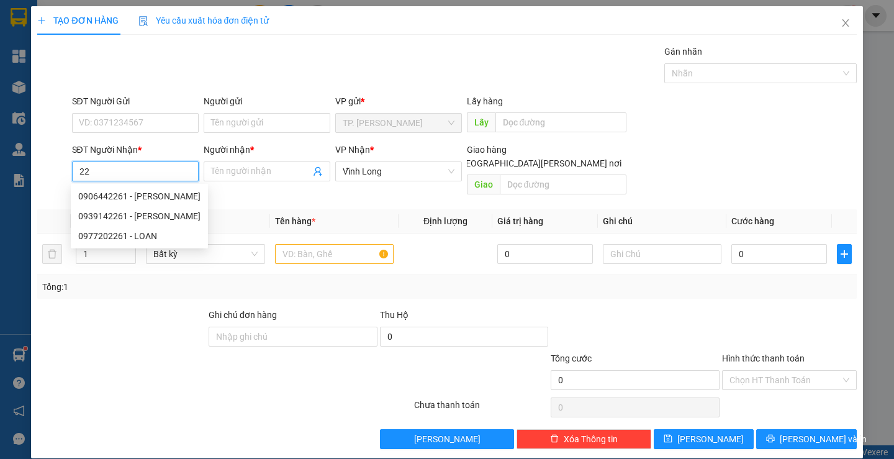
type input "2"
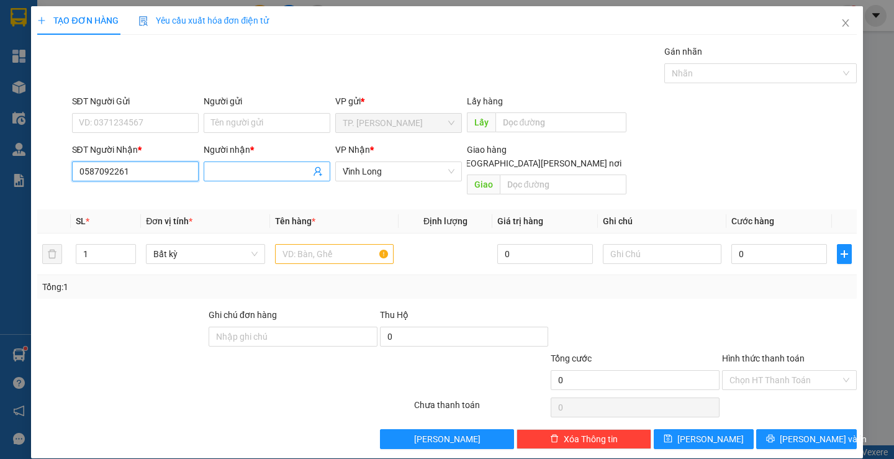
type input "0587092261"
click at [228, 167] on input "Người nhận *" at bounding box center [260, 171] width 99 height 14
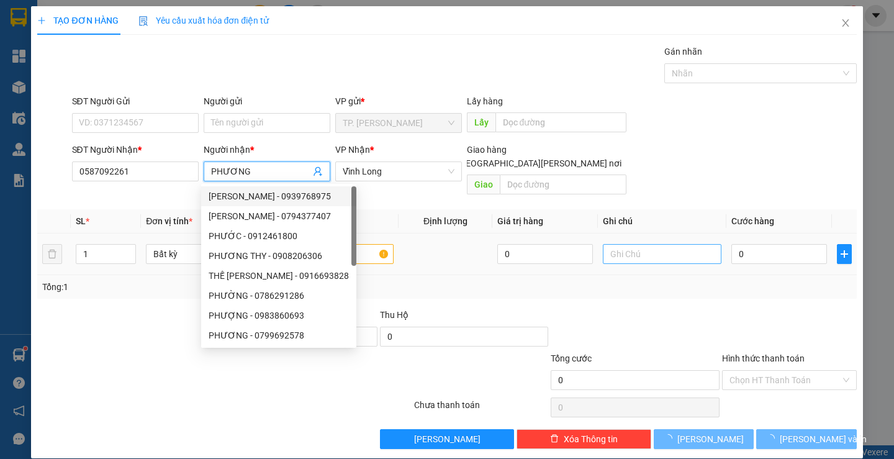
type input "PHƯƠNG"
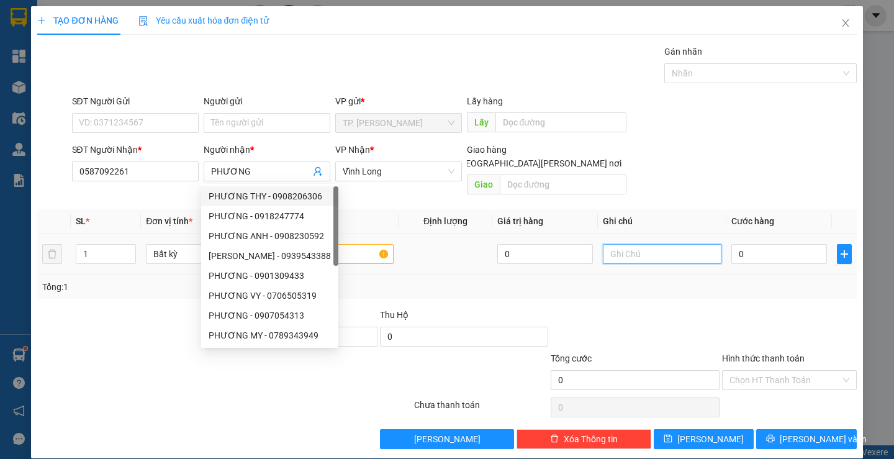
click at [618, 244] on input "text" at bounding box center [662, 254] width 119 height 20
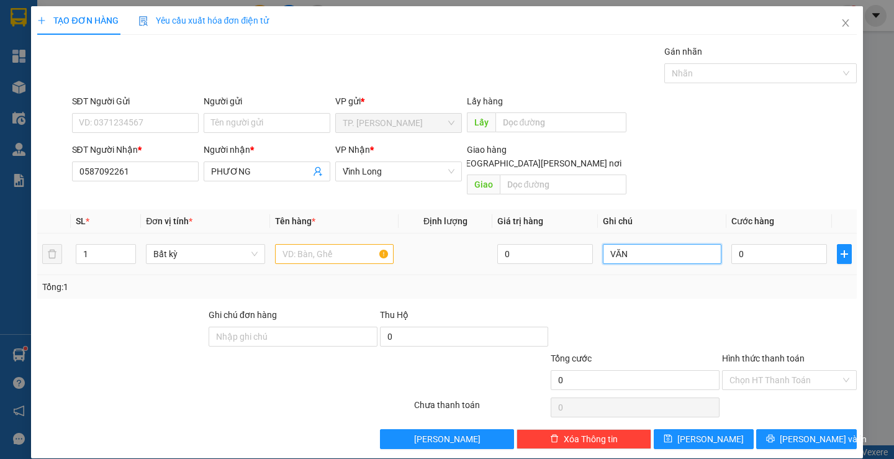
type input "VĂN"
click at [316, 244] on input "text" at bounding box center [334, 254] width 119 height 20
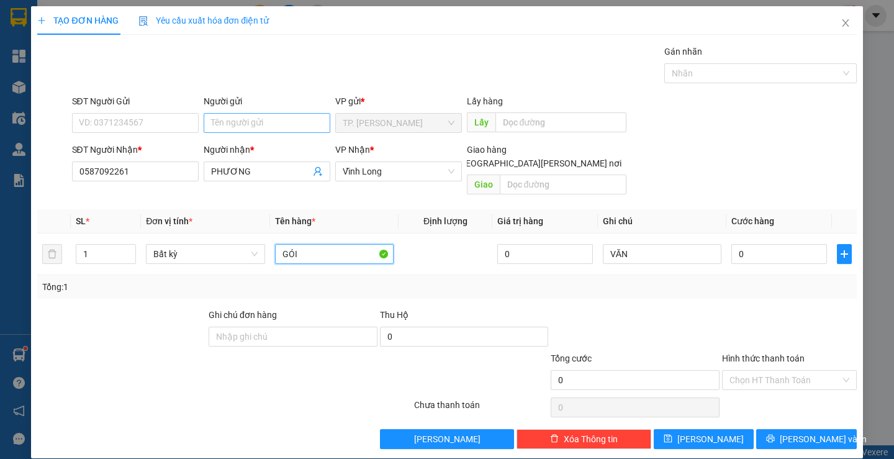
type input "GÓI"
click at [228, 128] on input "Người gửi" at bounding box center [267, 123] width 127 height 20
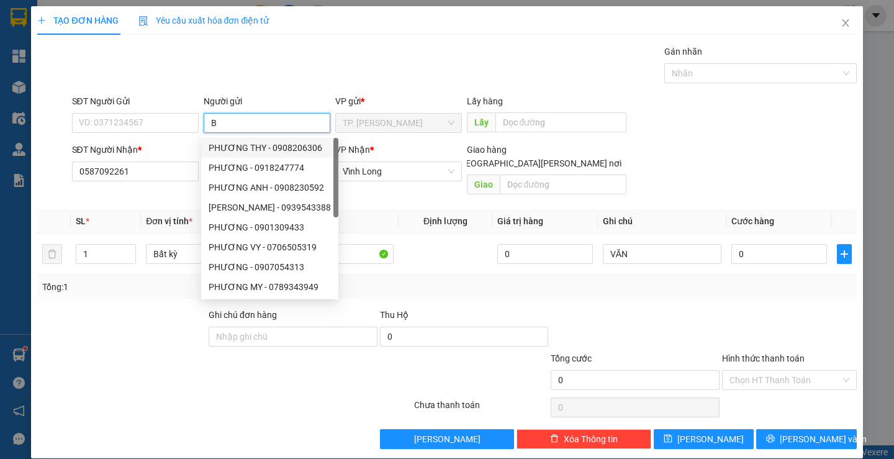
type input "BA"
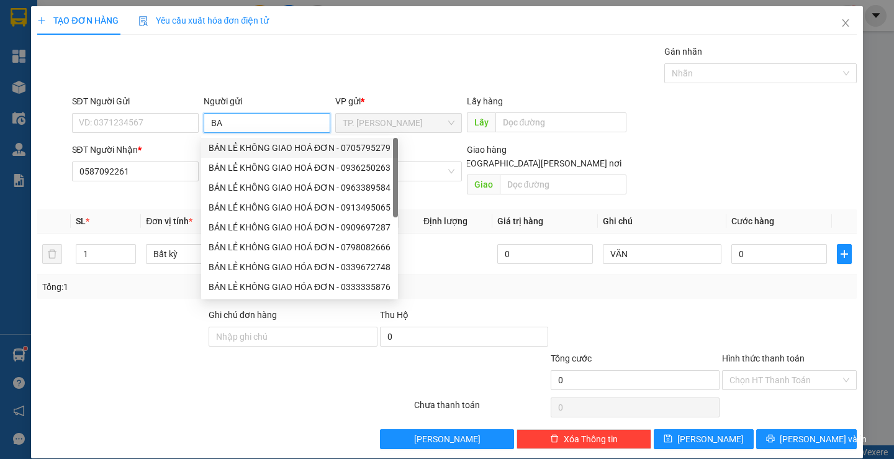
click at [232, 143] on div "BÁN LẺ KHÔNG GIAO HOÁ ĐƠN - 0705795279" at bounding box center [300, 148] width 182 height 14
type input "0705795279"
type input "BÁN LẺ KHÔNG GIAO HOÁ ĐƠN"
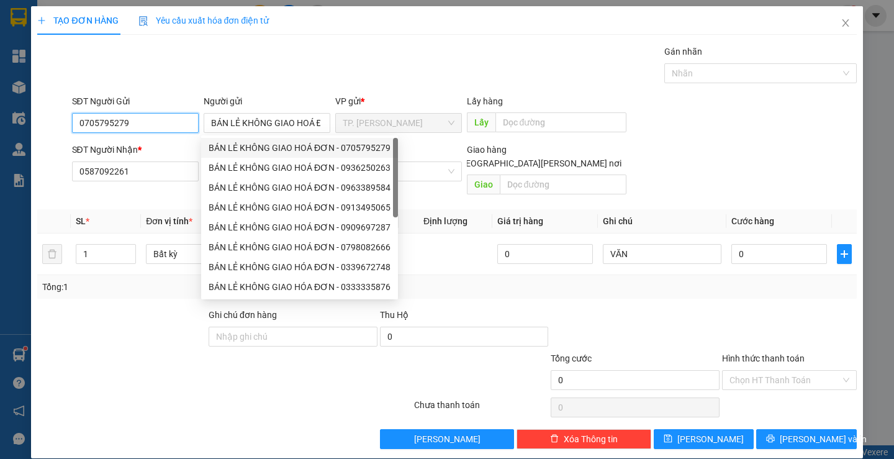
click at [157, 120] on input "0705795279" at bounding box center [135, 123] width 127 height 20
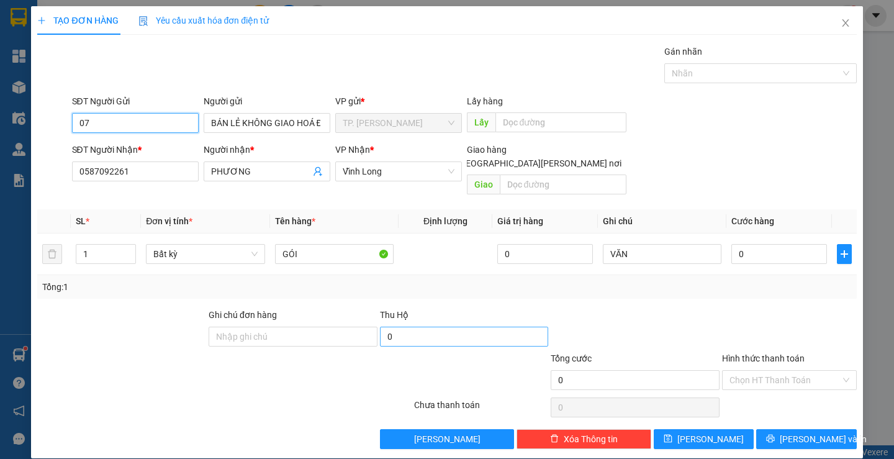
type input "0"
click at [790, 432] on span "[PERSON_NAME] và In" at bounding box center [823, 439] width 87 height 14
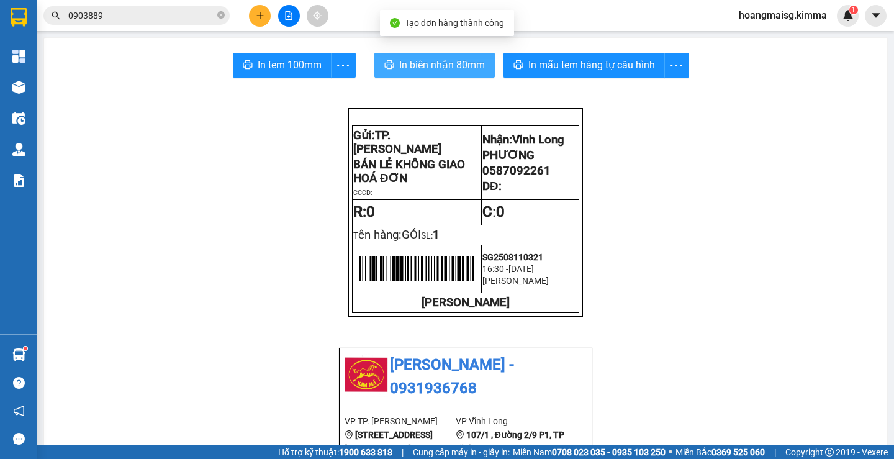
click at [433, 61] on span "In biên nhận 80mm" at bounding box center [442, 65] width 86 height 16
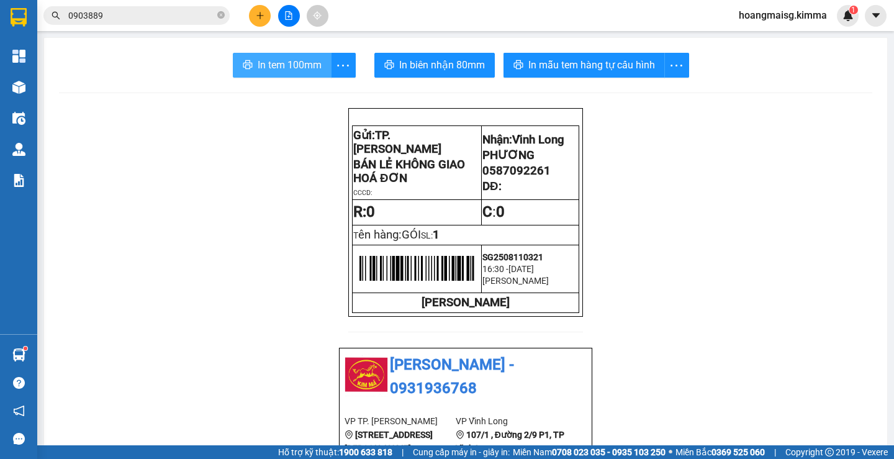
click at [280, 61] on span "In tem 100mm" at bounding box center [290, 65] width 64 height 16
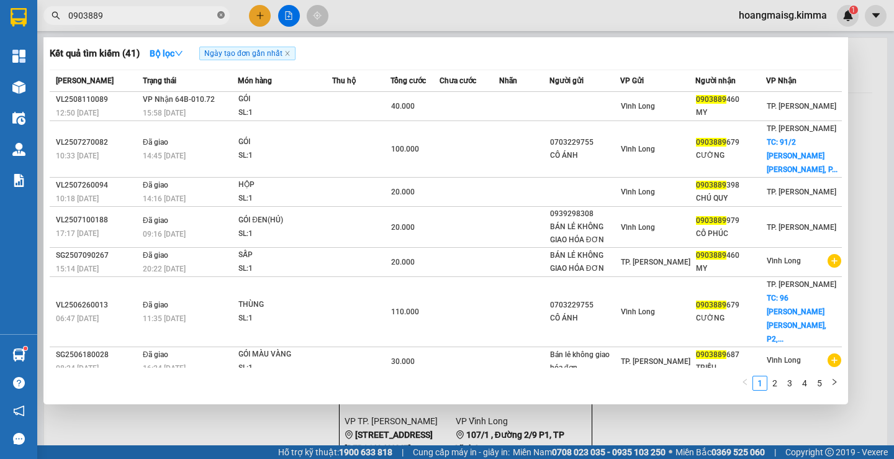
click at [224, 16] on icon "close-circle" at bounding box center [220, 14] width 7 height 7
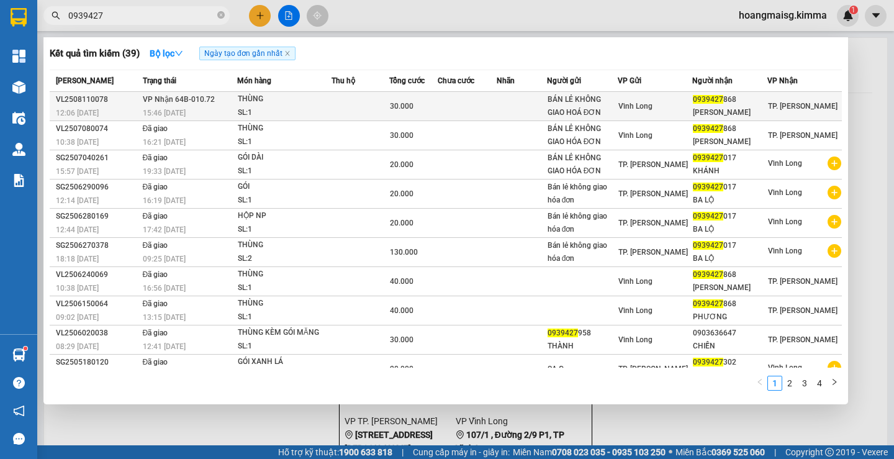
type input "0939427"
click at [699, 114] on div "LIN PHƯƠNG" at bounding box center [729, 112] width 73 height 13
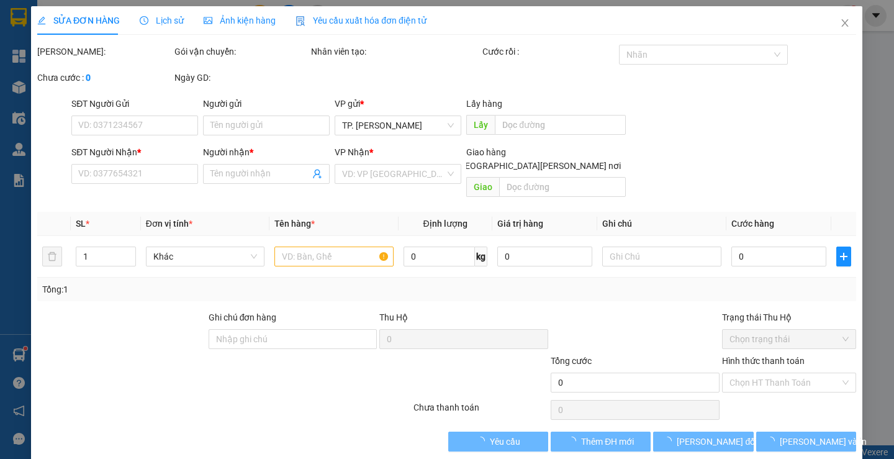
type input "BÁN LẺ KHÔNG GIAO HOÁ ĐƠN"
type input "0939427868"
type input "LIN PHƯƠNG"
type input "30.000"
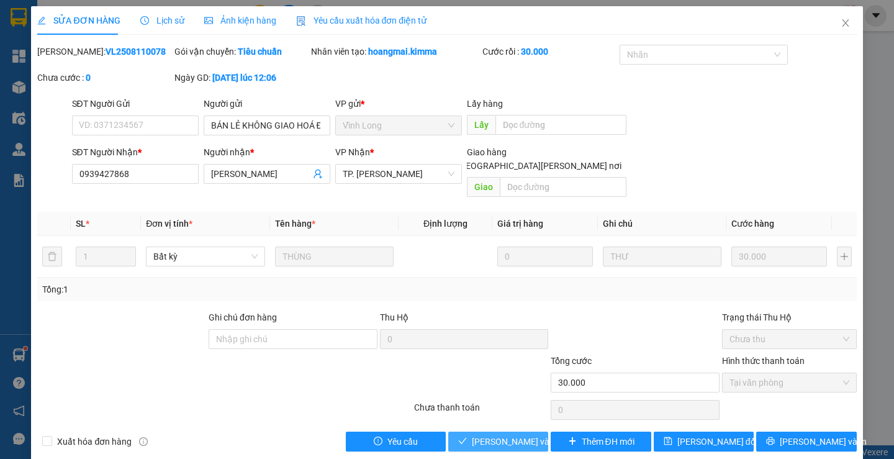
click at [489, 435] on span "Lưu và Giao hàng" at bounding box center [556, 442] width 168 height 14
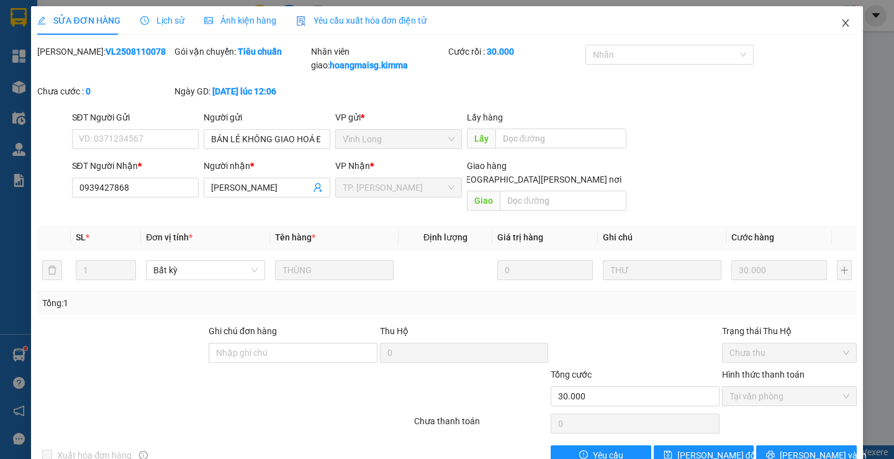
click at [840, 22] on icon "close" at bounding box center [845, 23] width 10 height 10
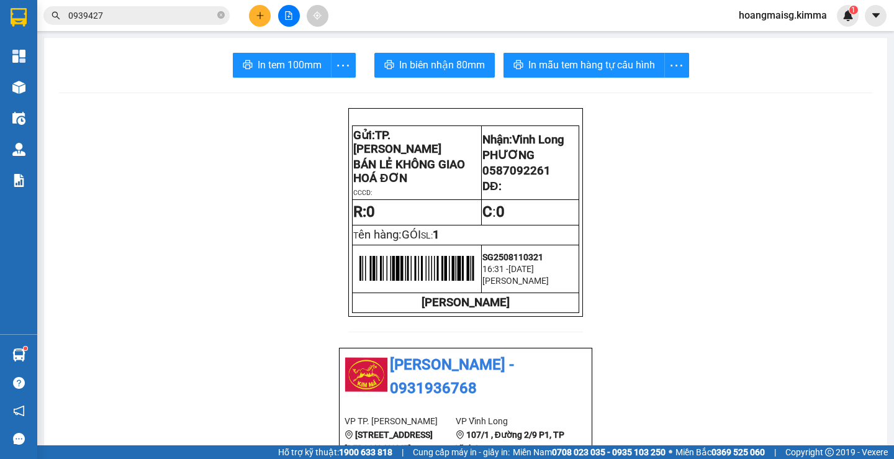
click at [251, 20] on button at bounding box center [260, 16] width 22 height 22
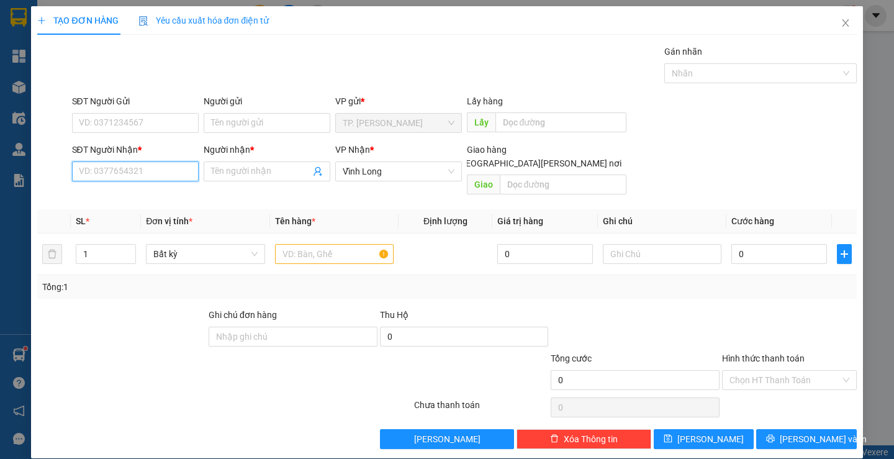
click at [134, 165] on input "SĐT Người Nhận *" at bounding box center [135, 171] width 127 height 20
click at [145, 196] on div "0563081601 - TRÂM" at bounding box center [133, 196] width 110 height 14
type input "0563081601"
type input "TRÂM"
type input "0563081601"
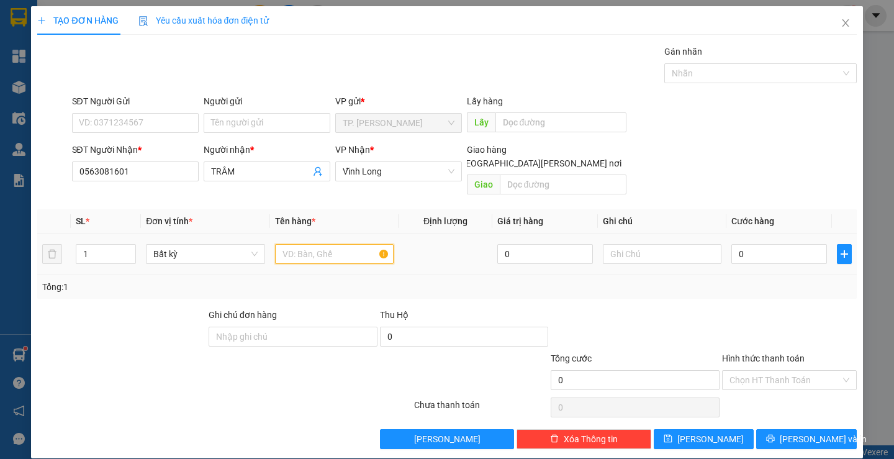
click at [299, 244] on input "text" at bounding box center [334, 254] width 119 height 20
type input "THÙNG"
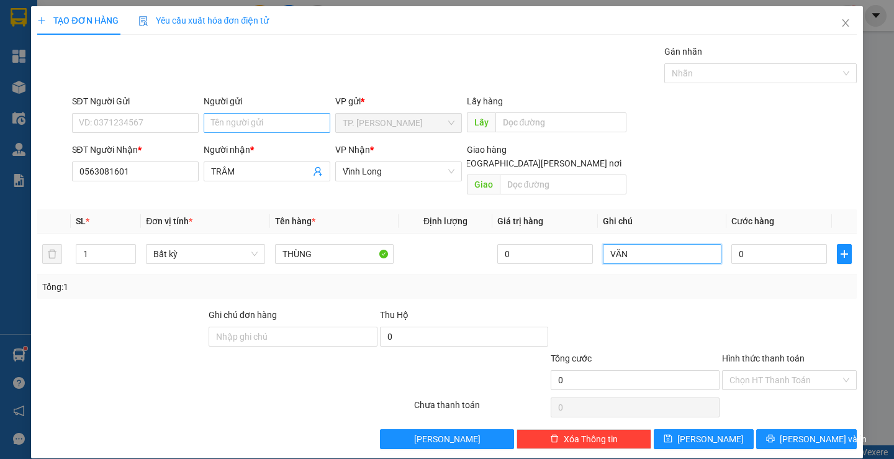
type input "VĂN"
click at [251, 132] on input "Người gửi" at bounding box center [267, 123] width 127 height 20
type input "B"
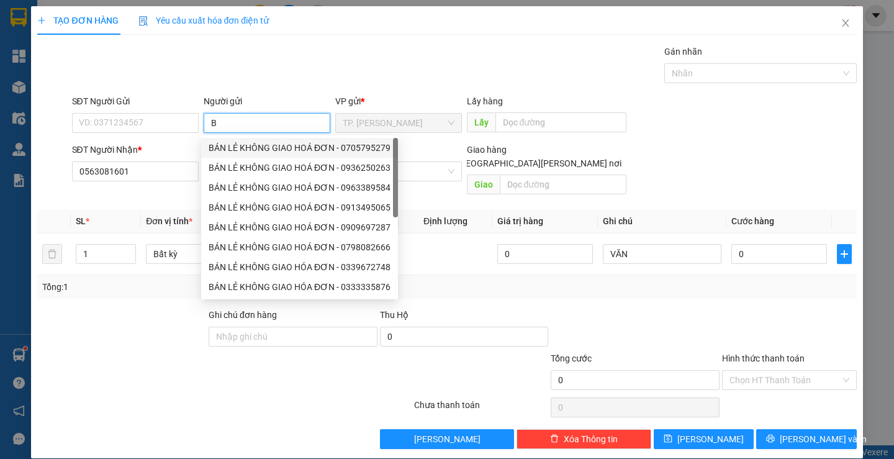
click at [251, 145] on div "BÁN LẺ KHÔNG GIAO HOÁ ĐƠN - 0705795279" at bounding box center [300, 148] width 182 height 14
type input "0705795279"
type input "BÁN LẺ KHÔNG GIAO HOÁ ĐƠN"
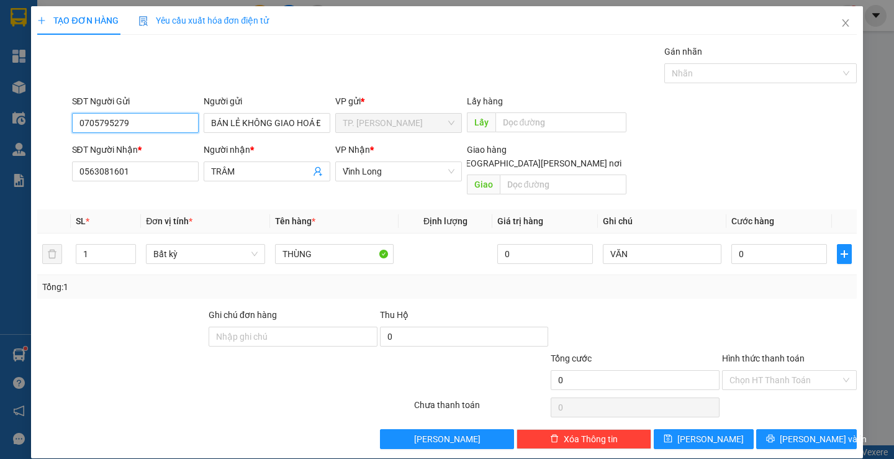
click at [173, 123] on input "0705795279" at bounding box center [135, 123] width 127 height 20
type input "0"
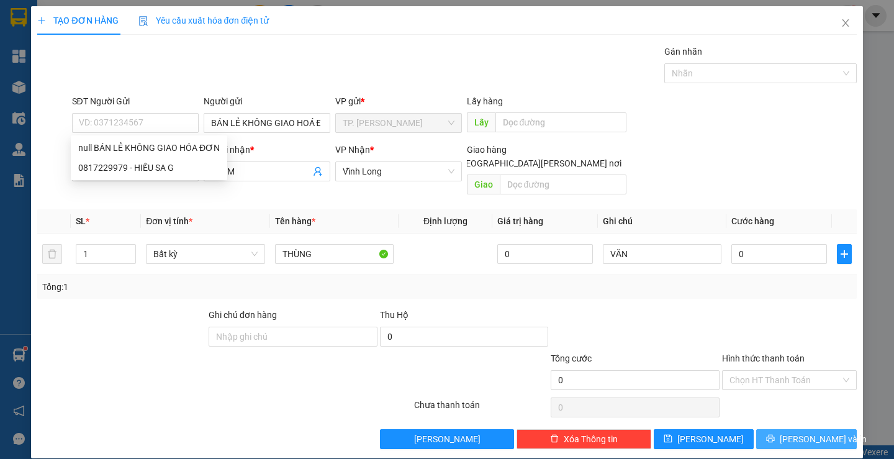
click at [773, 434] on icon "printer" at bounding box center [770, 438] width 9 height 9
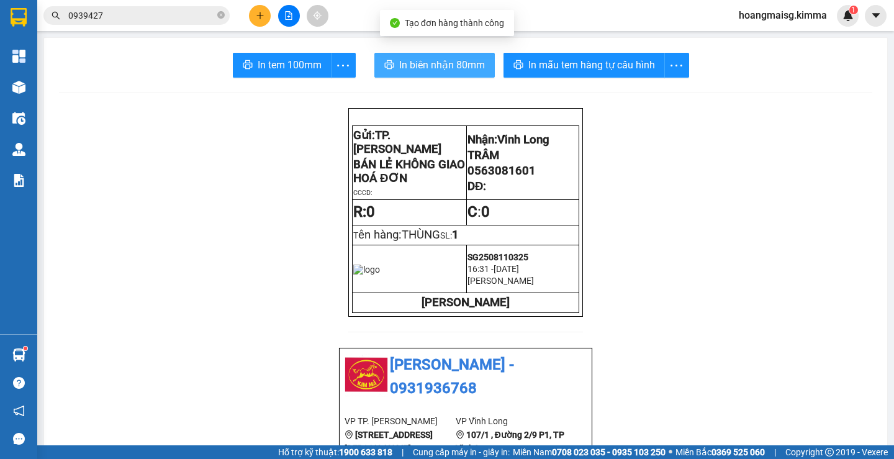
click at [426, 66] on span "In biên nhận 80mm" at bounding box center [442, 65] width 86 height 16
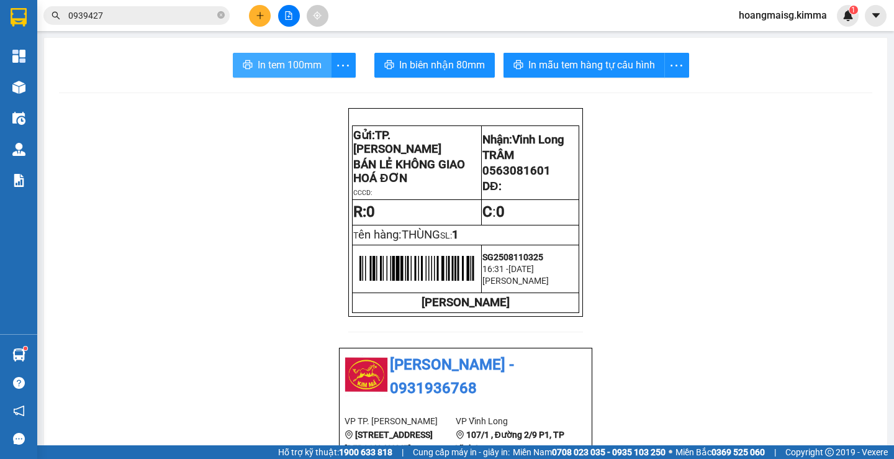
click at [314, 61] on span "In tem 100mm" at bounding box center [290, 65] width 64 height 16
click at [255, 21] on button at bounding box center [260, 16] width 22 height 22
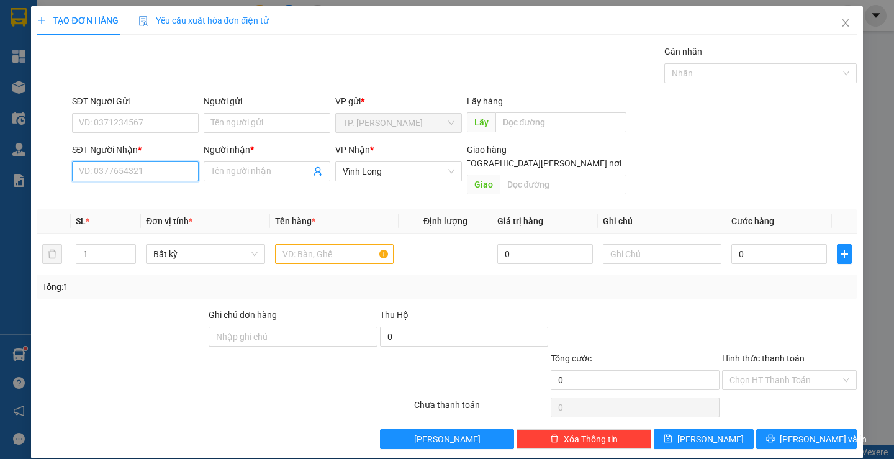
click at [135, 176] on input "SĐT Người Nhận *" at bounding box center [135, 171] width 127 height 20
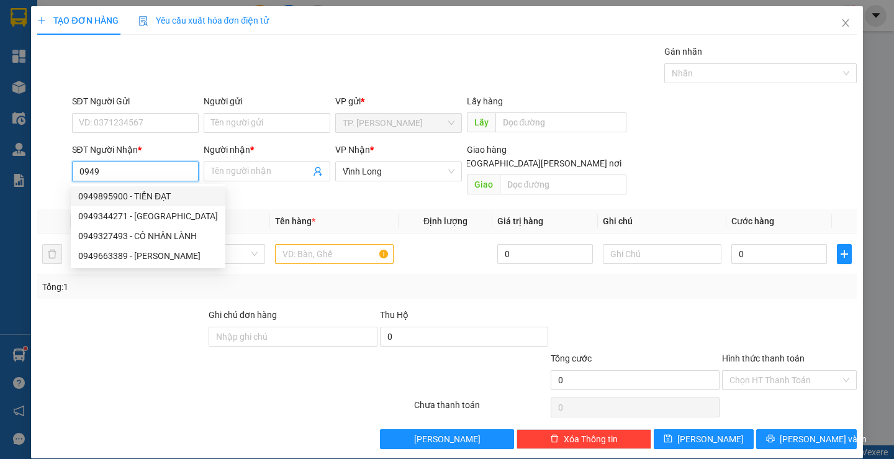
click at [137, 193] on div "0949895900 - TIẾN ĐẠT" at bounding box center [148, 196] width 140 height 14
type input "0949895900"
type input "TIẾN ĐẠT"
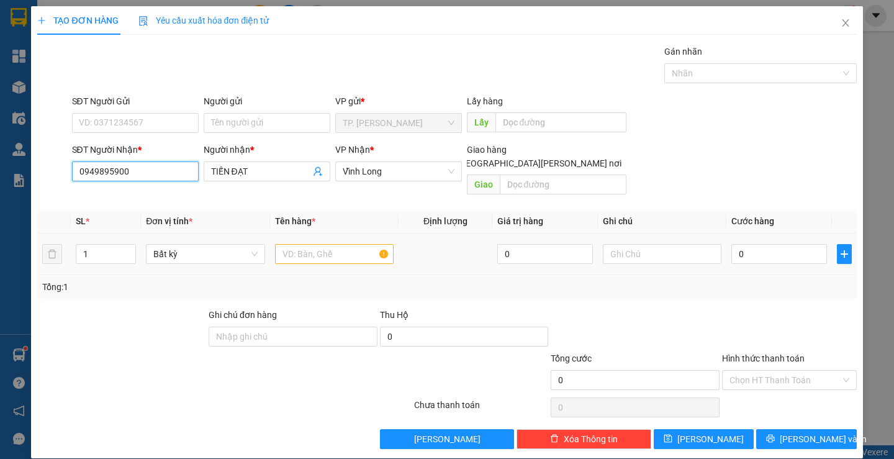
type input "0949895900"
click at [310, 244] on input "text" at bounding box center [334, 254] width 119 height 20
type input "THÙNG"
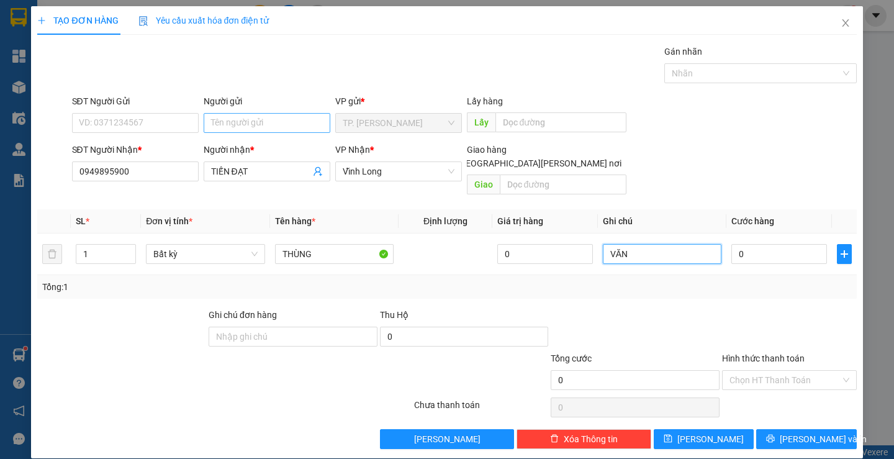
type input "VĂN"
click at [217, 123] on input "Người gửi" at bounding box center [267, 123] width 127 height 20
type input "B"
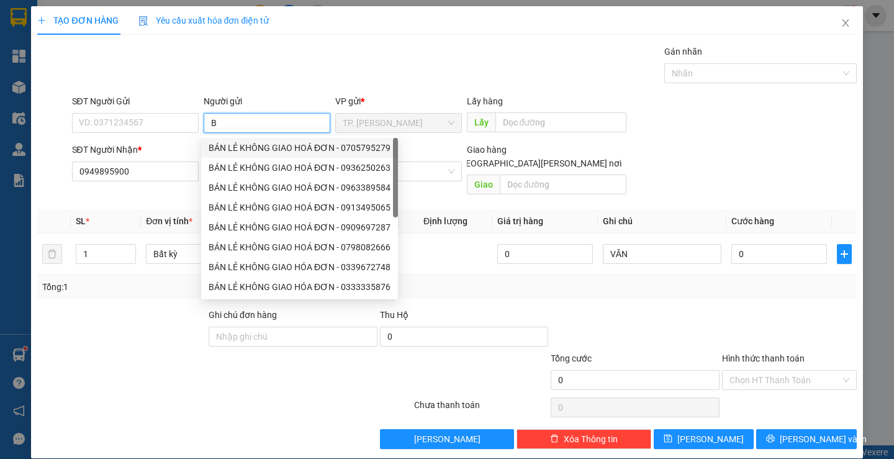
click at [241, 150] on div "BÁN LẺ KHÔNG GIAO HOÁ ĐƠN - 0705795279" at bounding box center [300, 148] width 182 height 14
type input "0705795279"
type input "BÁN LẺ KHÔNG GIAO HOÁ ĐƠN"
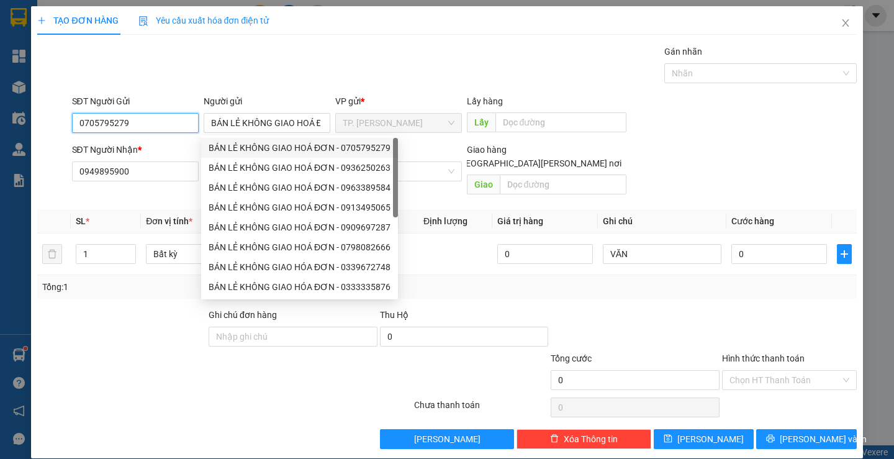
click at [138, 123] on input "0705795279" at bounding box center [135, 123] width 127 height 20
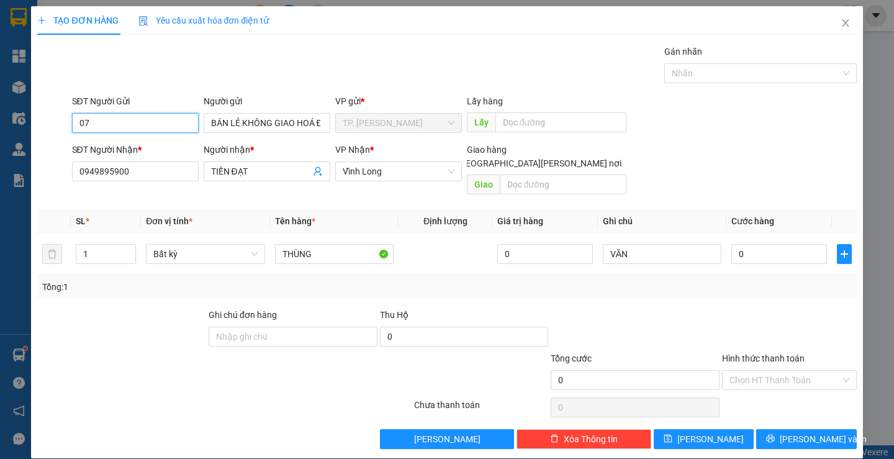
type input "0"
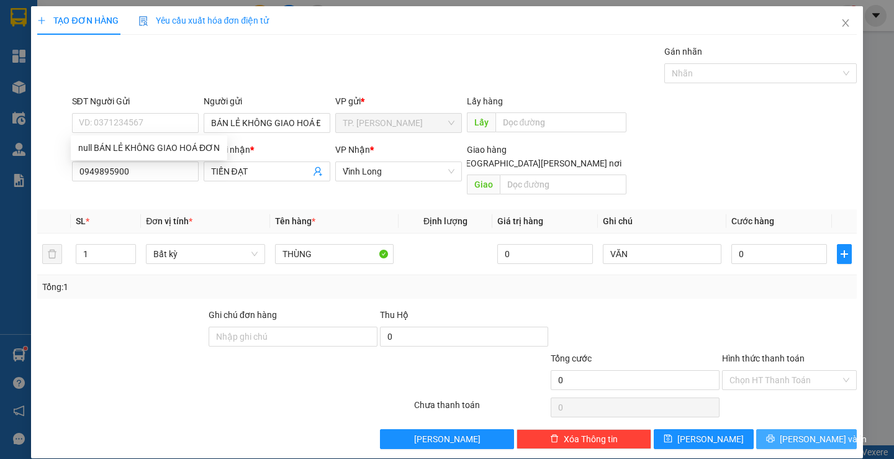
click at [770, 429] on button "[PERSON_NAME] và In" at bounding box center [806, 439] width 100 height 20
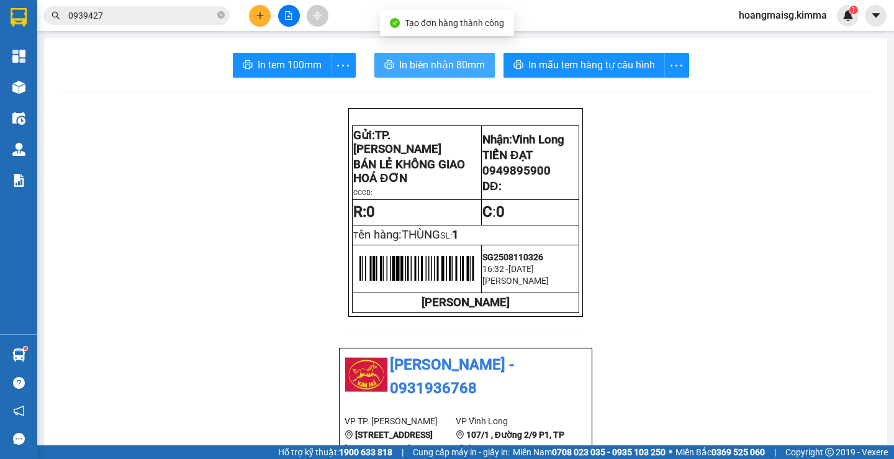
click at [407, 61] on span "In biên nhận 80mm" at bounding box center [442, 65] width 86 height 16
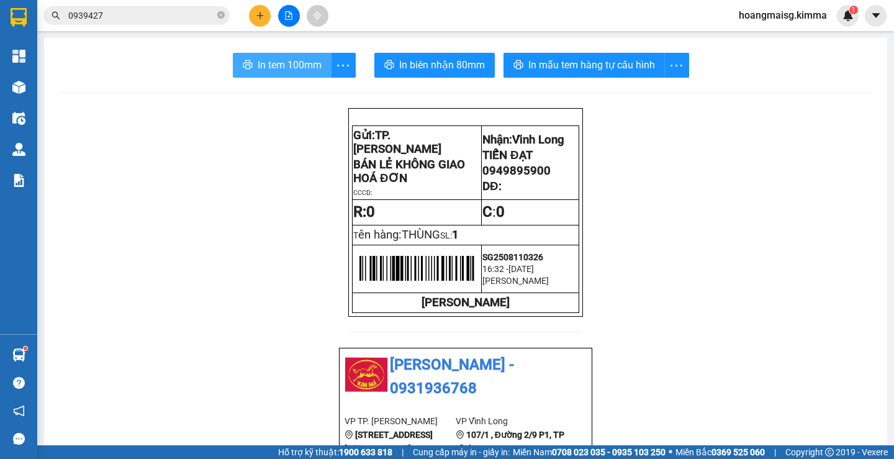
click at [310, 60] on span "In tem 100mm" at bounding box center [290, 65] width 64 height 16
click at [266, 11] on button at bounding box center [260, 16] width 22 height 22
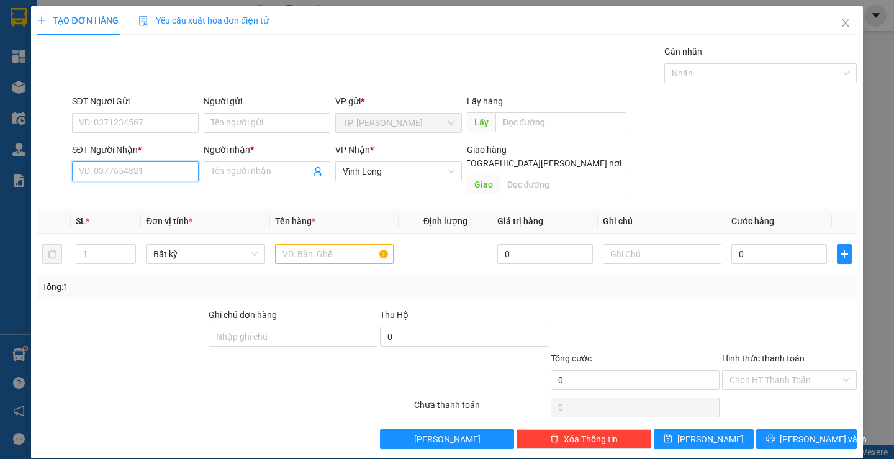
click at [111, 175] on input "SĐT Người Nhận *" at bounding box center [135, 171] width 127 height 20
click at [138, 200] on div "0901223026 - HUYỀN" at bounding box center [133, 196] width 110 height 14
type input "0901223026"
type input "HUYỀN"
type input "0901223026"
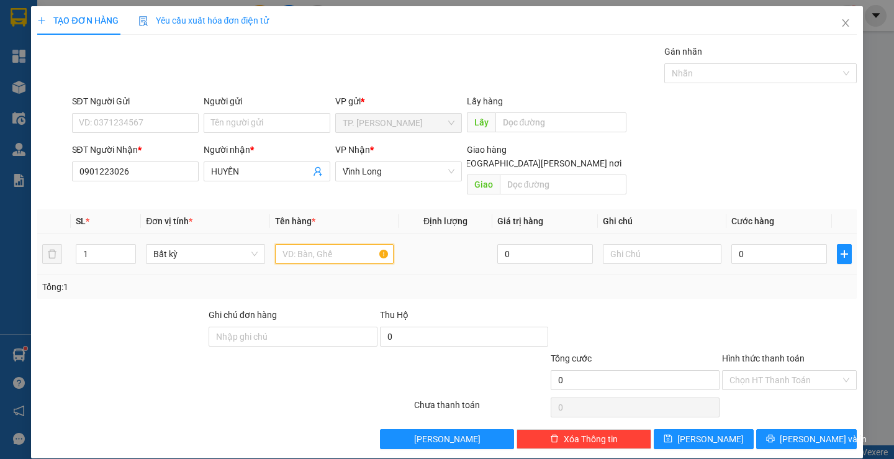
click at [294, 246] on input "text" at bounding box center [334, 254] width 119 height 20
click at [101, 241] on div "1" at bounding box center [106, 253] width 60 height 25
click at [106, 245] on input "1" at bounding box center [105, 254] width 59 height 19
type input "2"
click at [337, 244] on input "text" at bounding box center [334, 254] width 119 height 20
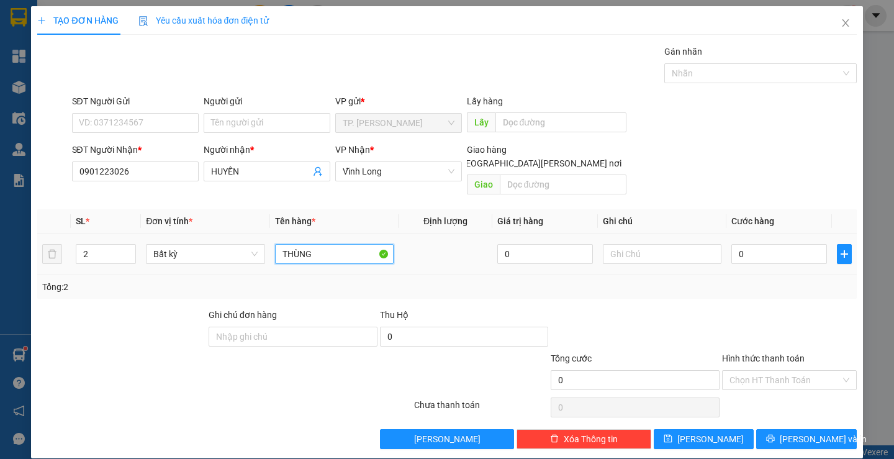
type input "THÙNG"
type input "VĂN"
click at [337, 244] on input "THÙNG" at bounding box center [334, 254] width 119 height 20
type input "THÙNG +GÓI"
click at [96, 245] on input "2" at bounding box center [105, 254] width 59 height 19
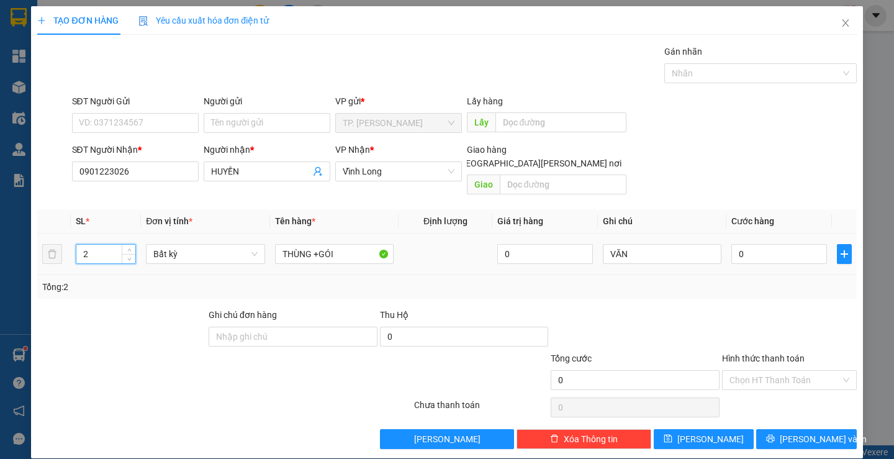
type input "3"
click at [259, 127] on input "Người gửi" at bounding box center [267, 123] width 127 height 20
type input "B"
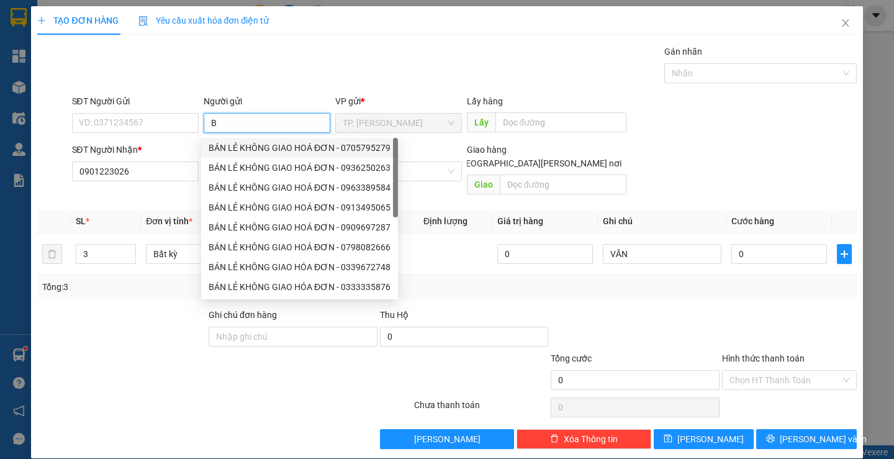
click at [251, 145] on div "BÁN LẺ KHÔNG GIAO HOÁ ĐƠN - 0705795279" at bounding box center [300, 148] width 182 height 14
type input "0705795279"
type input "BÁN LẺ KHÔNG GIAO HOÁ ĐƠN"
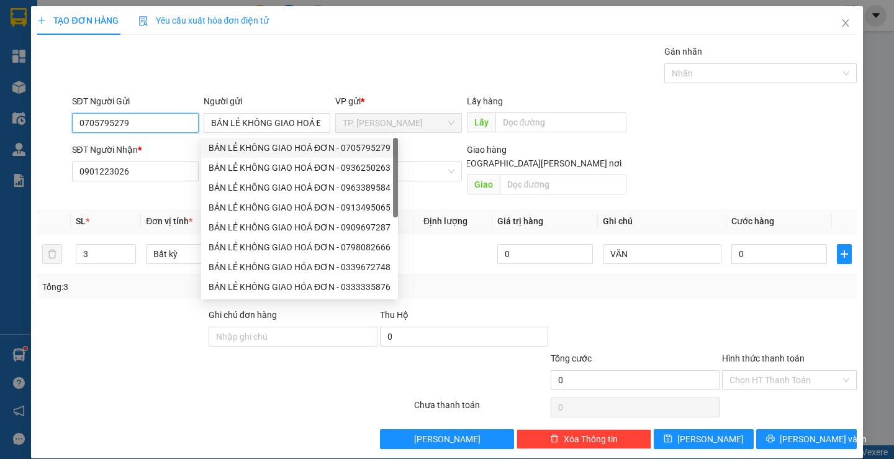
click at [154, 120] on input "0705795279" at bounding box center [135, 123] width 127 height 20
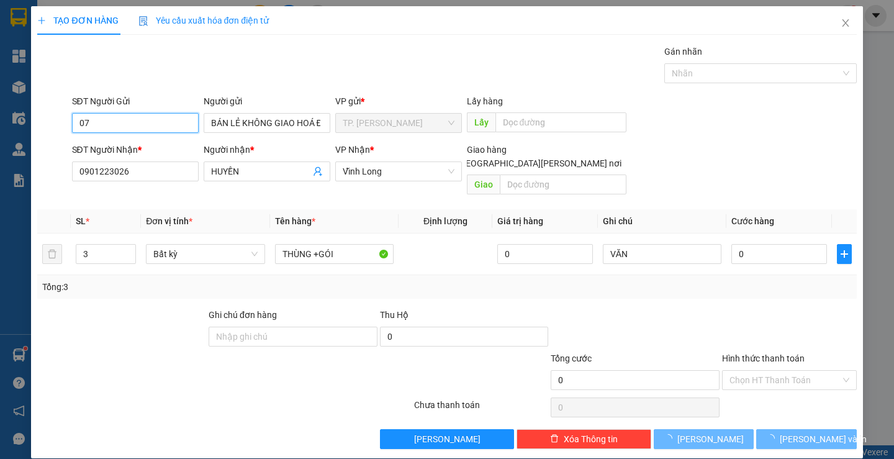
type input "0"
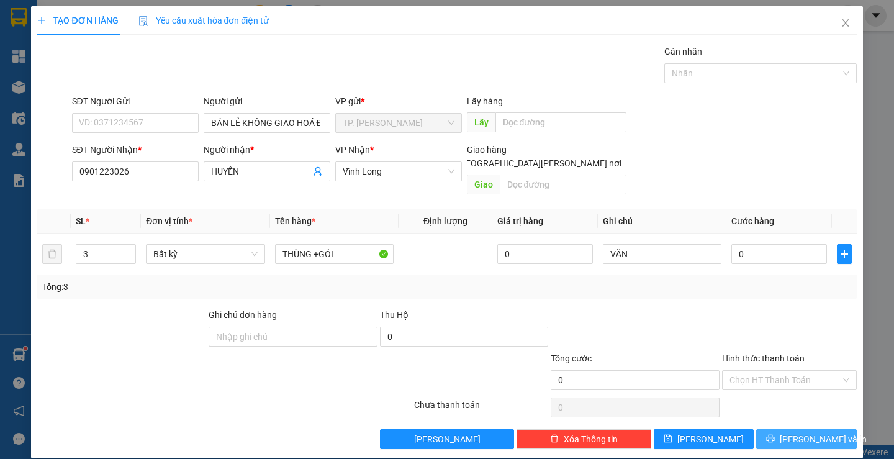
click at [812, 432] on span "[PERSON_NAME] và In" at bounding box center [823, 439] width 87 height 14
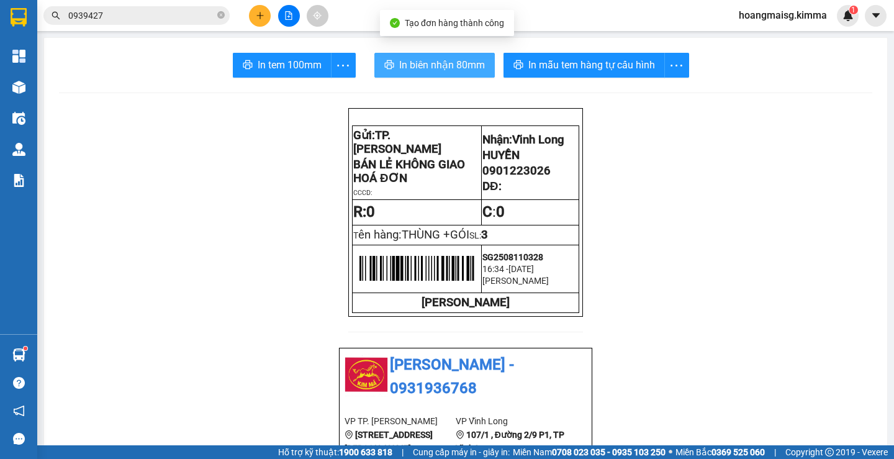
click at [419, 56] on button "In biên nhận 80mm" at bounding box center [434, 65] width 120 height 25
click at [401, 65] on span "In biên nhận 80mm" at bounding box center [442, 65] width 86 height 16
click at [408, 61] on span "In biên nhận 80mm" at bounding box center [442, 65] width 86 height 16
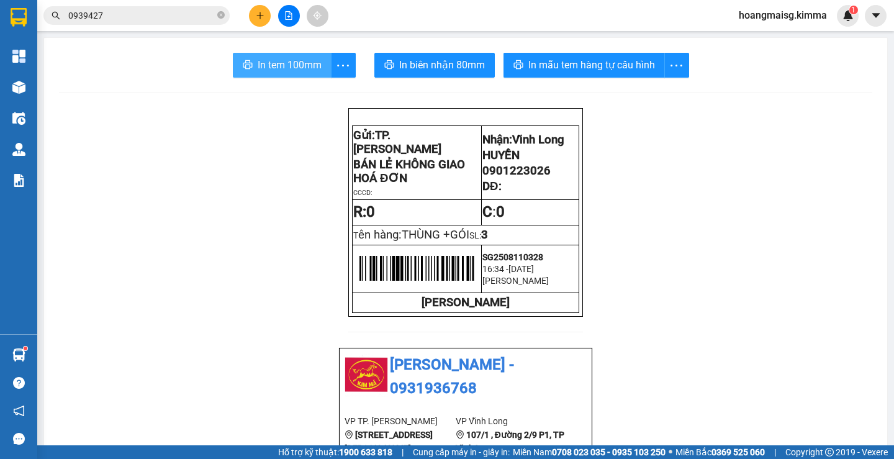
click at [277, 64] on span "In tem 100mm" at bounding box center [290, 65] width 64 height 16
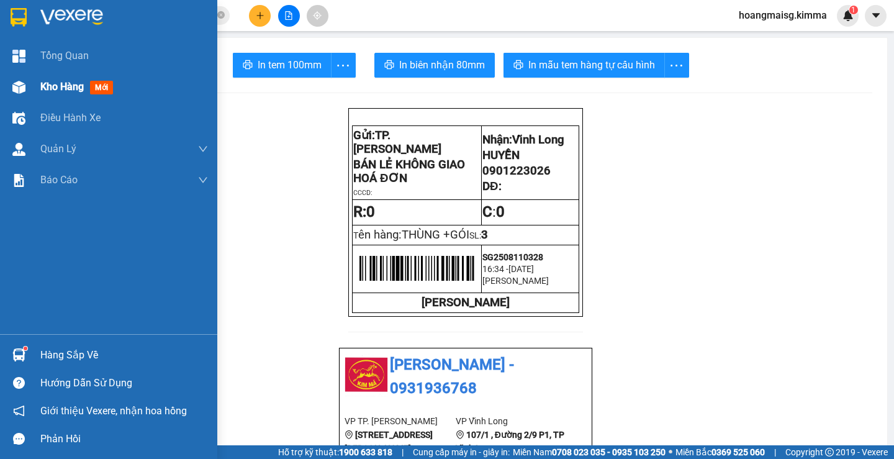
click at [11, 86] on div at bounding box center [19, 87] width 22 height 22
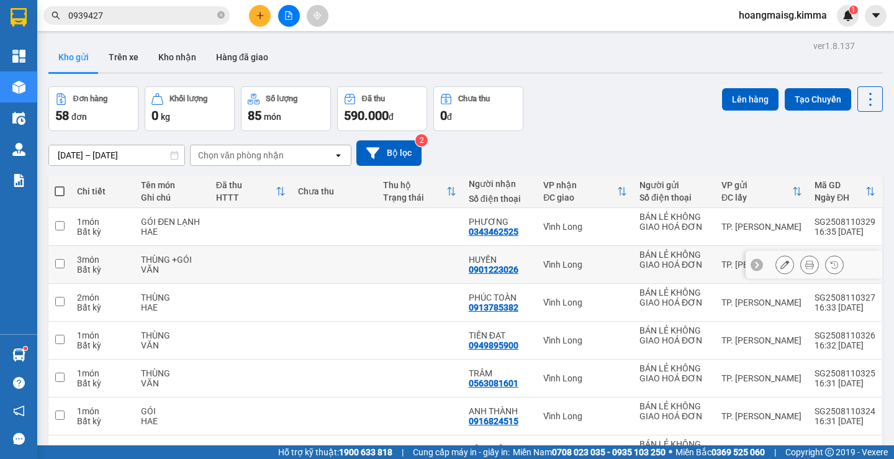
click at [776, 264] on button at bounding box center [784, 265] width 17 height 22
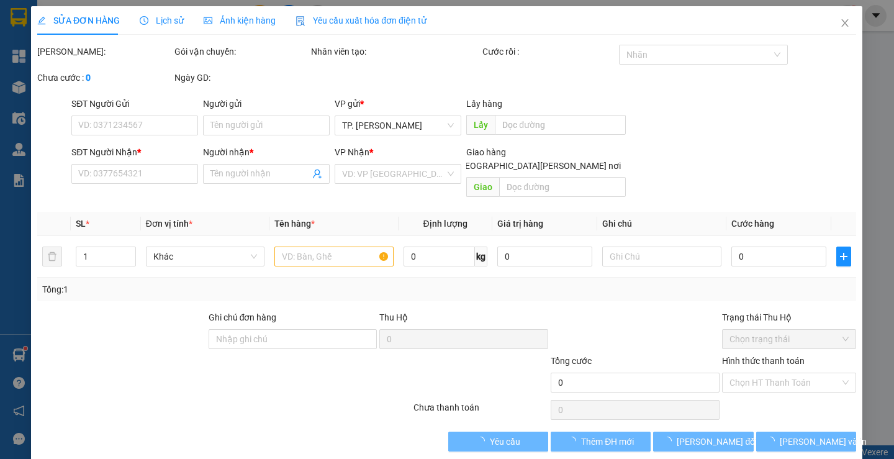
type input "BÁN LẺ KHÔNG GIAO HOÁ ĐƠN"
type input "0901223026"
type input "HUYỀN"
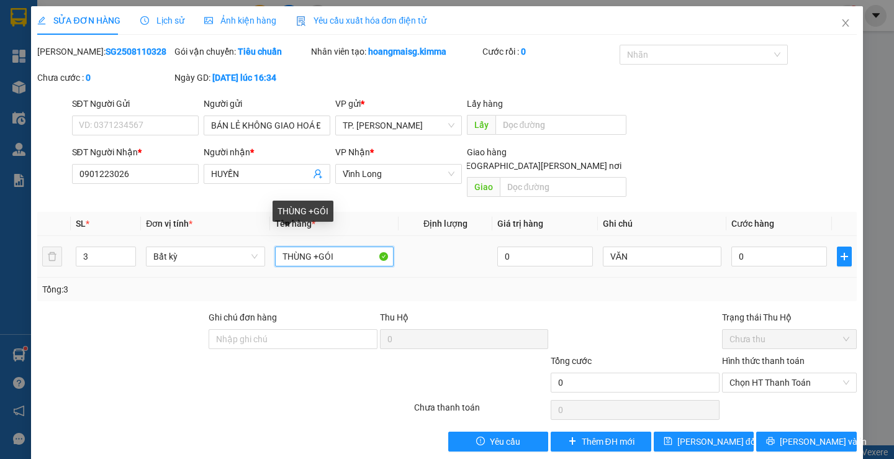
click at [346, 246] on input "THÙNG +GÓI" at bounding box center [334, 256] width 119 height 20
type input "THÙNG"
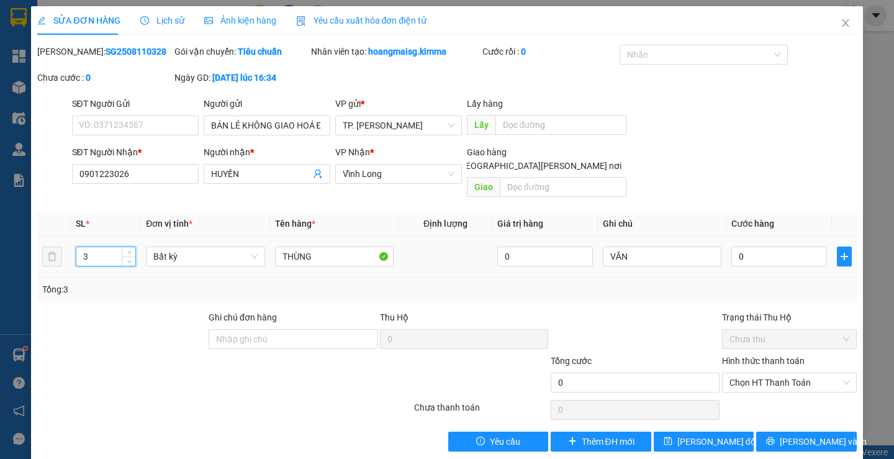
click at [91, 247] on input "3" at bounding box center [105, 256] width 59 height 19
type input "2"
click at [778, 431] on button "[PERSON_NAME] và In" at bounding box center [806, 441] width 100 height 20
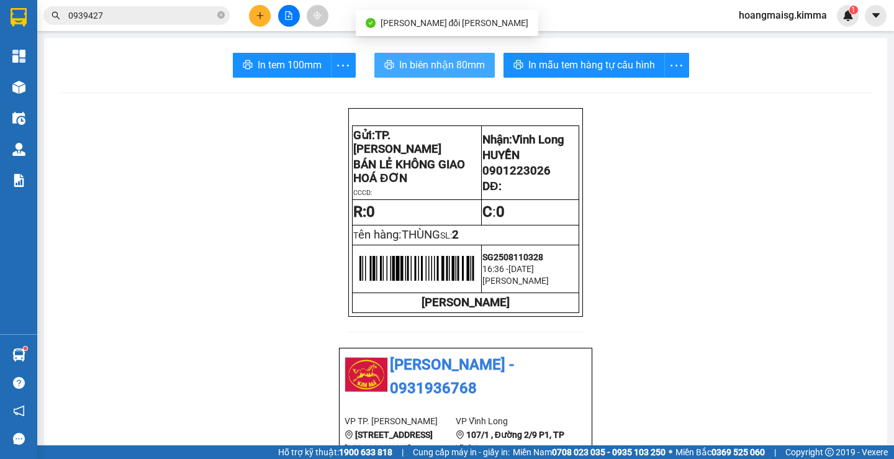
click at [428, 60] on span "In biên nhận 80mm" at bounding box center [442, 65] width 86 height 16
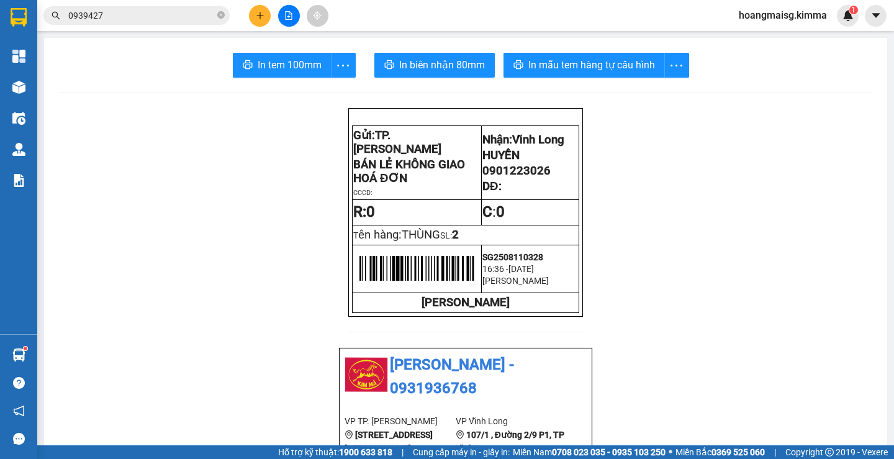
click at [281, 69] on span "In tem 100mm" at bounding box center [290, 65] width 64 height 16
click at [256, 12] on icon "plus" at bounding box center [260, 15] width 9 height 9
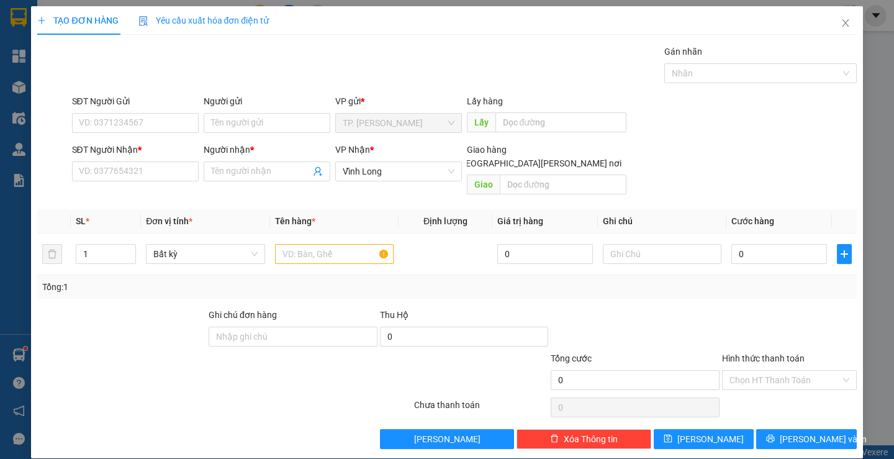
click at [128, 181] on div "SĐT Người Nhận * VD: 0377654321" at bounding box center [135, 164] width 127 height 43
click at [135, 164] on input "SĐT Người Nhận *" at bounding box center [135, 171] width 127 height 20
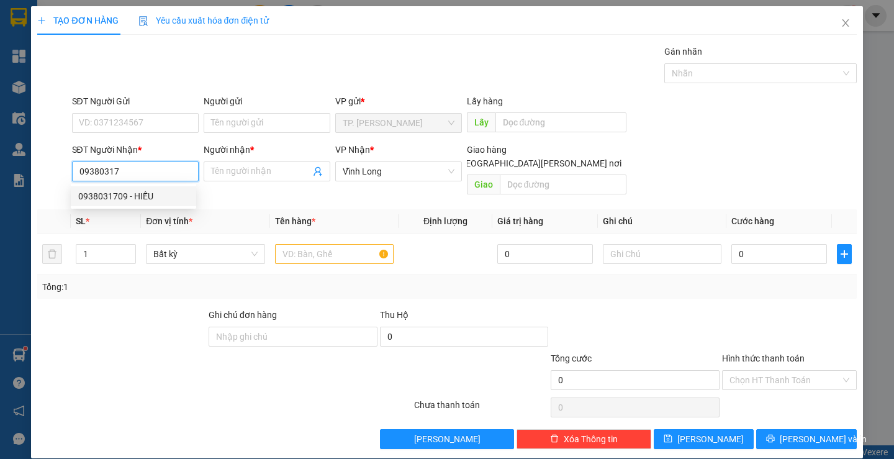
click at [143, 192] on div "0938031709 - HIẾU" at bounding box center [133, 196] width 110 height 14
type input "0938031709"
type input "HIẾU"
type input "0938031709"
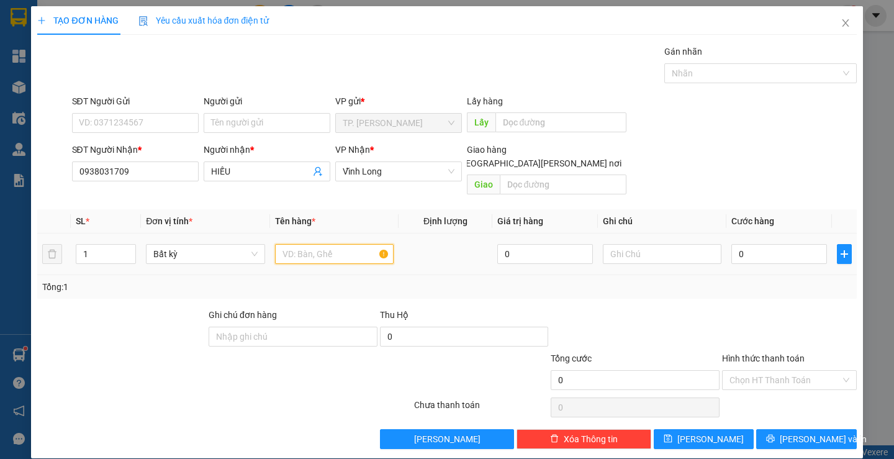
click at [323, 249] on input "text" at bounding box center [334, 254] width 119 height 20
type input "THÙNG GÀ"
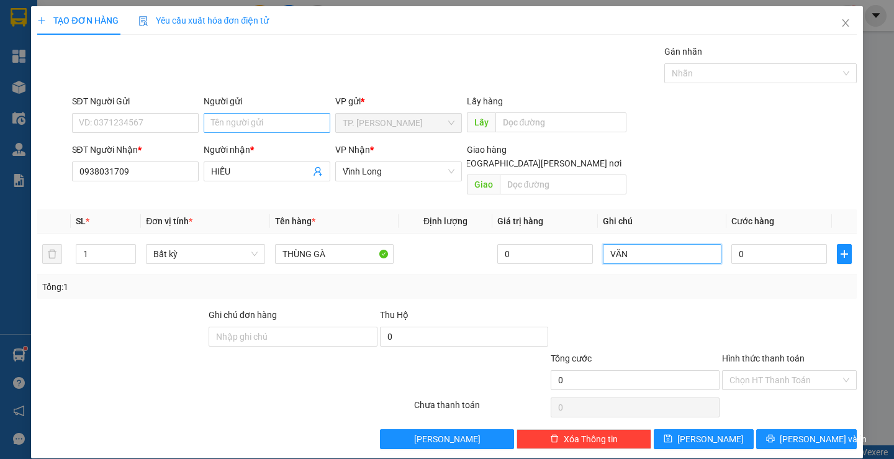
type input "VĂN"
click at [271, 122] on input "Người gửi" at bounding box center [267, 123] width 127 height 20
type input "B"
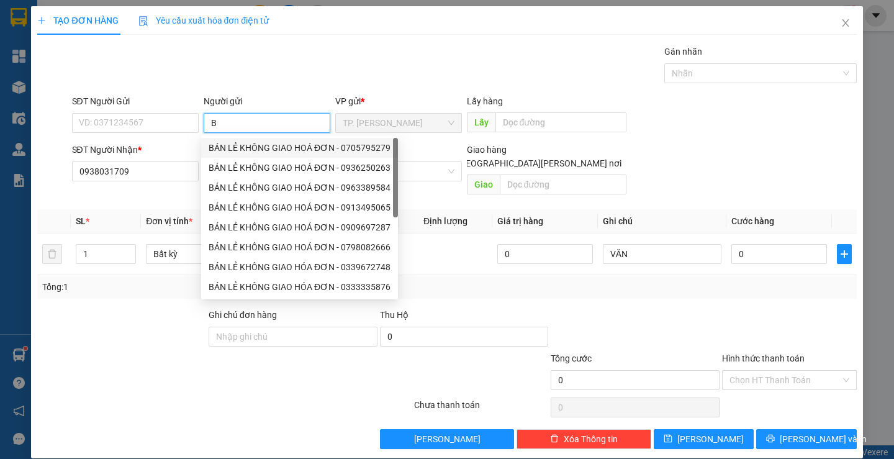
click at [258, 144] on div "BÁN LẺ KHÔNG GIAO HOÁ ĐƠN - 0705795279" at bounding box center [300, 148] width 182 height 14
type input "0705795279"
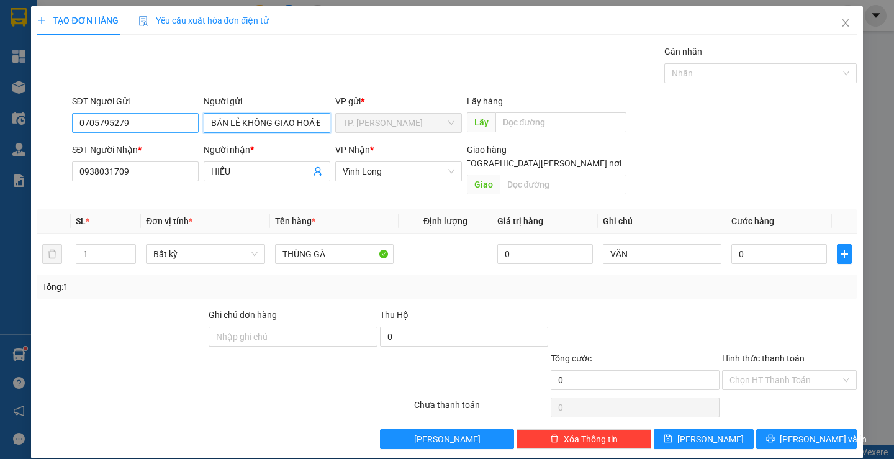
type input "BÁN LẺ KHÔNG GIAO HOÁ ĐƠN"
click at [164, 124] on input "0705795279" at bounding box center [135, 123] width 127 height 20
type input "0"
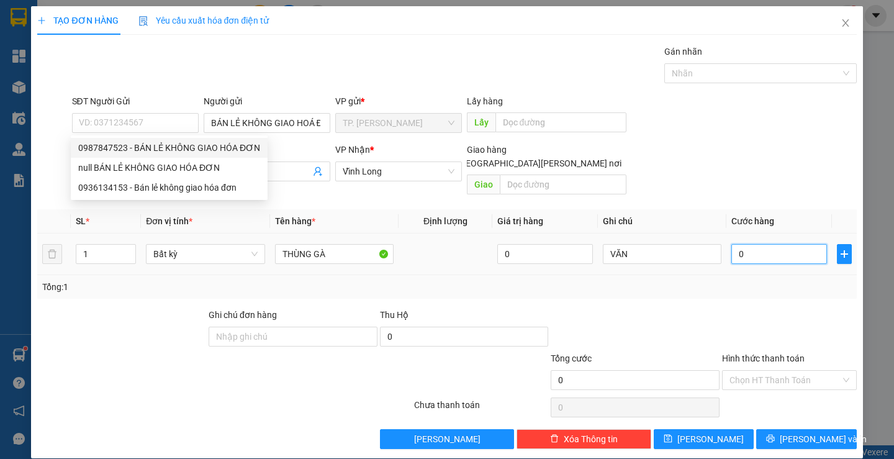
click at [766, 248] on input "0" at bounding box center [779, 254] width 96 height 20
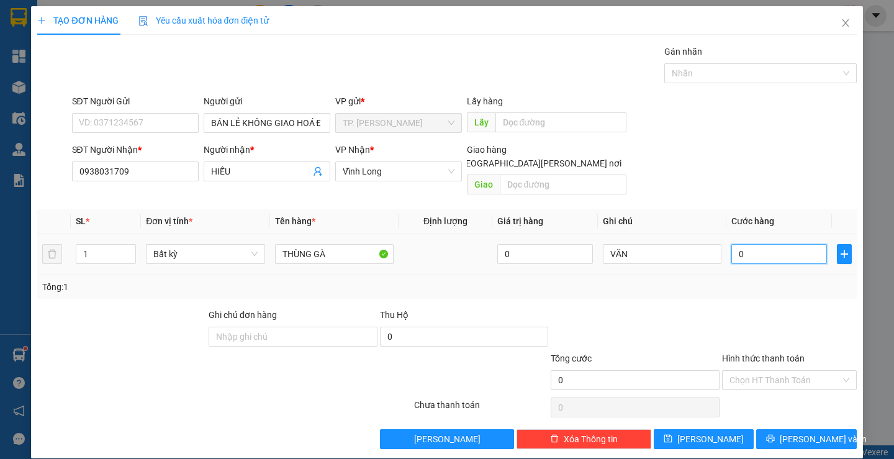
type input "4"
type input "40"
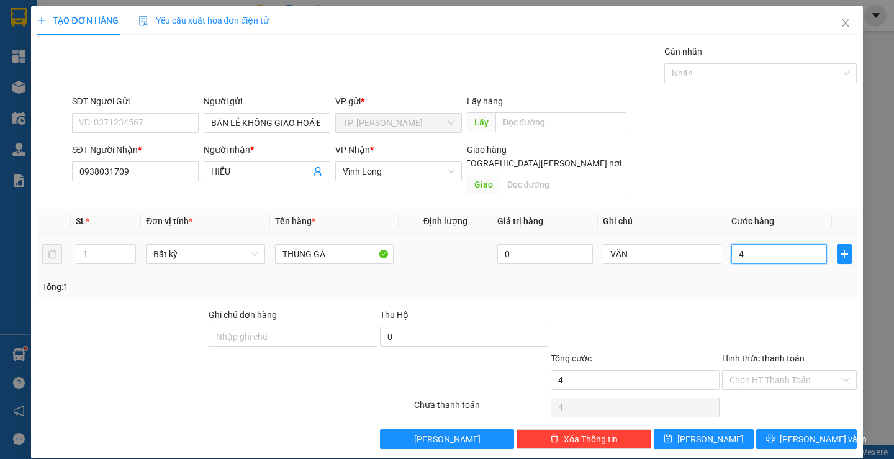
type input "40"
type input "40.000"
click at [763, 372] on input "Hình thức thanh toán" at bounding box center [784, 380] width 111 height 19
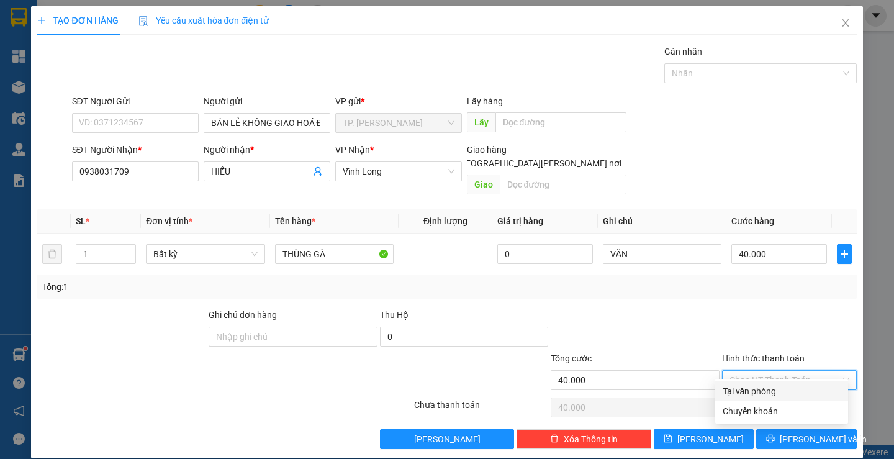
click at [759, 389] on div "Tại văn phòng" at bounding box center [782, 391] width 118 height 14
type input "0"
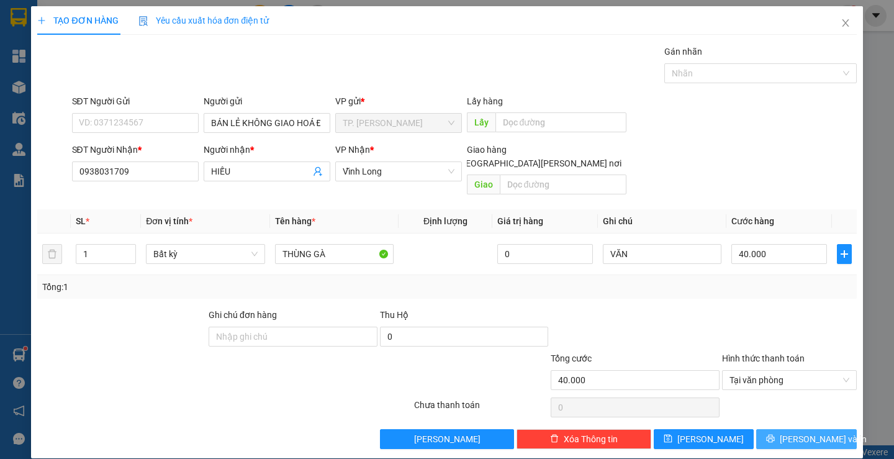
click at [811, 432] on span "[PERSON_NAME] và In" at bounding box center [823, 439] width 87 height 14
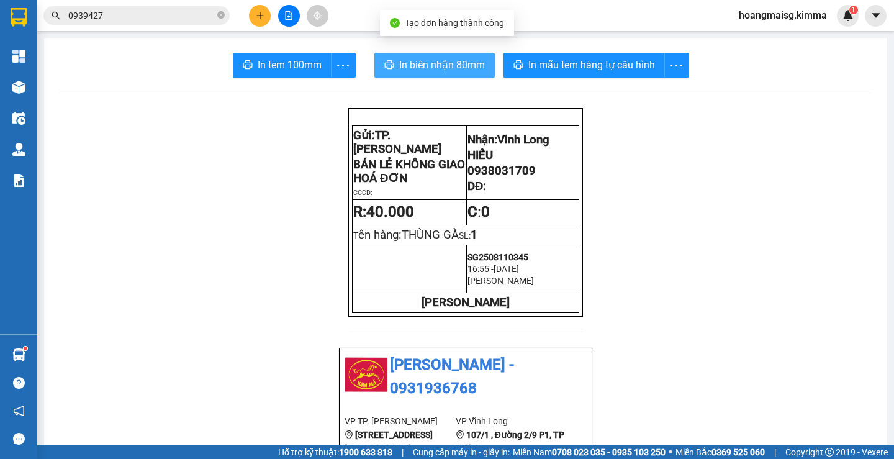
click at [433, 65] on span "In biên nhận 80mm" at bounding box center [442, 65] width 86 height 16
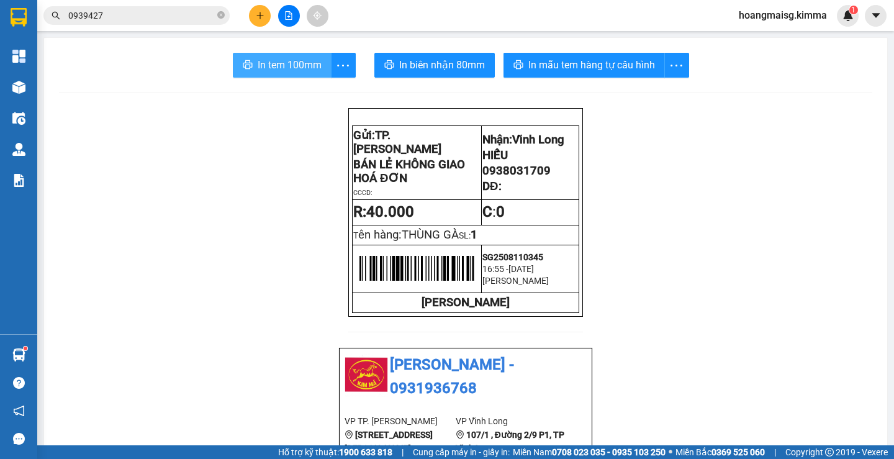
click at [302, 67] on span "In tem 100mm" at bounding box center [290, 65] width 64 height 16
click at [256, 16] on icon "plus" at bounding box center [260, 15] width 9 height 9
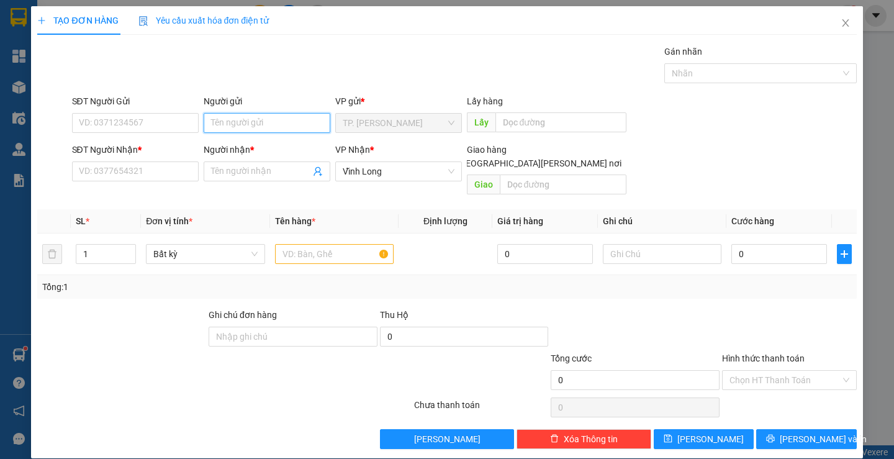
click at [237, 120] on input "Người gửi" at bounding box center [267, 123] width 127 height 20
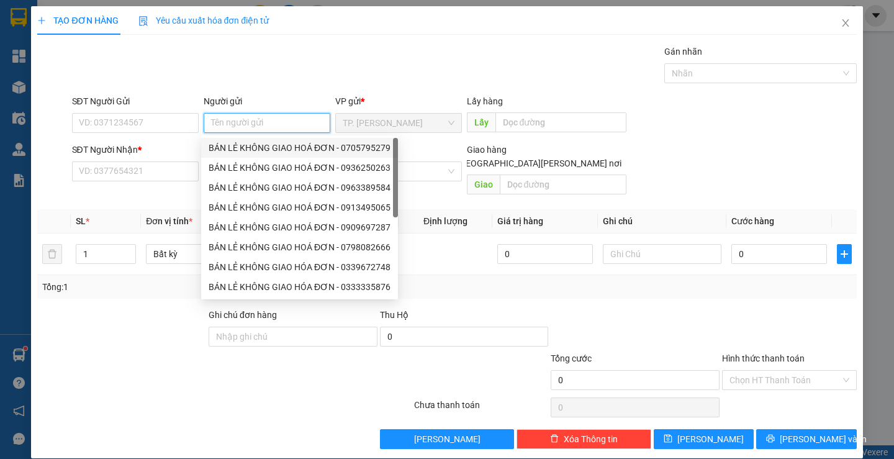
click at [233, 153] on div "BÁN LẺ KHÔNG GIAO HOÁ ĐƠN - 0705795279" at bounding box center [300, 148] width 182 height 14
type input "0705795279"
type input "BÁN LẺ KHÔNG GIAO HOÁ ĐƠN"
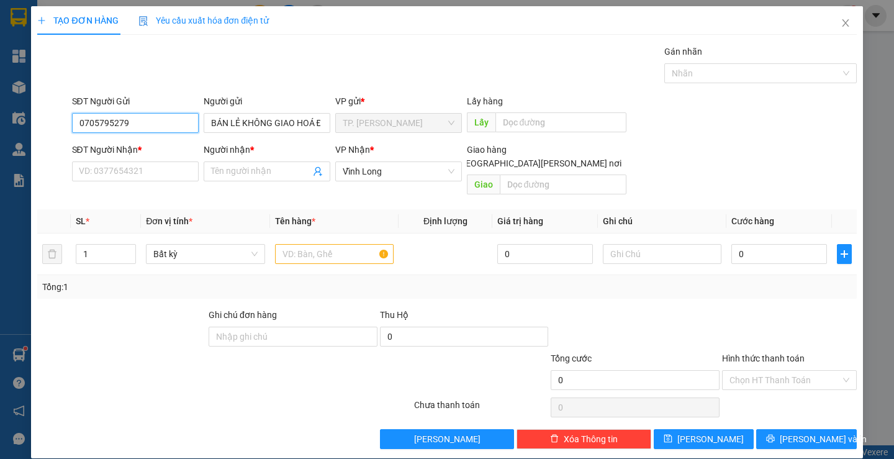
click at [183, 120] on input "0705795279" at bounding box center [135, 123] width 127 height 20
click at [115, 169] on input "SĐT Người Nhận *" at bounding box center [135, 171] width 127 height 20
type input "0932826290"
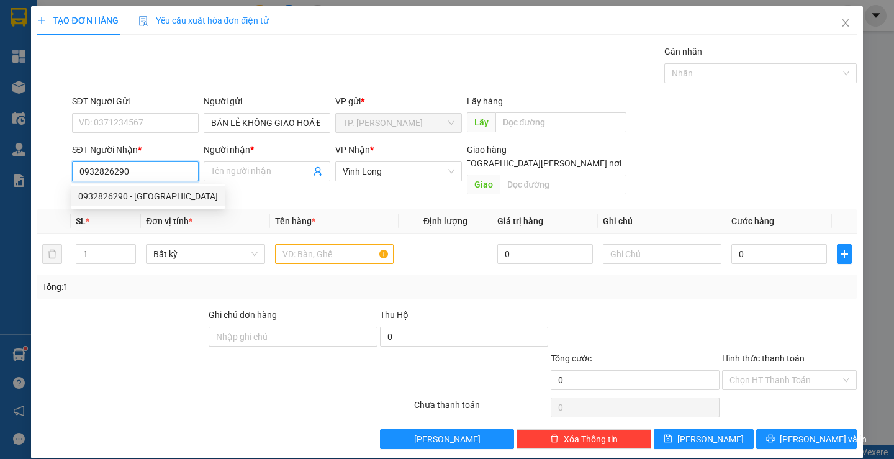
click at [145, 194] on div "0932826290 - HỒNG ĐỨC" at bounding box center [148, 196] width 140 height 14
type input "HỒNG ĐỨC"
type input "0932826290"
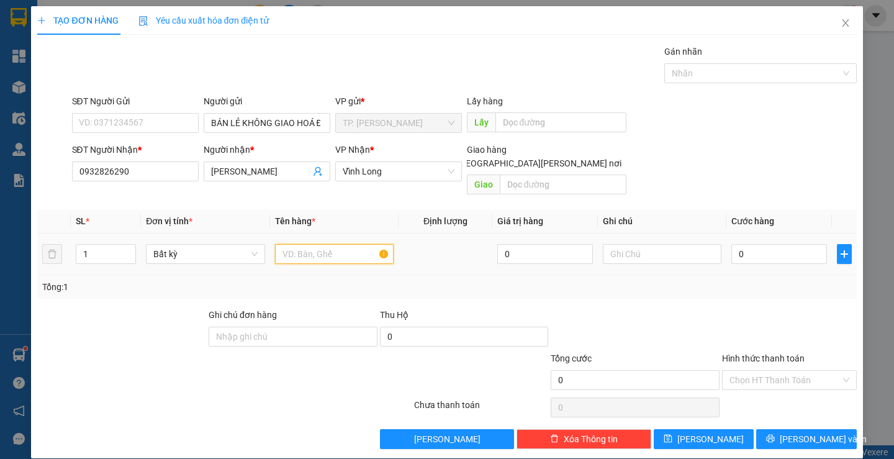
click at [308, 246] on input "text" at bounding box center [334, 254] width 119 height 20
type input "THFUNG"
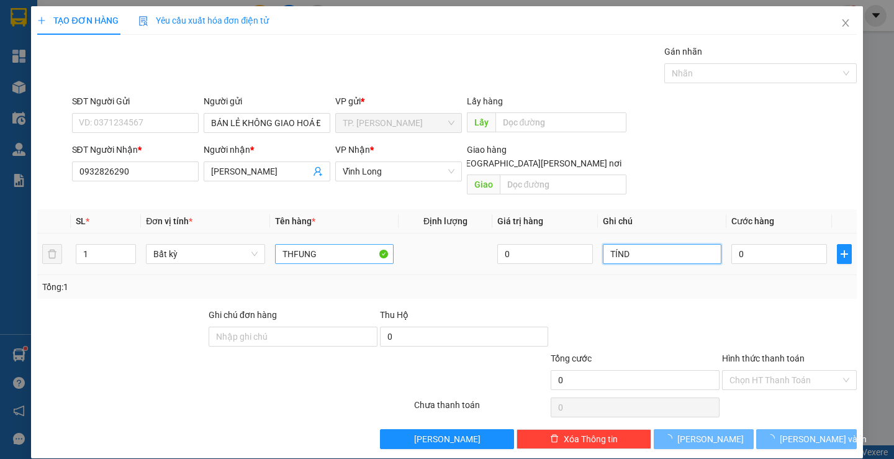
type input "TÍND"
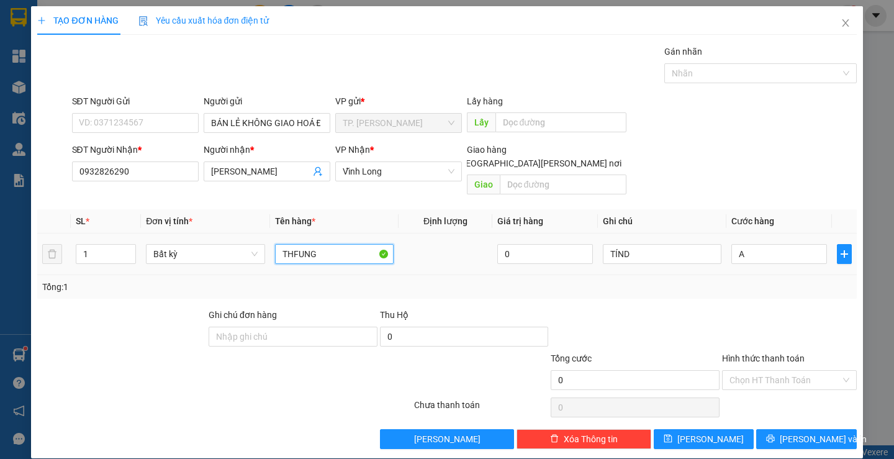
type input "0"
click at [336, 244] on input "THFUNG" at bounding box center [334, 254] width 119 height 20
click at [335, 244] on input "THFUNG" at bounding box center [334, 254] width 119 height 20
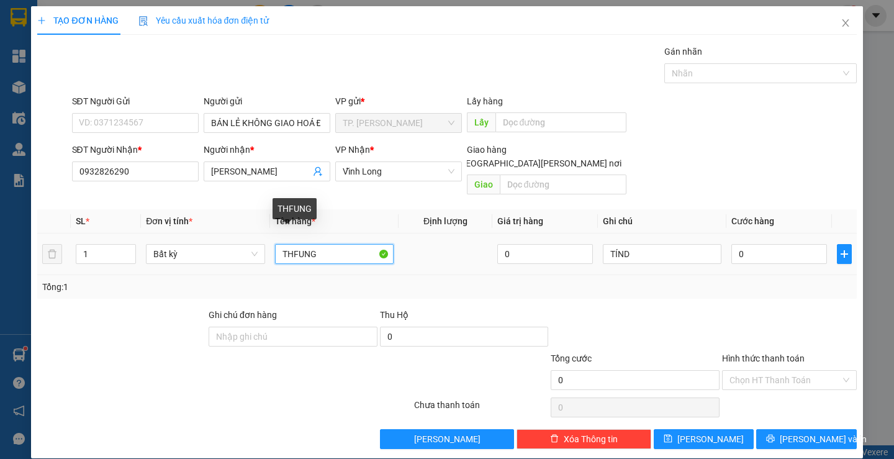
click at [335, 244] on input "THFUNG" at bounding box center [334, 254] width 119 height 20
type input "THÙNG"
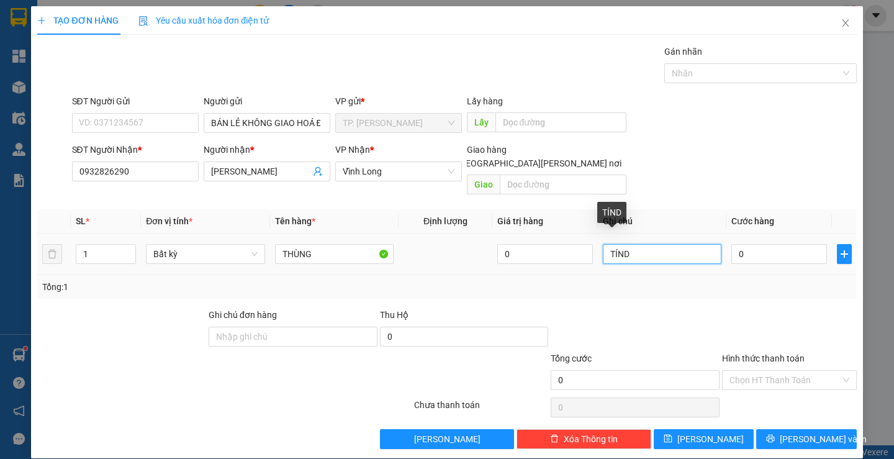
click at [694, 244] on input "TÍND" at bounding box center [662, 254] width 119 height 20
type input "TÍN"
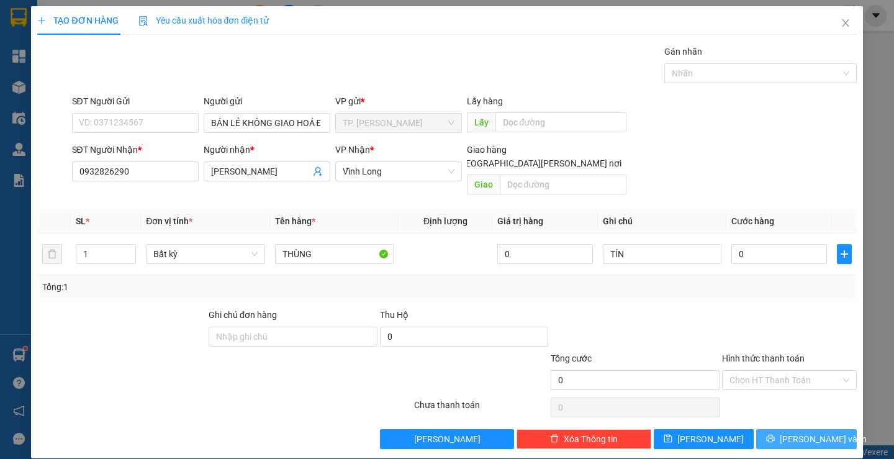
click at [777, 415] on div "Transit Pickup Surcharge Ids Transit Deliver Surcharge Ids Transit Deliver Surc…" at bounding box center [446, 247] width 819 height 404
click at [775, 434] on icon "printer" at bounding box center [770, 438] width 9 height 9
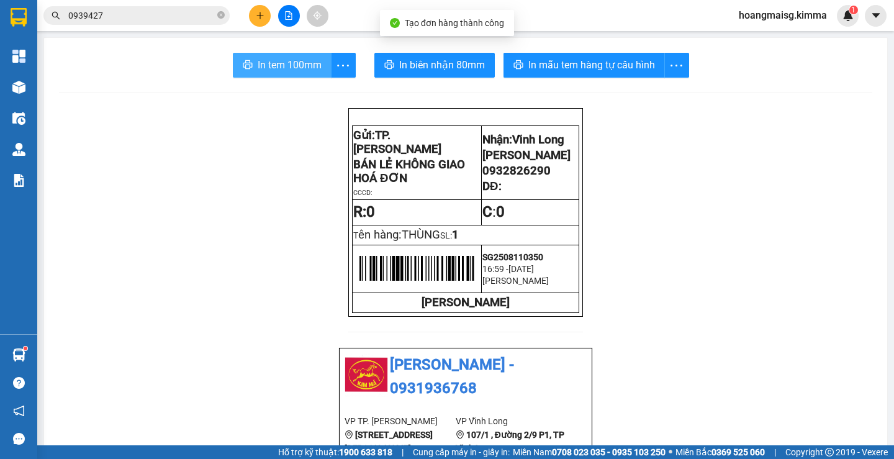
click at [291, 64] on span "In tem 100mm" at bounding box center [290, 65] width 64 height 16
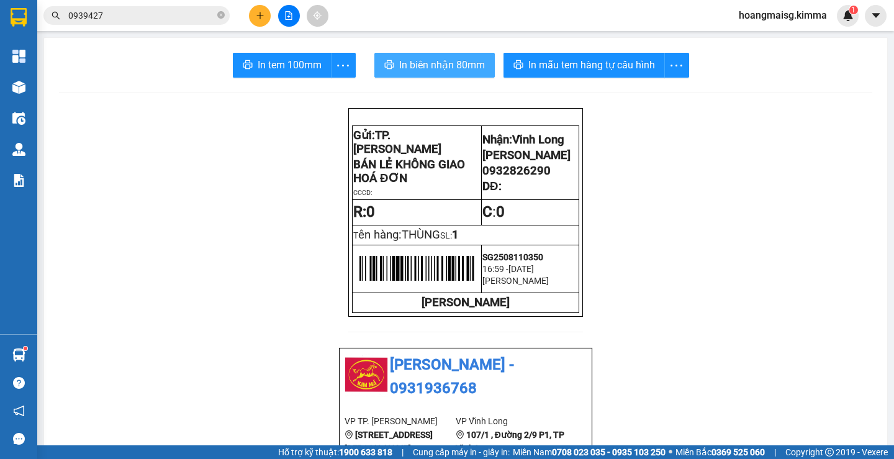
click at [416, 54] on button "In biên nhận 80mm" at bounding box center [434, 65] width 120 height 25
click at [260, 21] on button at bounding box center [260, 16] width 22 height 22
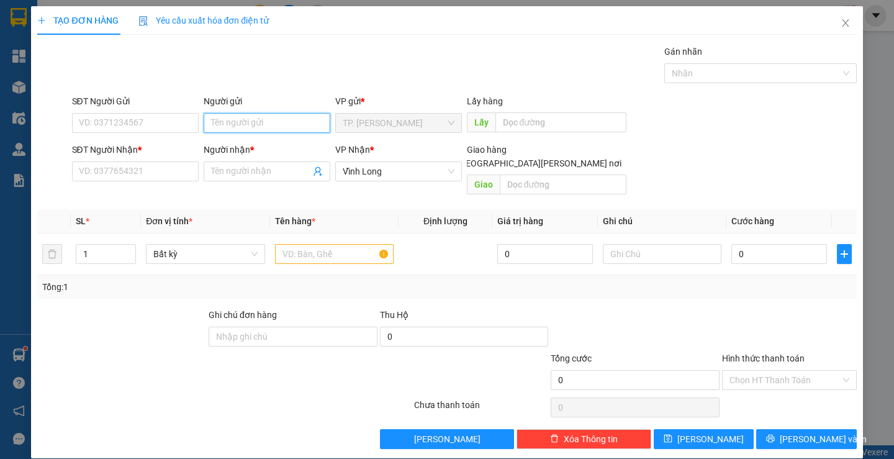
click at [261, 122] on input "Người gửi" at bounding box center [267, 123] width 127 height 20
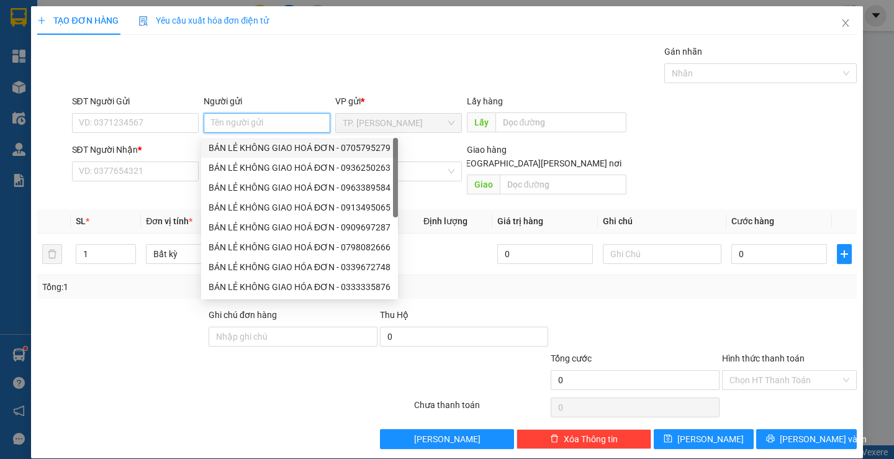
drag, startPoint x: 246, startPoint y: 153, endPoint x: 195, endPoint y: 135, distance: 54.4
click at [240, 153] on div "BÁN LẺ KHÔNG GIAO HOÁ ĐƠN - 0705795279" at bounding box center [300, 148] width 182 height 14
type input "0705795279"
type input "BÁN LẺ KHÔNG GIAO HOÁ ĐƠN"
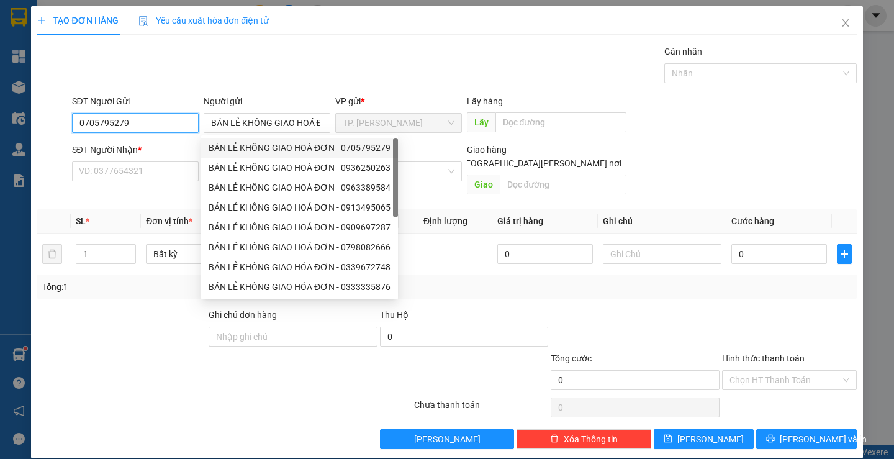
click at [169, 125] on input "0705795279" at bounding box center [135, 123] width 127 height 20
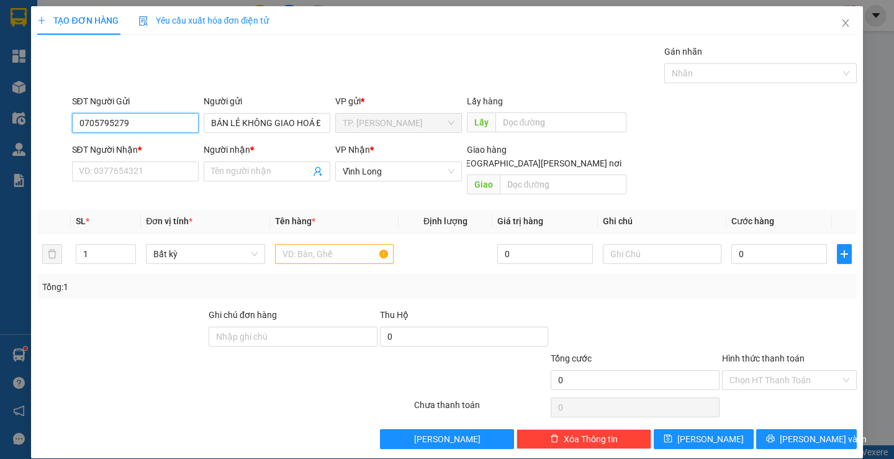
click at [169, 125] on input "0705795279" at bounding box center [135, 123] width 127 height 20
click at [323, 244] on input "text" at bounding box center [334, 254] width 119 height 20
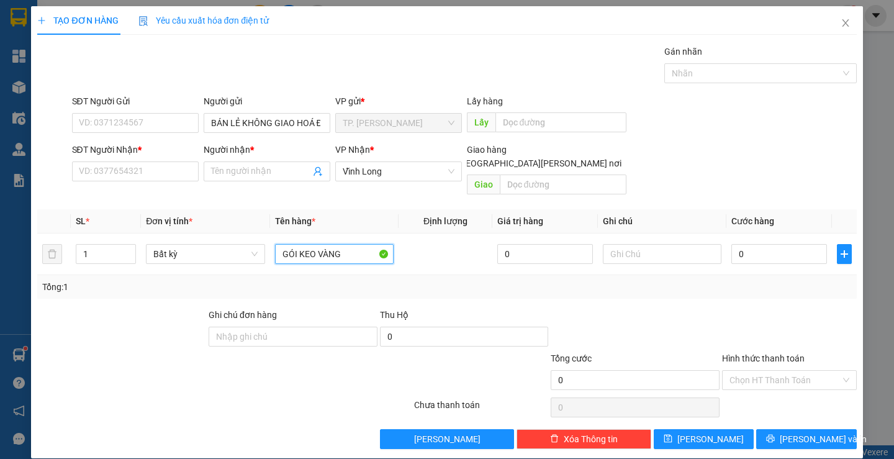
type input "GÓI KEO VÀNG"
type input "TÍN"
click at [136, 174] on input "SĐT Người Nhận *" at bounding box center [135, 171] width 127 height 20
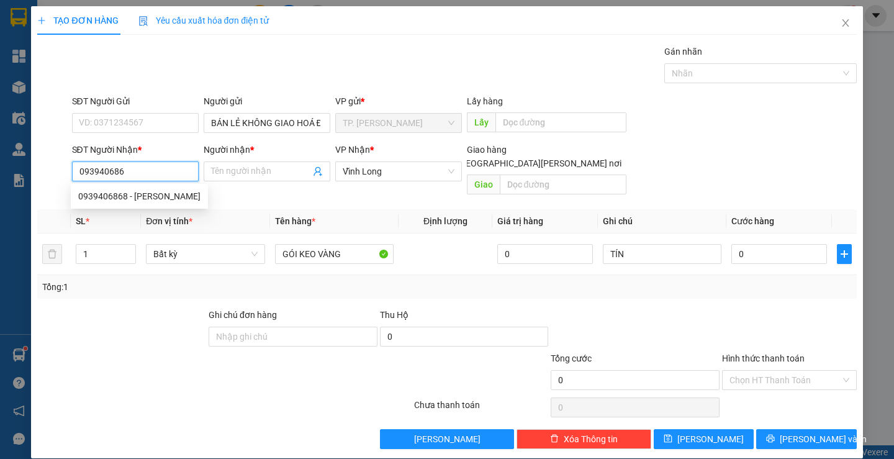
type input "0939406868"
click at [153, 205] on div "0939406868 - NGỌC TIẾP" at bounding box center [139, 196] width 137 height 20
type input "NGỌC TIẾP"
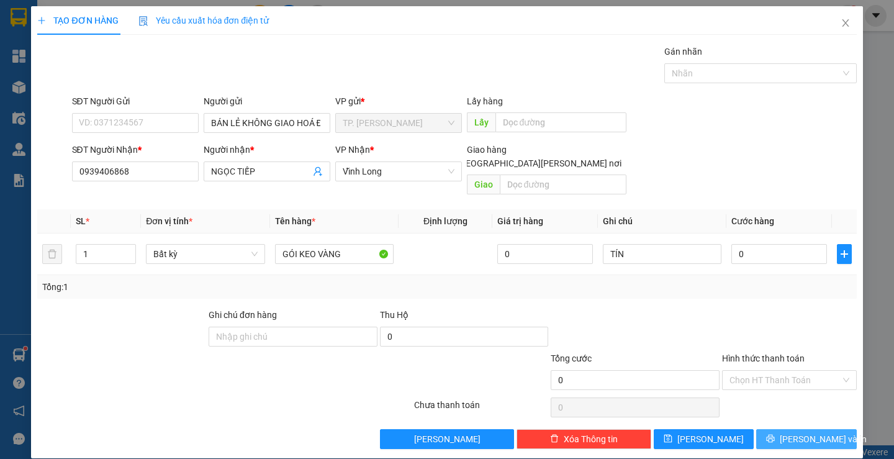
click at [801, 432] on span "[PERSON_NAME] và In" at bounding box center [823, 439] width 87 height 14
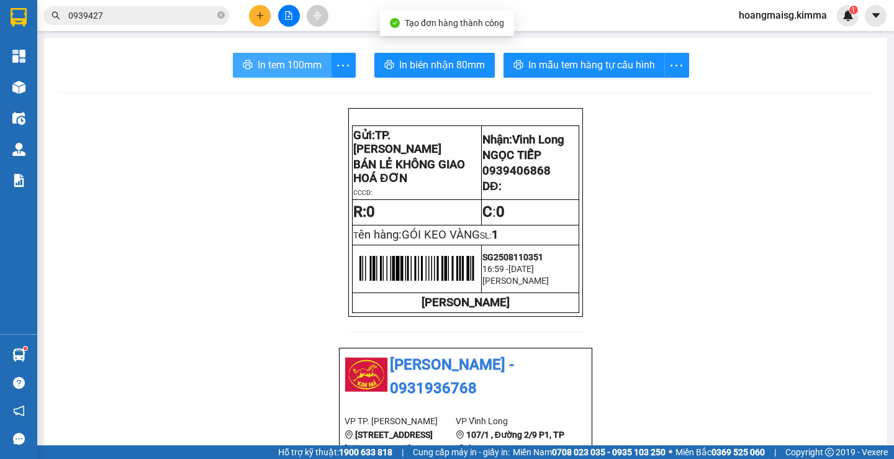
click at [276, 62] on span "In tem 100mm" at bounding box center [290, 65] width 64 height 16
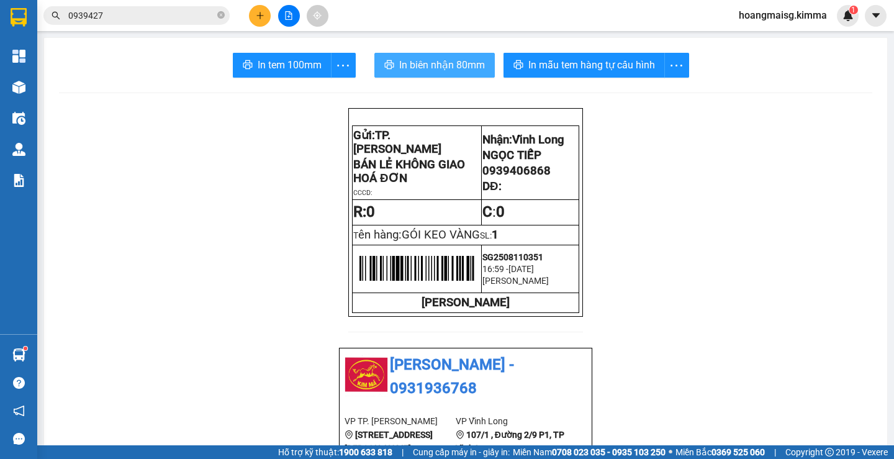
click at [402, 59] on span "In biên nhận 80mm" at bounding box center [442, 65] width 86 height 16
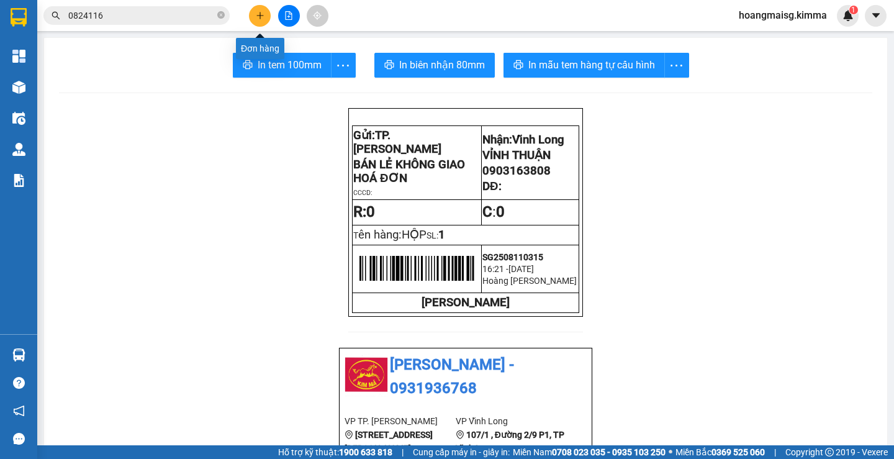
click at [263, 14] on icon "plus" at bounding box center [260, 15] width 9 height 9
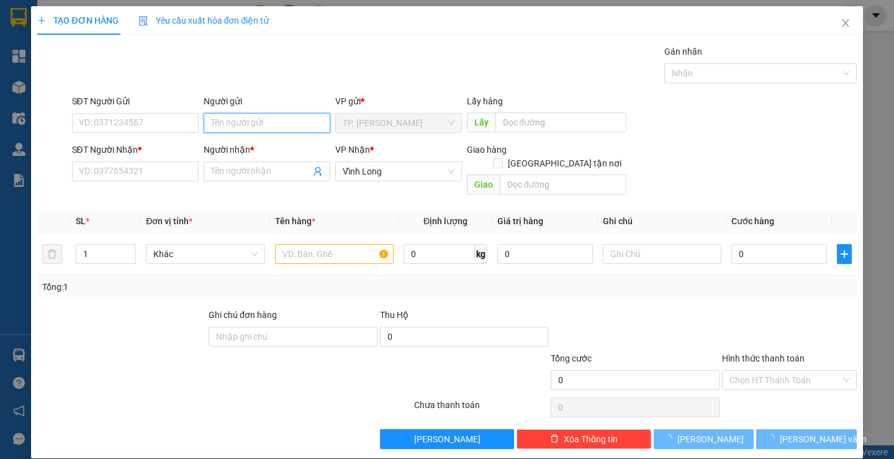
click at [222, 123] on input "Người gửi" at bounding box center [267, 123] width 127 height 20
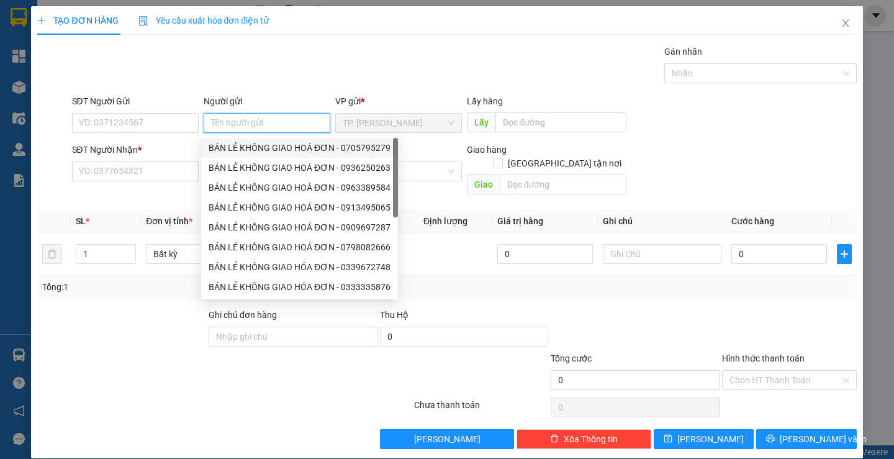
drag, startPoint x: 230, startPoint y: 149, endPoint x: 160, endPoint y: 120, distance: 76.3
click at [230, 149] on div "BÁN LẺ KHÔNG GIAO HOÁ ĐƠN - 0705795279" at bounding box center [300, 148] width 182 height 14
type input "0705795279"
type input "BÁN LẺ KHÔNG GIAO HOÁ ĐƠN"
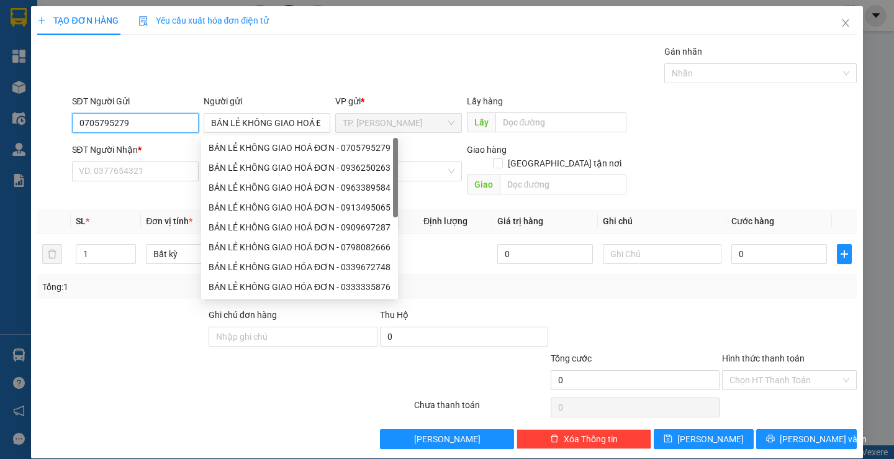
click at [156, 119] on input "0705795279" at bounding box center [135, 123] width 127 height 20
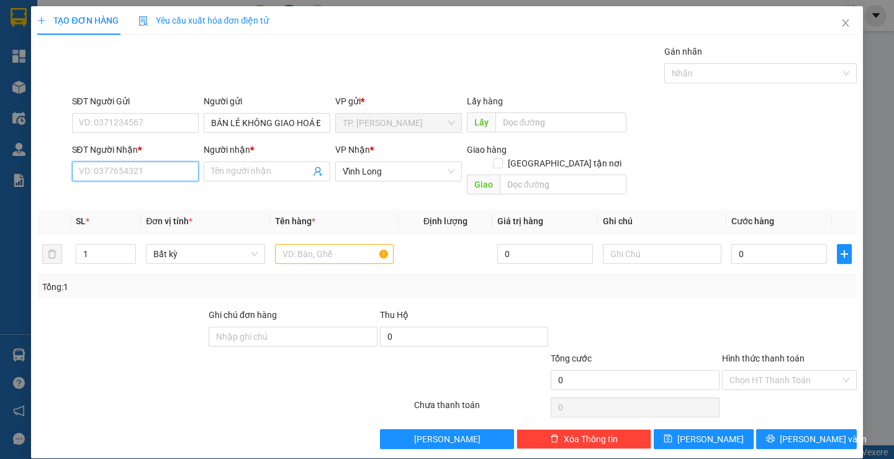
click at [137, 167] on input "SĐT Người Nhận *" at bounding box center [135, 171] width 127 height 20
click at [154, 212] on div "0939442453 - CHỊ OANH" at bounding box center [133, 216] width 110 height 14
type input "0939442453"
type input "CHỊ OANH"
type input "0939442453"
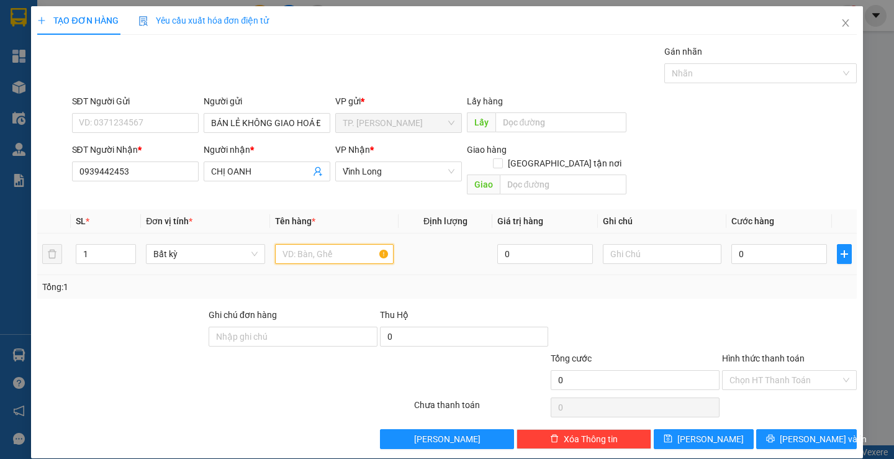
click at [308, 244] on input "text" at bounding box center [334, 254] width 119 height 20
type input "GÓI ĐEN KEO VÀNG"
type input "TÍN"
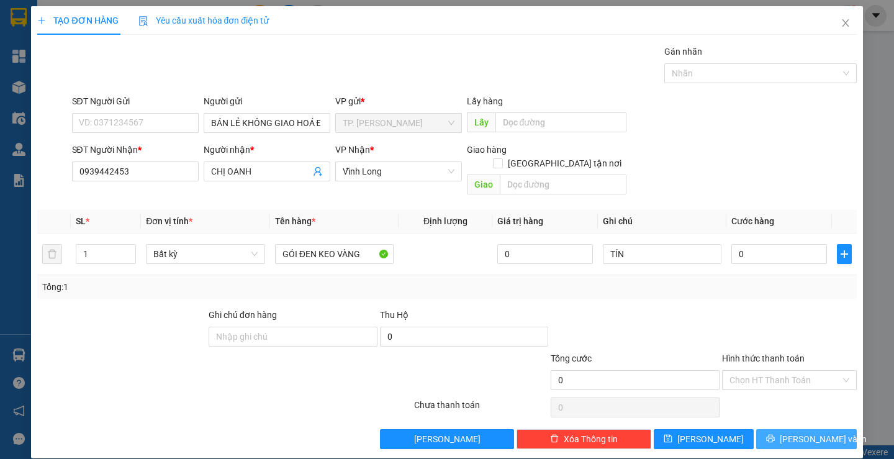
click at [808, 432] on span "[PERSON_NAME] và In" at bounding box center [823, 439] width 87 height 14
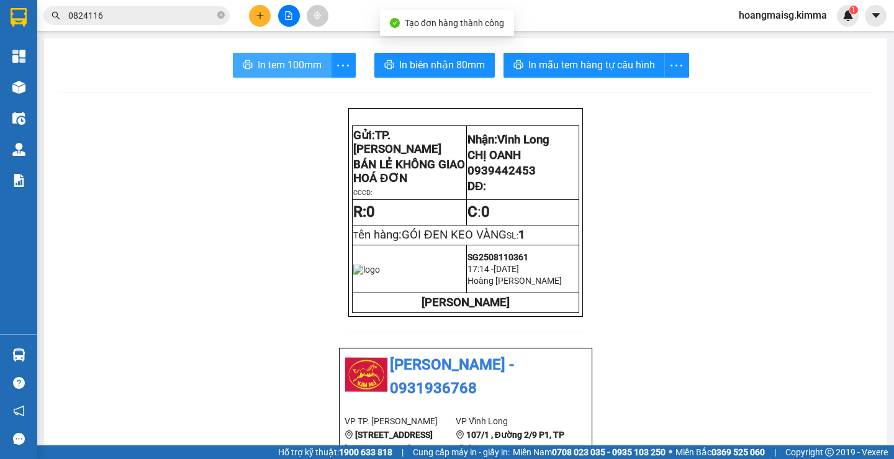
click at [263, 71] on span "In tem 100mm" at bounding box center [290, 65] width 64 height 16
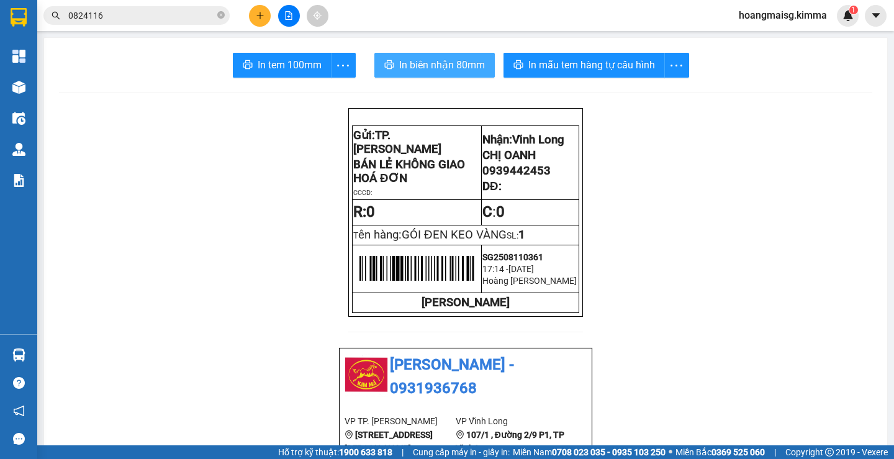
click at [435, 59] on span "In biên nhận 80mm" at bounding box center [442, 65] width 86 height 16
click at [264, 14] on button at bounding box center [260, 16] width 22 height 22
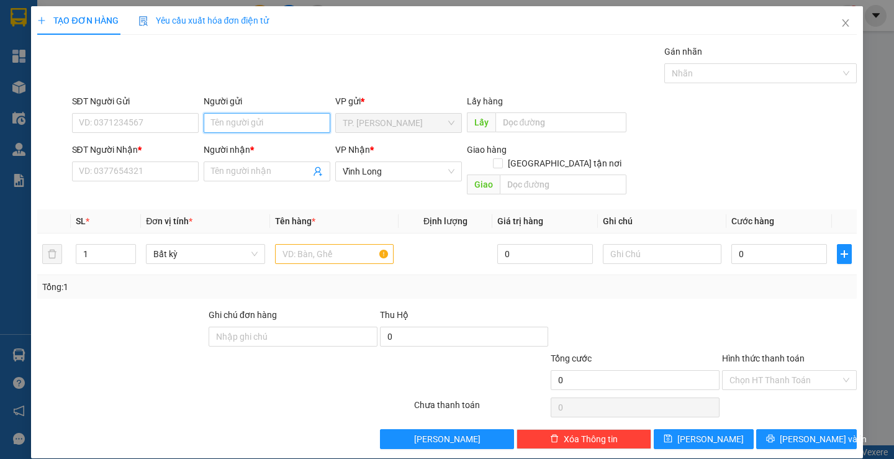
click at [221, 117] on input "Người gửi" at bounding box center [267, 123] width 127 height 20
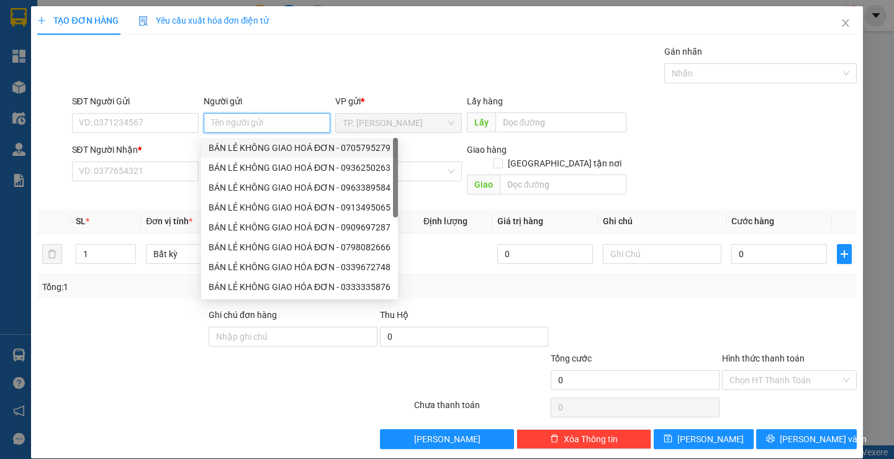
drag, startPoint x: 246, startPoint y: 147, endPoint x: 190, endPoint y: 130, distance: 58.3
click at [245, 146] on div "BÁN LẺ KHÔNG GIAO HOÁ ĐƠN - 0705795279" at bounding box center [300, 148] width 182 height 14
type input "0705795279"
type input "BÁN LẺ KHÔNG GIAO HOÁ ĐƠN"
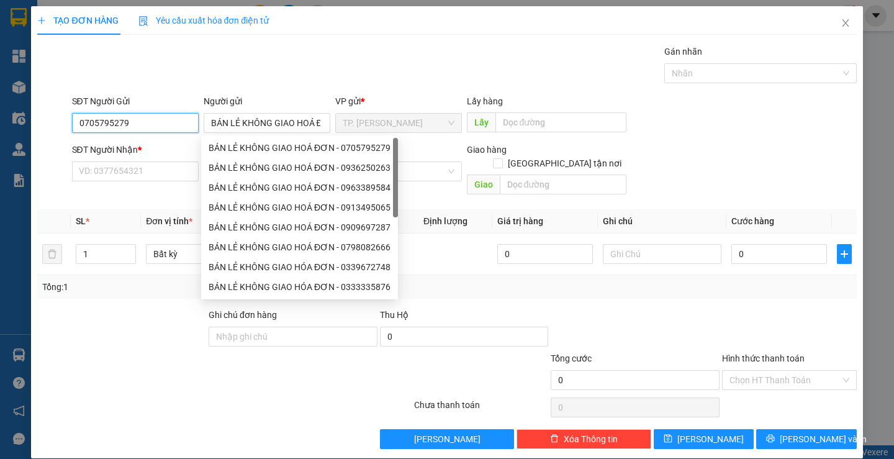
click at [184, 122] on input "0705795279" at bounding box center [135, 123] width 127 height 20
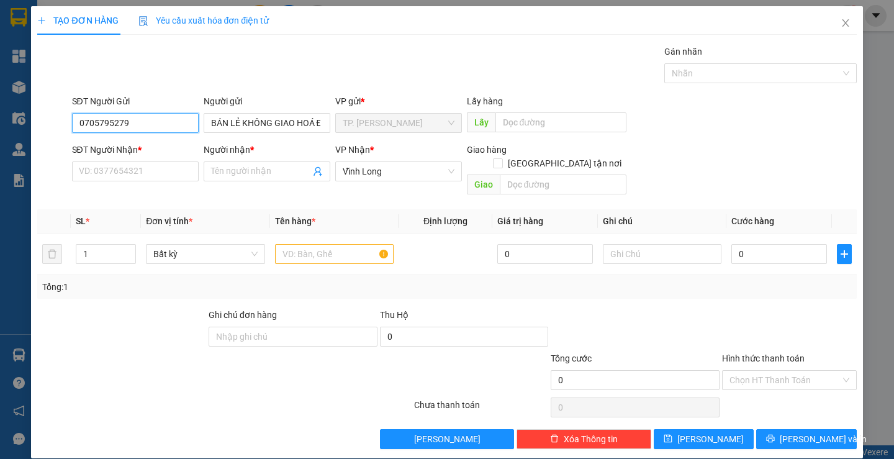
click at [184, 122] on input "0705795279" at bounding box center [135, 123] width 127 height 20
click at [172, 166] on input "SĐT Người Nhận *" at bounding box center [135, 171] width 127 height 20
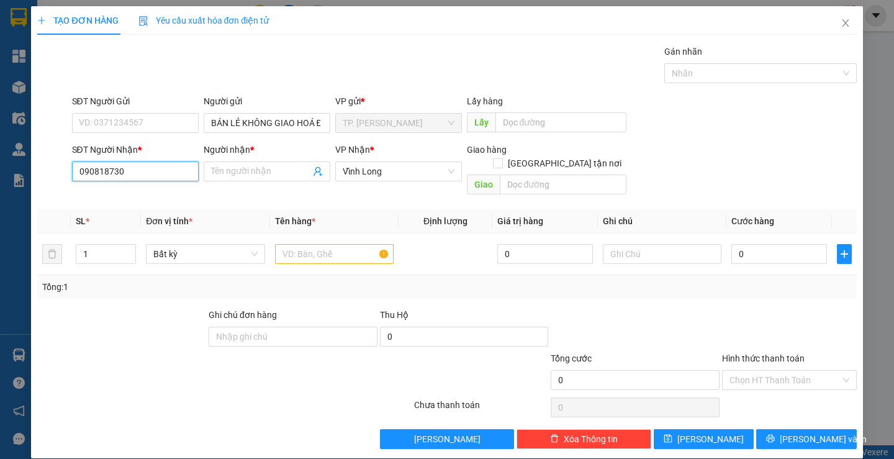
type input "0908187300"
click at [163, 193] on div "0908187300 - CHỊ [PERSON_NAME]" at bounding box center [147, 196] width 138 height 14
type input "CHỊ [PERSON_NAME]"
type input "0908187300"
click at [255, 173] on input "CHỊ [PERSON_NAME]" at bounding box center [260, 171] width 99 height 14
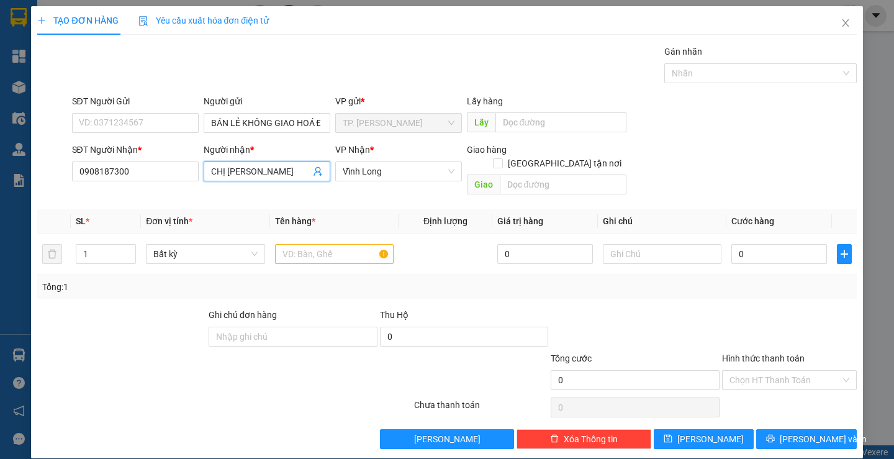
click at [255, 173] on input "CHỊ [PERSON_NAME]" at bounding box center [260, 171] width 99 height 14
type input "LÒ NEM SÁU XỆ"
click at [456, 235] on td at bounding box center [446, 254] width 94 height 42
click at [373, 244] on input "text" at bounding box center [334, 254] width 119 height 20
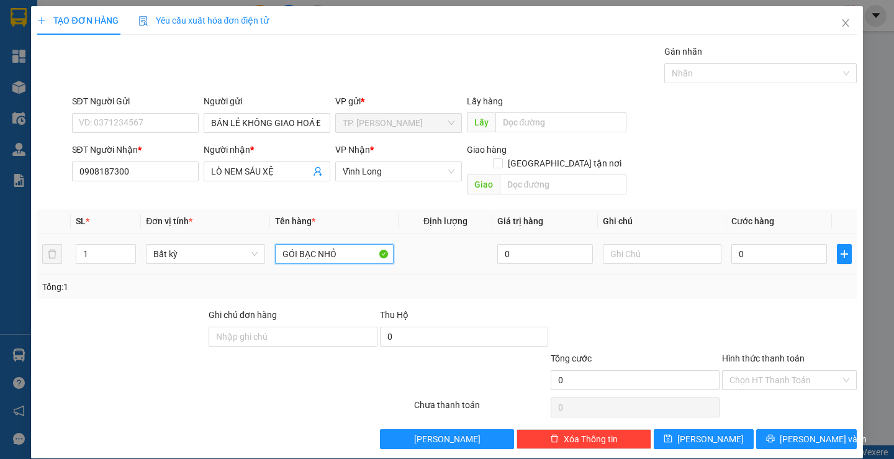
type input "GÓI BẠC NHỎ"
type input "TÍN"
type input "02"
type input "2"
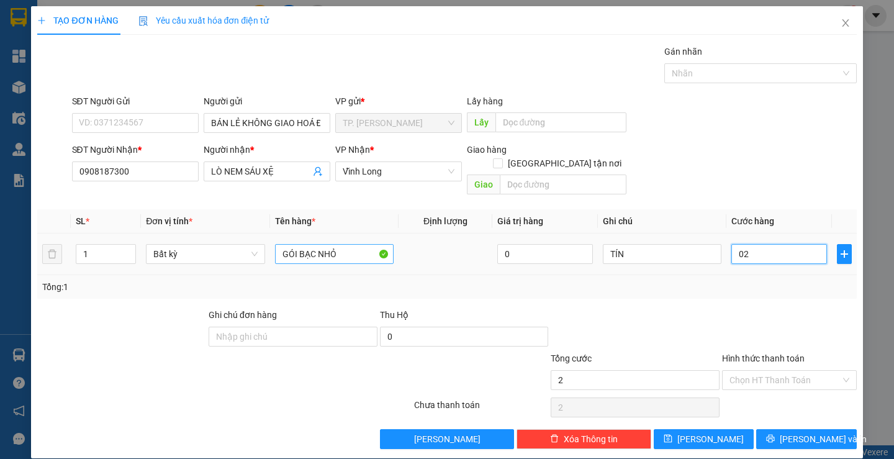
type input "0"
type input "03"
type input "3"
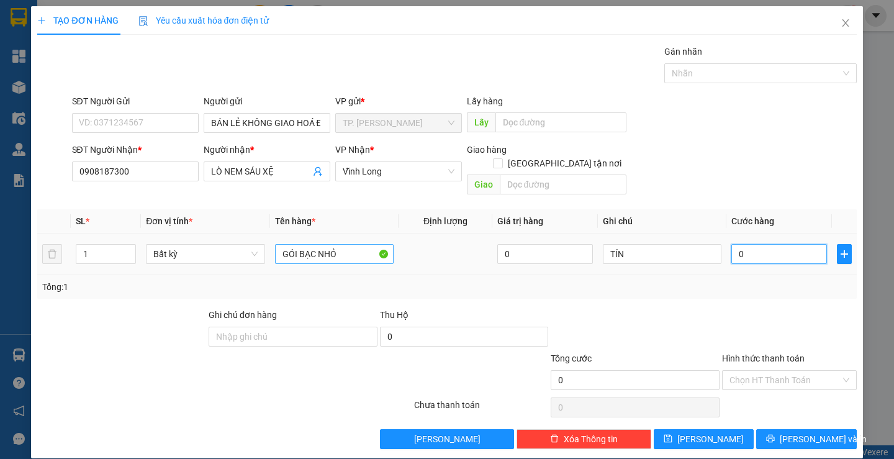
type input "3"
type input "030"
type input "30"
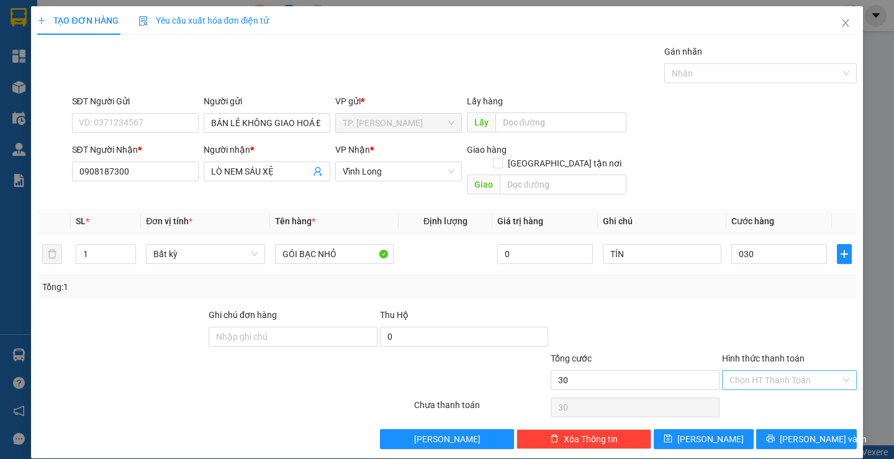
type input "30.000"
click at [734, 372] on input "Hình thức thanh toán" at bounding box center [784, 380] width 111 height 19
click at [755, 392] on div "Tại văn phòng" at bounding box center [782, 391] width 118 height 14
type input "0"
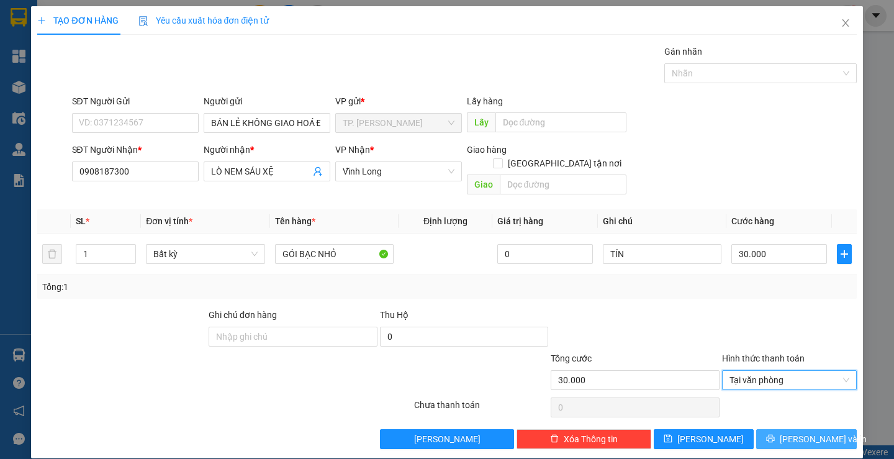
click at [770, 429] on button "[PERSON_NAME] và In" at bounding box center [806, 439] width 100 height 20
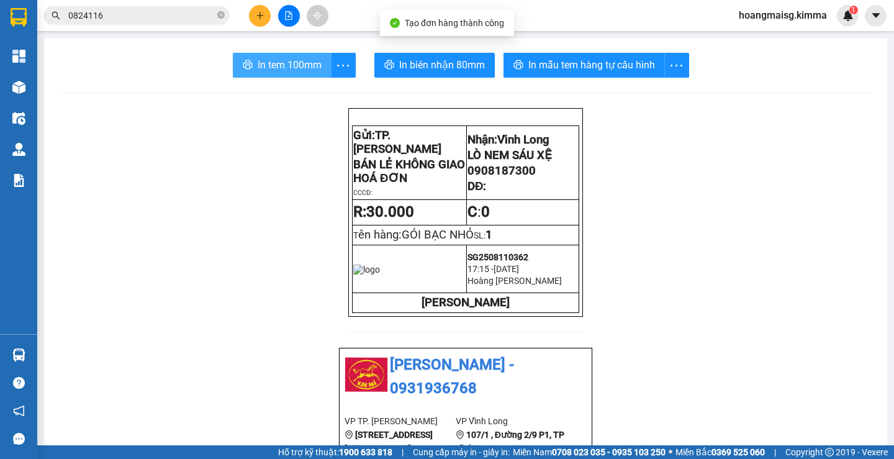
click at [291, 71] on span "In tem 100mm" at bounding box center [290, 65] width 64 height 16
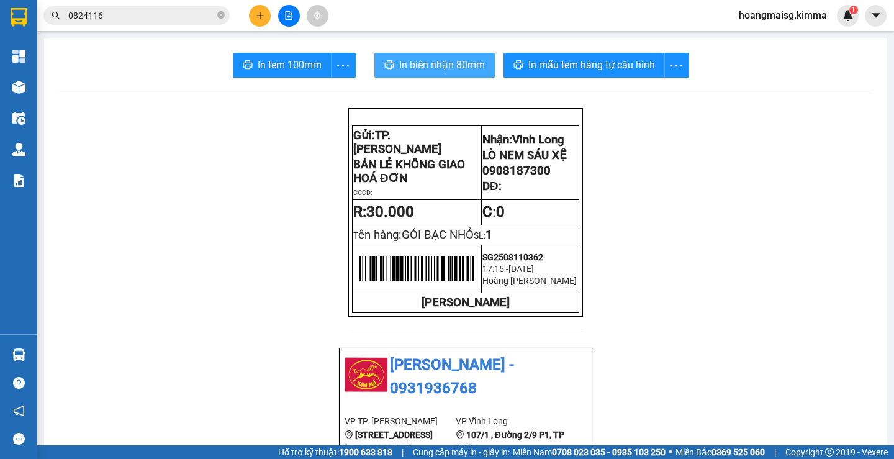
click at [455, 69] on span "In biên nhận 80mm" at bounding box center [442, 65] width 86 height 16
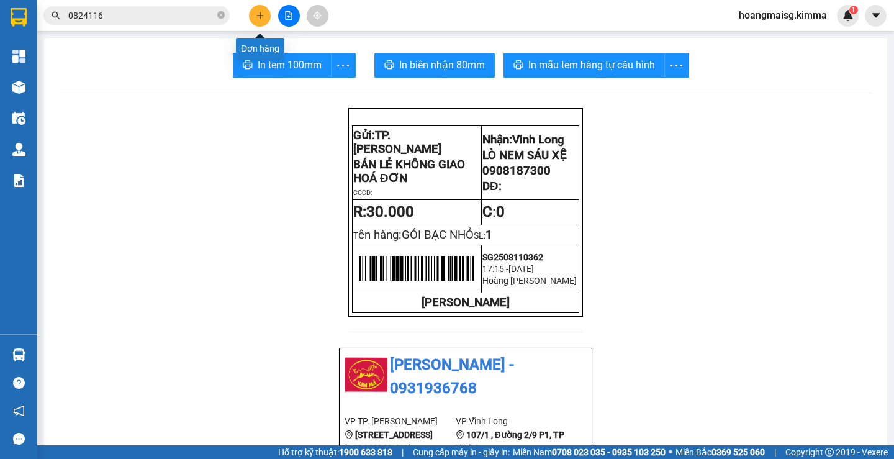
click at [261, 6] on button at bounding box center [260, 16] width 22 height 22
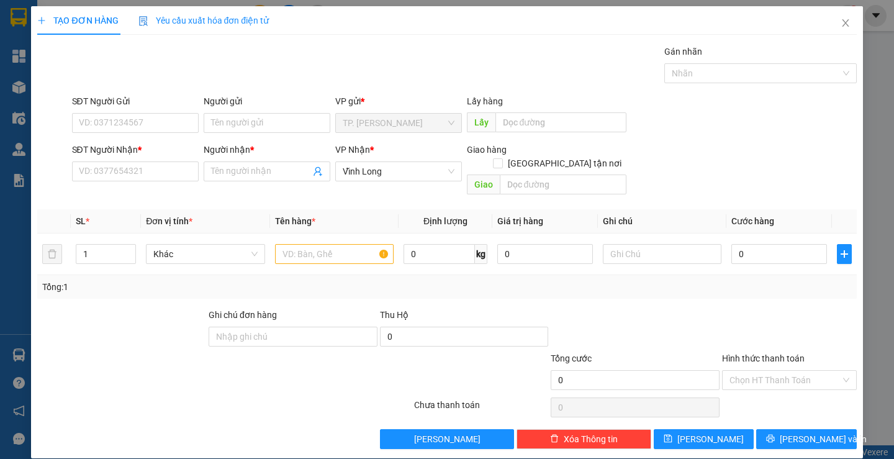
click at [161, 182] on div "SĐT Người Nhận * VD: 0377654321" at bounding box center [135, 164] width 127 height 43
click at [161, 175] on input "SĐT Người Nhận *" at bounding box center [135, 171] width 127 height 20
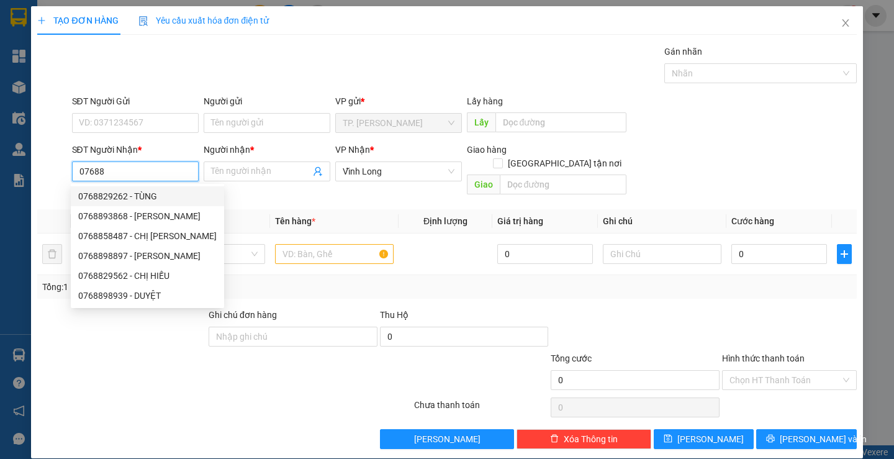
click at [151, 198] on div "0768829262 - TÙNG" at bounding box center [147, 196] width 138 height 14
type input "0768829262"
type input "TÙNG"
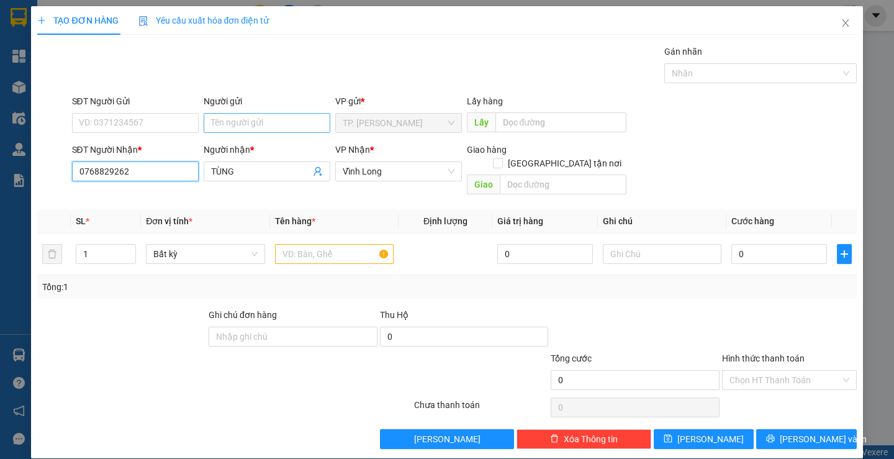
type input "0768829262"
click at [241, 120] on input "Người gửi" at bounding box center [267, 123] width 127 height 20
type input "BÁN"
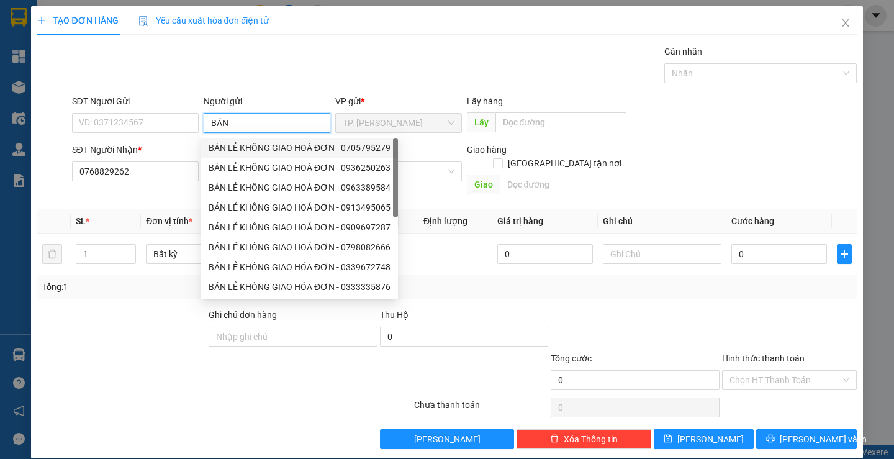
drag, startPoint x: 246, startPoint y: 144, endPoint x: 205, endPoint y: 138, distance: 40.7
click at [248, 145] on div "BÁN LẺ KHÔNG GIAO HOÁ ĐƠN - 0705795279" at bounding box center [300, 148] width 182 height 14
type input "0705795279"
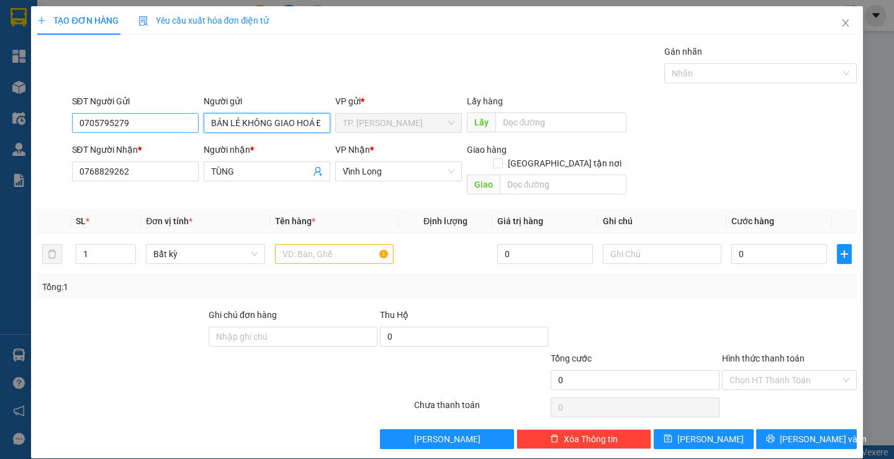
type input "BÁN LẺ KHÔNG GIAO HOÁ ĐƠN"
click at [169, 125] on input "0705795279" at bounding box center [135, 123] width 127 height 20
type input "0"
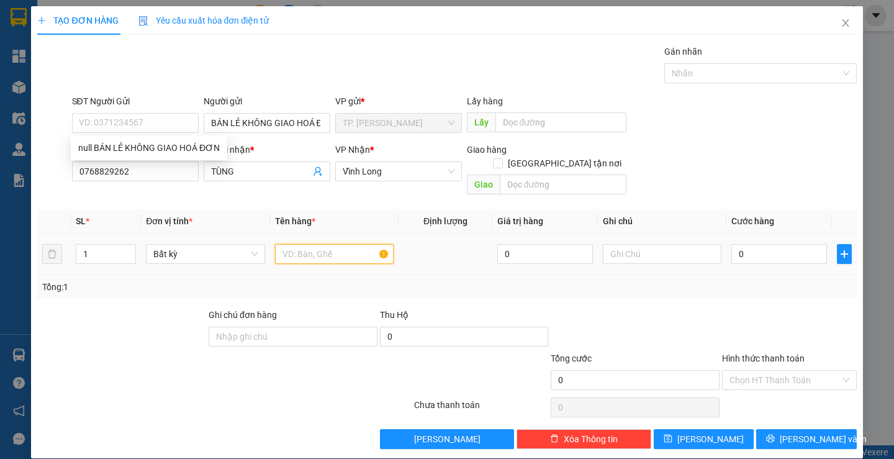
click at [321, 244] on input "text" at bounding box center [334, 254] width 119 height 20
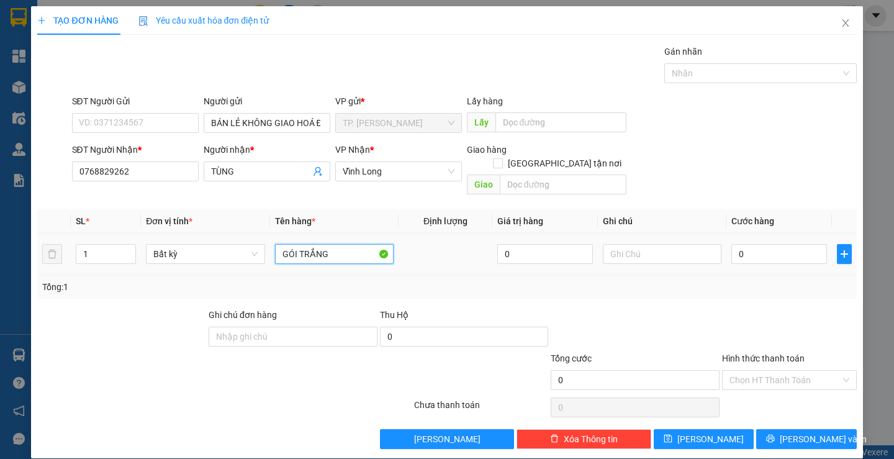
type input "GÓI TRẮNG"
type input "TÍN"
type input "02"
type input "2"
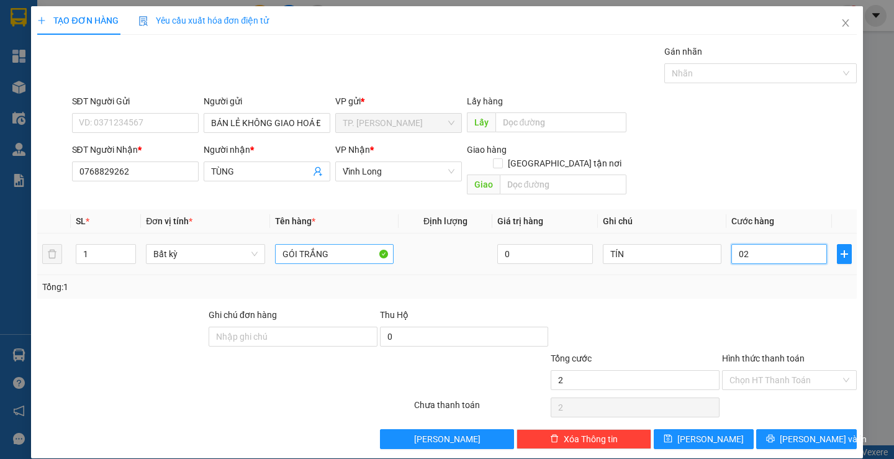
type input "020"
type input "20"
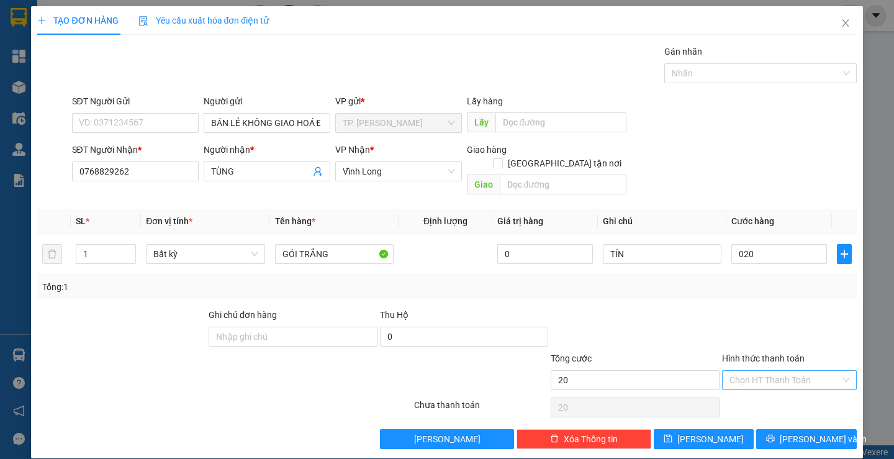
type input "20.000"
click at [771, 371] on input "Hình thức thanh toán" at bounding box center [784, 380] width 111 height 19
click at [756, 390] on div "Tại văn phòng" at bounding box center [782, 391] width 118 height 14
type input "0"
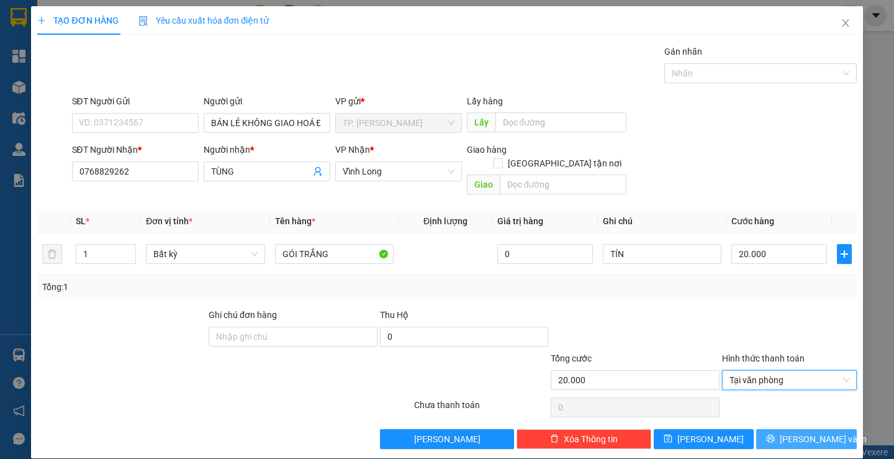
click at [784, 429] on button "[PERSON_NAME] và In" at bounding box center [806, 439] width 100 height 20
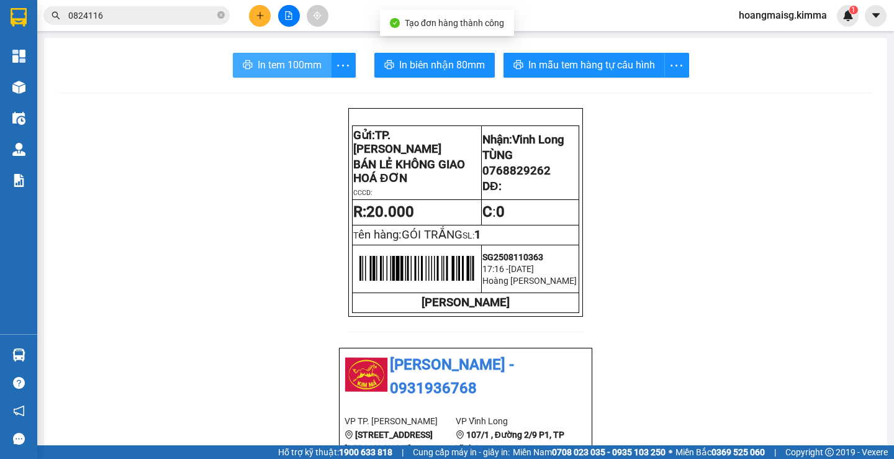
click at [286, 75] on button "In tem 100mm" at bounding box center [282, 65] width 99 height 25
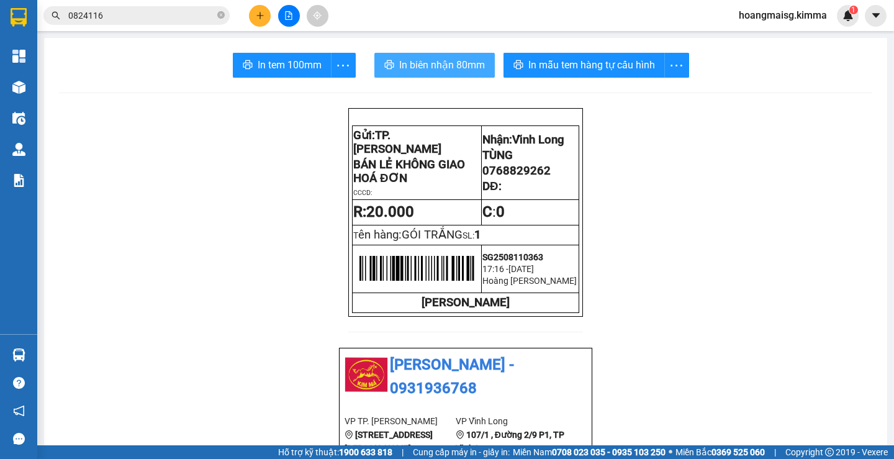
click at [455, 63] on span "In biên nhận 80mm" at bounding box center [442, 65] width 86 height 16
